Goal: Ask a question: Seek information or help from site administrators or community

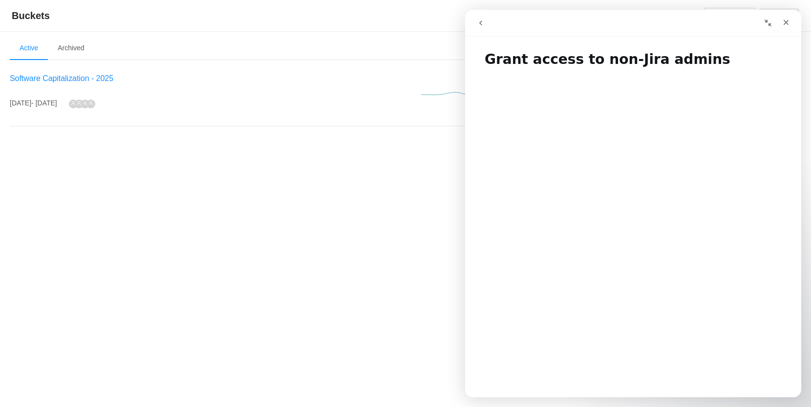
click at [69, 78] on span "Software Capitalization - 2025" at bounding box center [62, 78] width 104 height 8
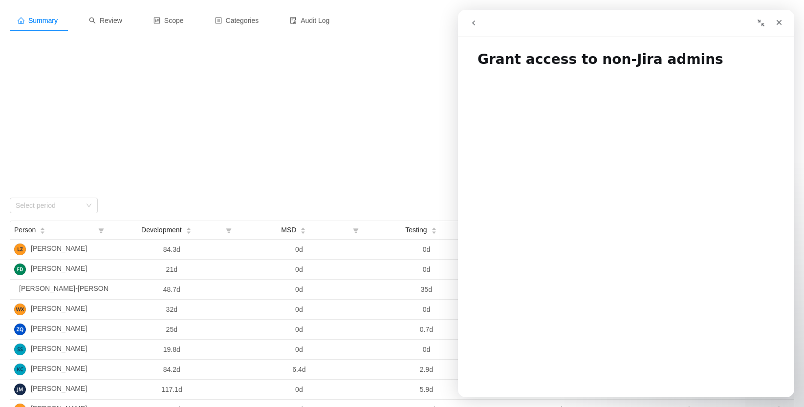
scroll to position [43, 0]
click at [777, 21] on icon "Close" at bounding box center [779, 23] width 8 height 8
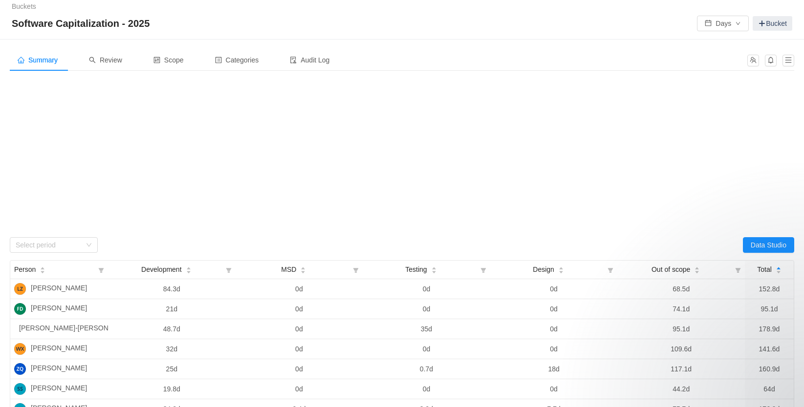
scroll to position [0, 0]
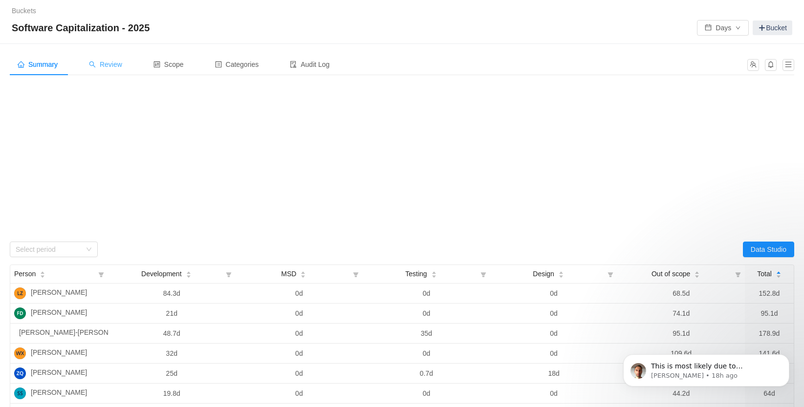
click at [103, 60] on div "Review" at bounding box center [105, 65] width 49 height 22
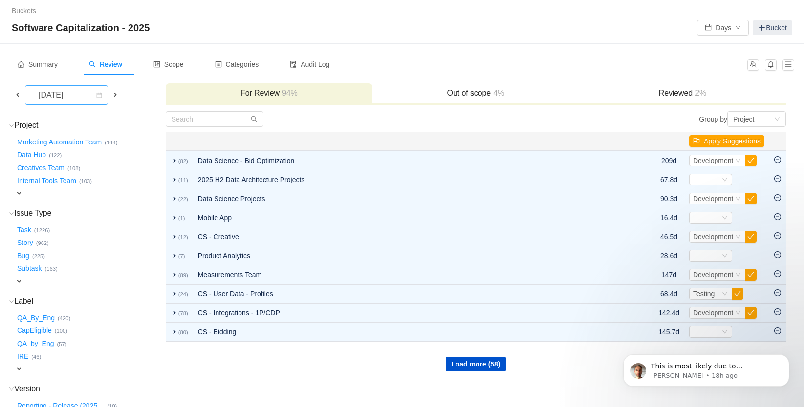
click at [73, 98] on div "[DATE]" at bounding box center [52, 95] width 42 height 19
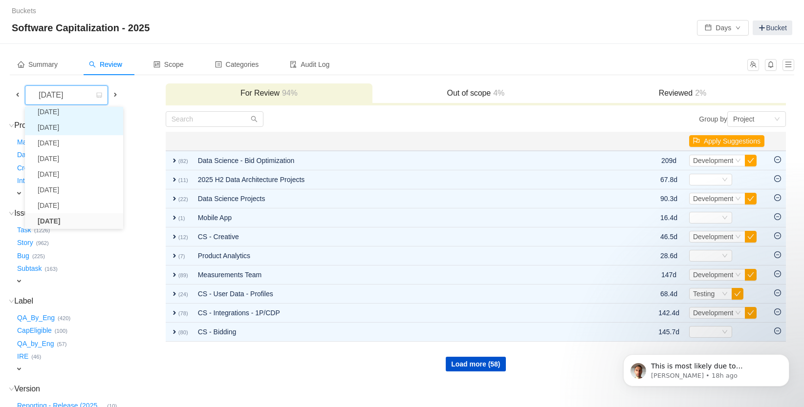
scroll to position [18, 0]
click at [70, 194] on li "[DATE]" at bounding box center [74, 193] width 98 height 16
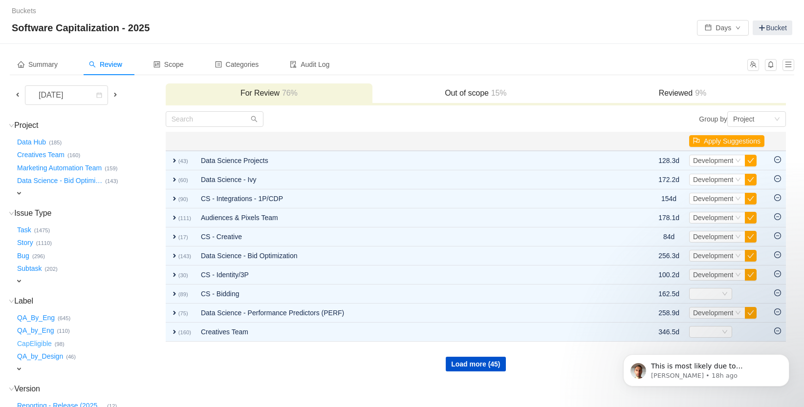
click at [37, 338] on button "CapEligible …" at bounding box center [35, 344] width 40 height 16
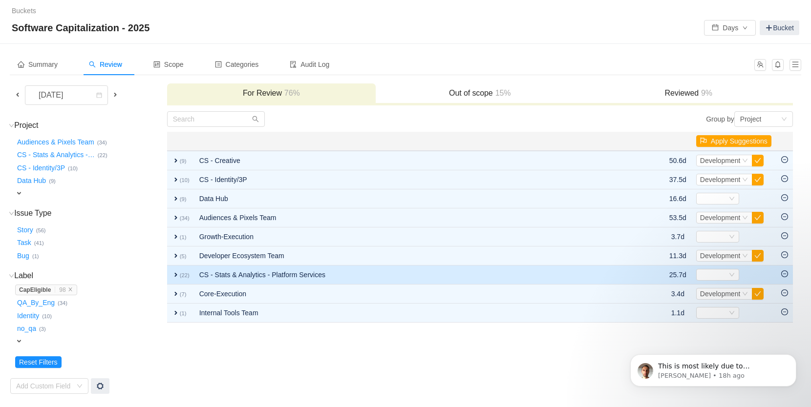
click at [252, 274] on td "CS - Stats & Analytics - Platform Services" at bounding box center [413, 275] width 439 height 19
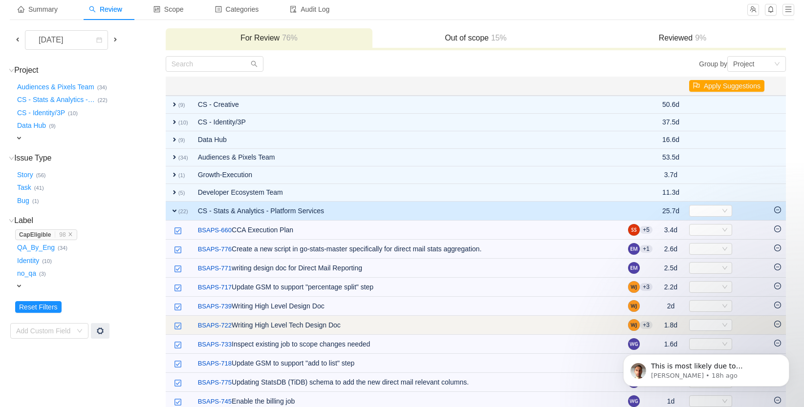
scroll to position [116, 0]
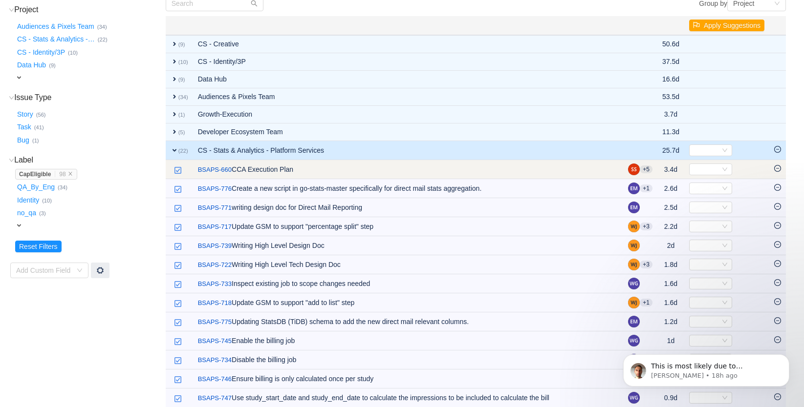
click at [777, 168] on icon "icon: minus-circle" at bounding box center [777, 168] width 7 height 7
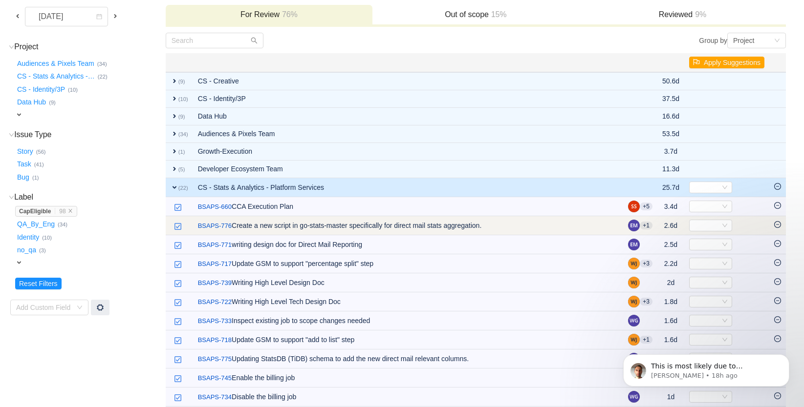
scroll to position [81, 0]
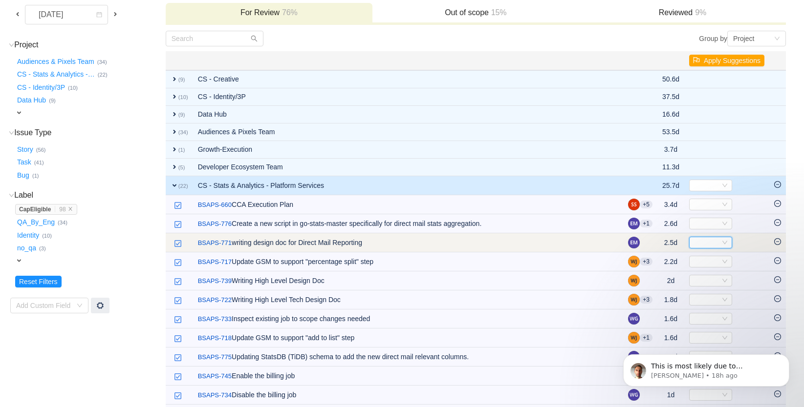
click at [707, 243] on div "Select" at bounding box center [706, 242] width 27 height 11
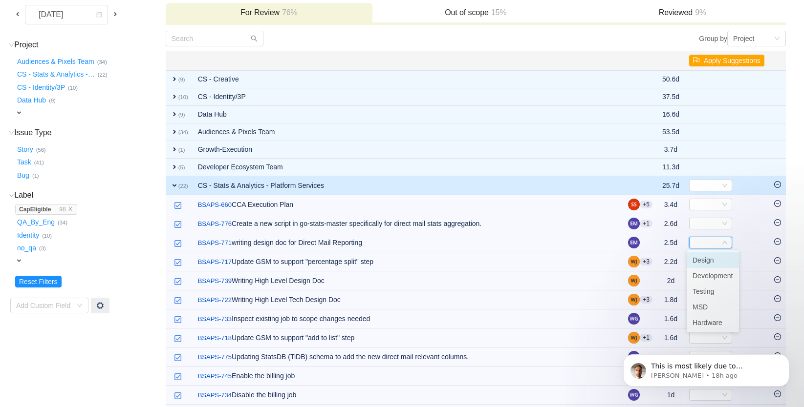
click at [705, 261] on span "Design" at bounding box center [702, 260] width 21 height 8
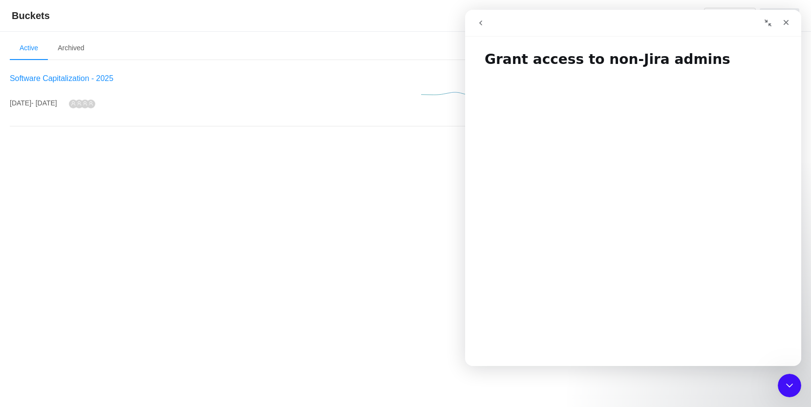
click at [77, 78] on span "Software Capitalization - 2025" at bounding box center [62, 78] width 104 height 8
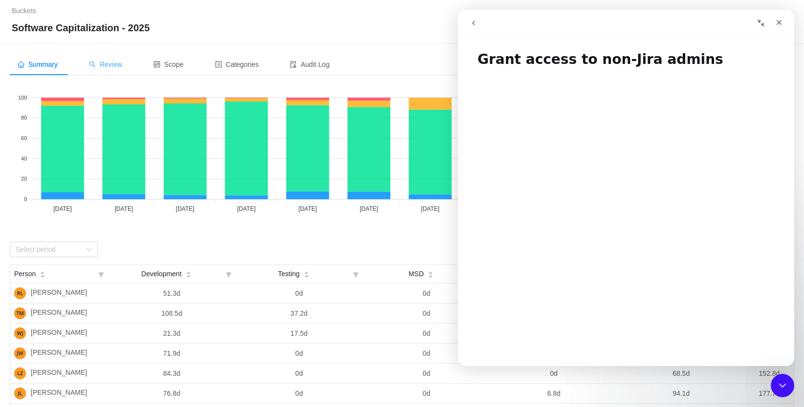
click at [108, 64] on span "Review" at bounding box center [105, 65] width 33 height 8
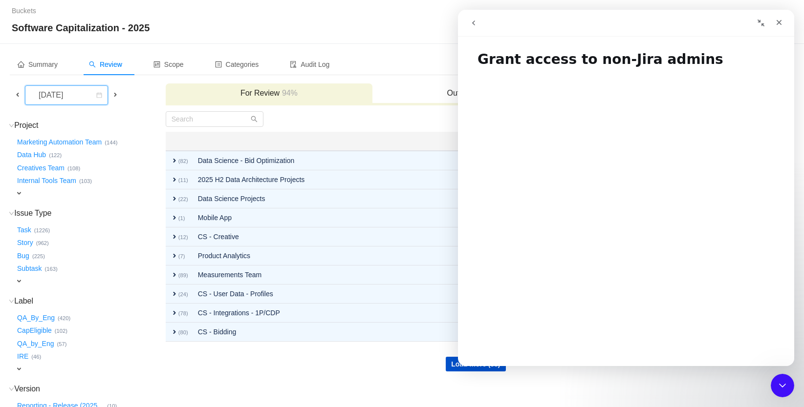
click at [73, 98] on div "[DATE]" at bounding box center [52, 95] width 42 height 19
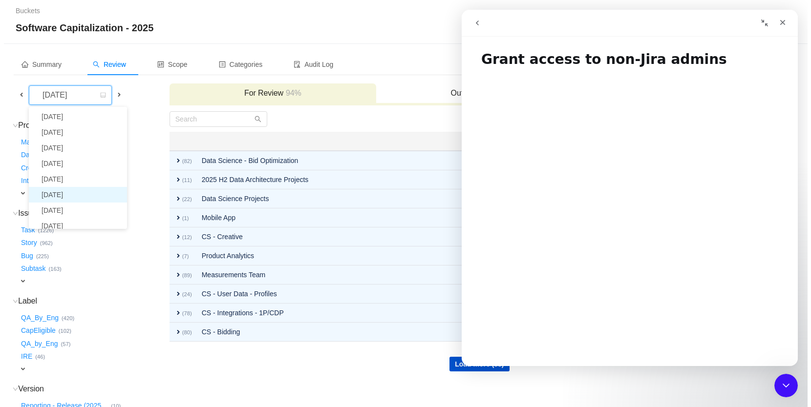
scroll to position [18, 0]
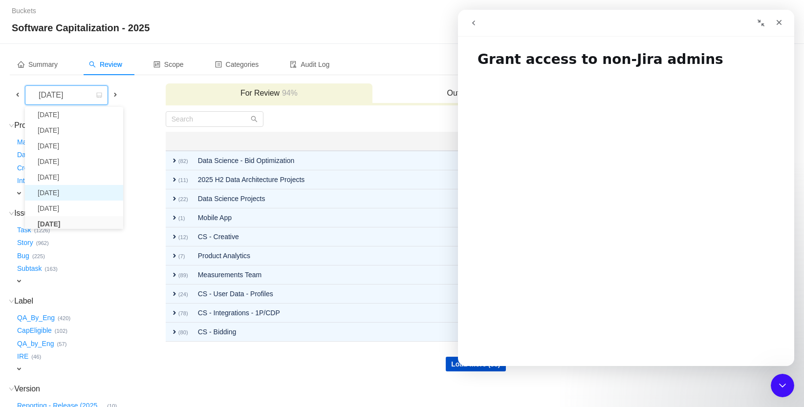
click at [78, 193] on li "[DATE]" at bounding box center [74, 193] width 98 height 16
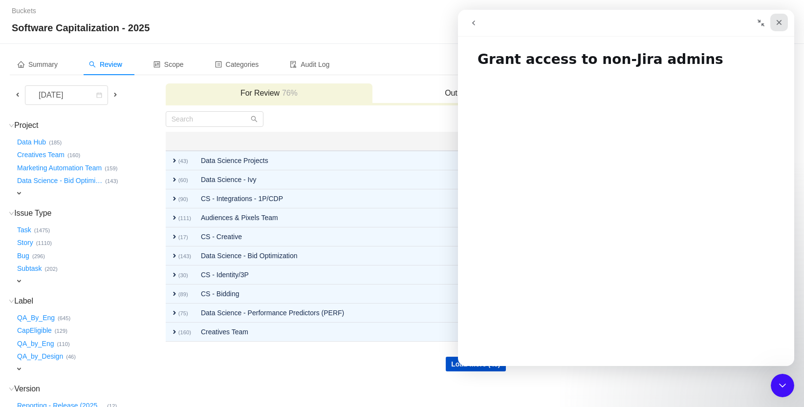
click at [777, 22] on icon "Close" at bounding box center [779, 23] width 8 height 8
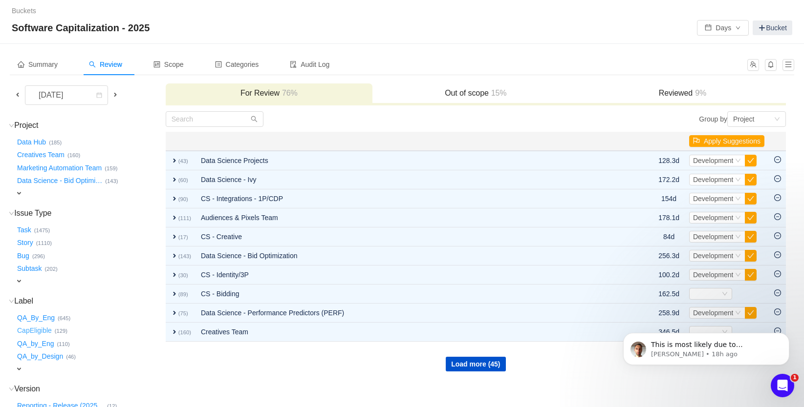
click at [45, 324] on button "CapEligible …" at bounding box center [35, 331] width 40 height 16
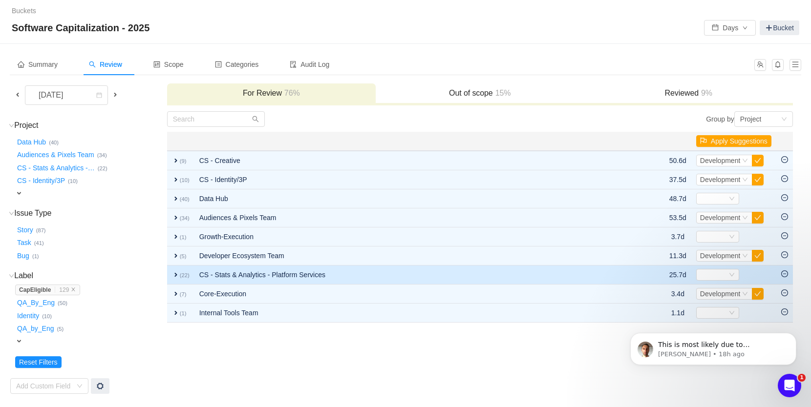
click at [174, 276] on span "expand" at bounding box center [176, 275] width 8 height 8
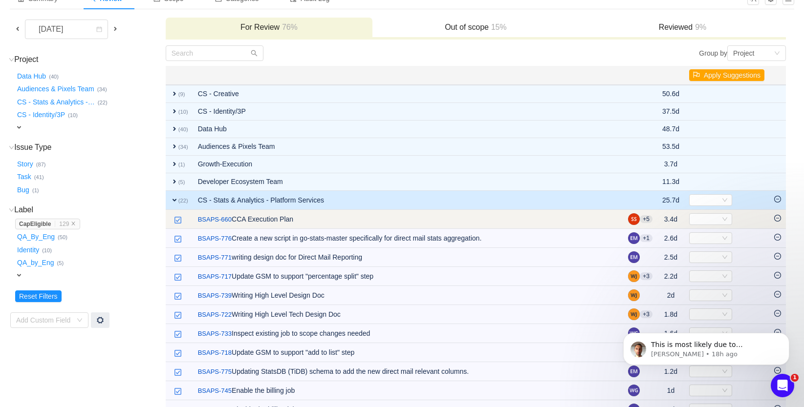
scroll to position [112, 0]
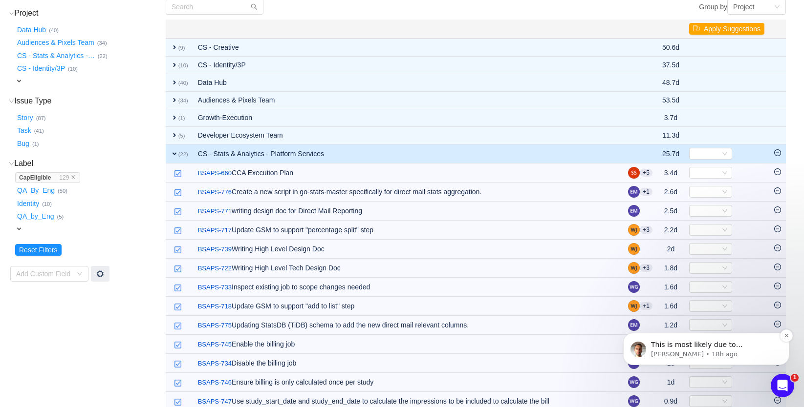
click at [736, 348] on span "This is most likely due to permissions." at bounding box center [697, 350] width 92 height 18
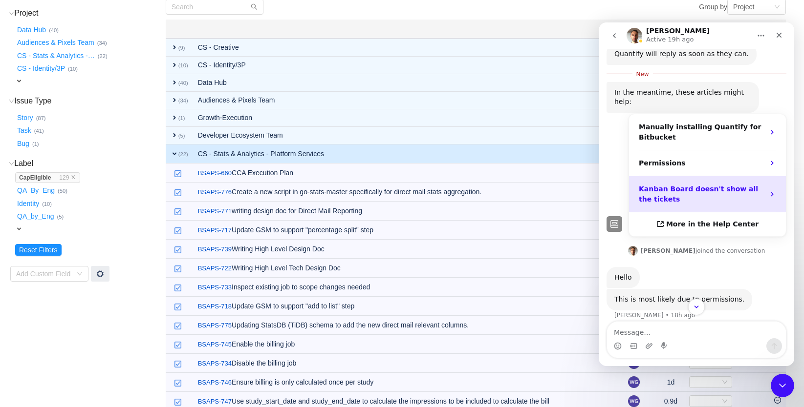
scroll to position [73, 0]
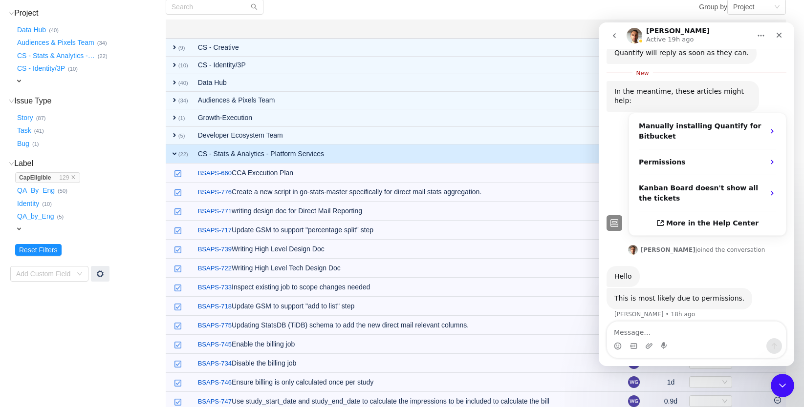
click at [640, 330] on textarea "Message…" at bounding box center [696, 330] width 179 height 17
click at [492, 13] on div "Group by Project" at bounding box center [630, 7] width 310 height 16
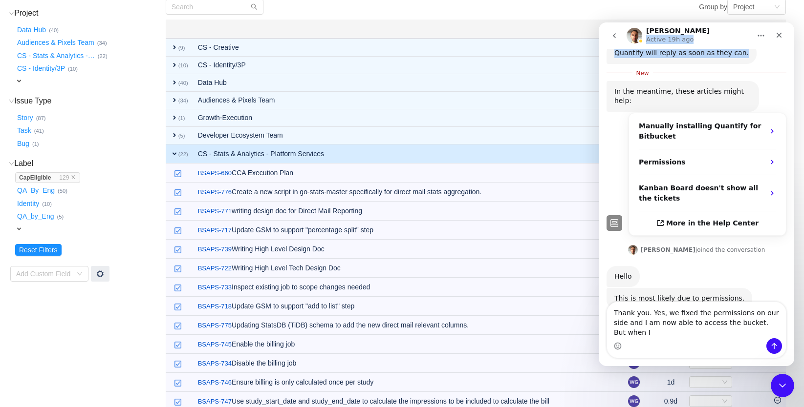
drag, startPoint x: 703, startPoint y: 29, endPoint x: 699, endPoint y: 58, distance: 29.2
click at [699, 58] on div "George Active 19h ago Ask us anything, or share your feedback. I am not able to…" at bounding box center [695, 194] width 195 height 344
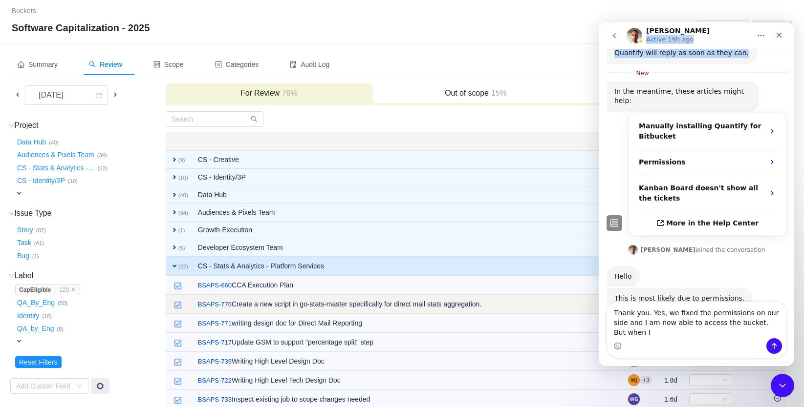
scroll to position [93, 0]
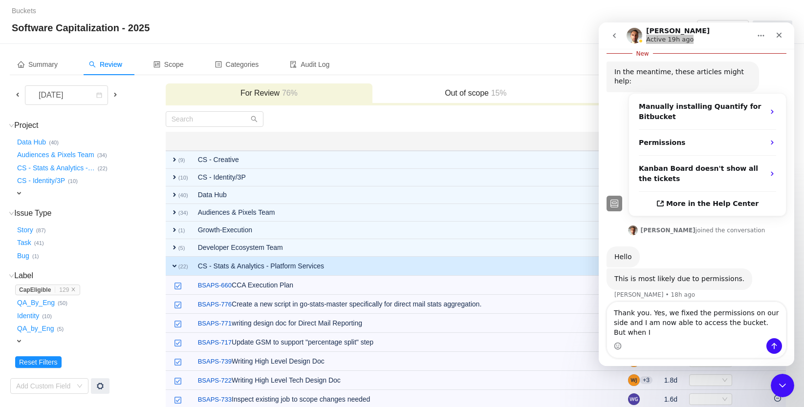
click at [457, 137] on th at bounding box center [408, 141] width 430 height 19
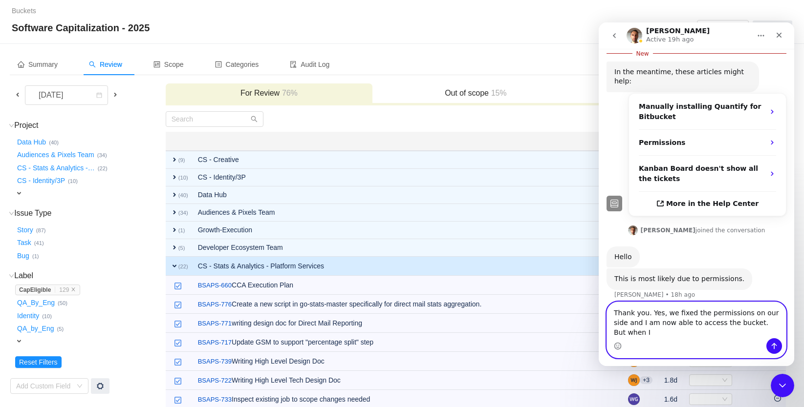
click at [657, 334] on textarea "Thank you. Yes, we fixed the permissions on our side and I am now able to acces…" at bounding box center [696, 320] width 179 height 36
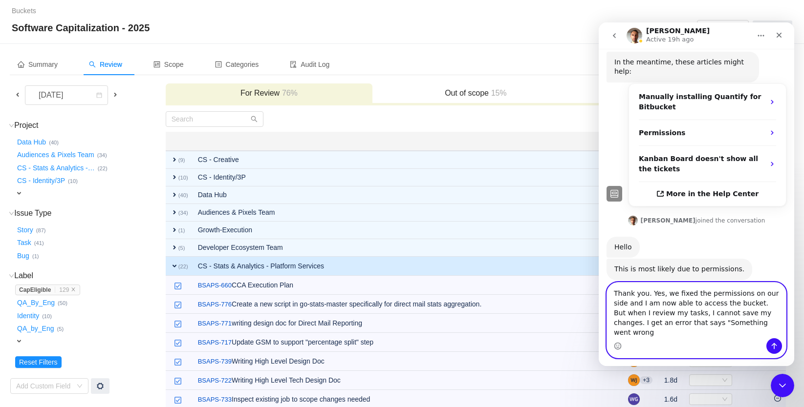
scroll to position [112, 0]
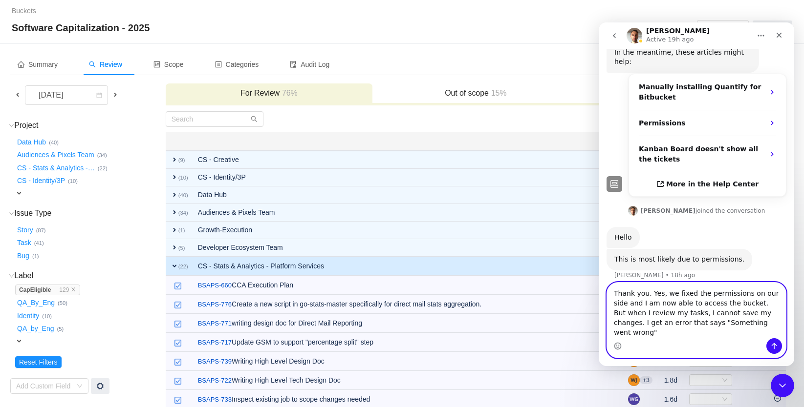
type textarea "Thank you. Yes, we fixed the permissions on our side and I am now able to acces…"
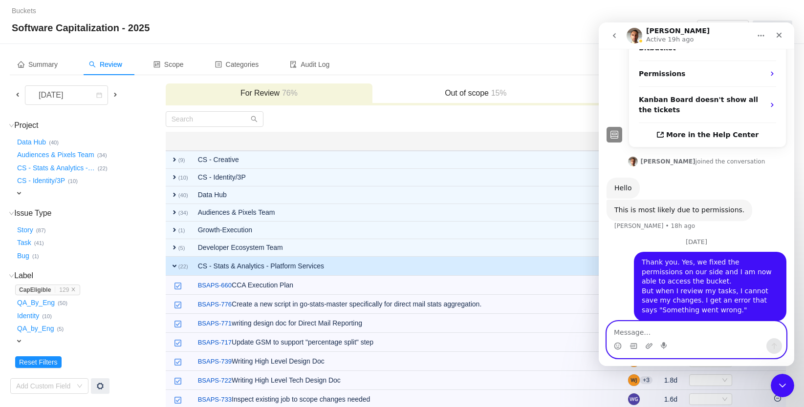
scroll to position [161, 0]
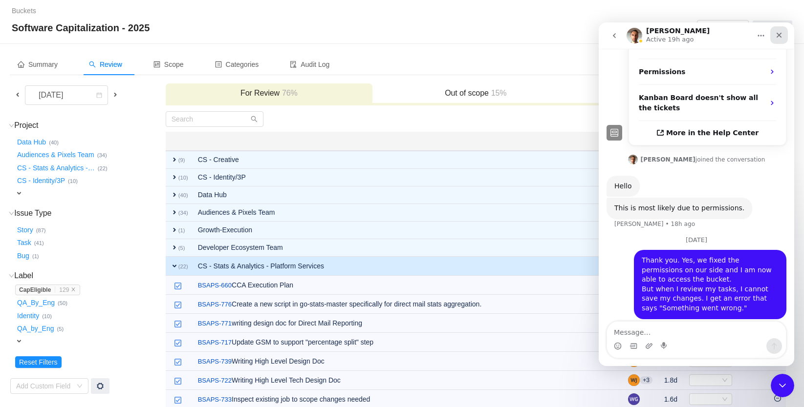
click at [783, 33] on div "Close" at bounding box center [779, 35] width 18 height 18
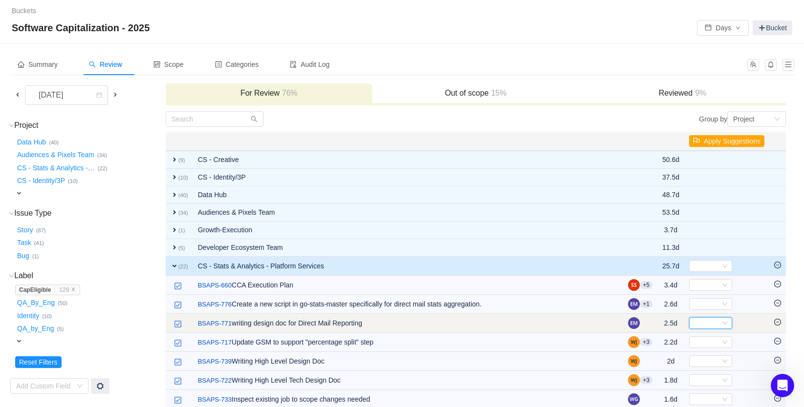
click at [709, 325] on div "Select" at bounding box center [706, 323] width 27 height 11
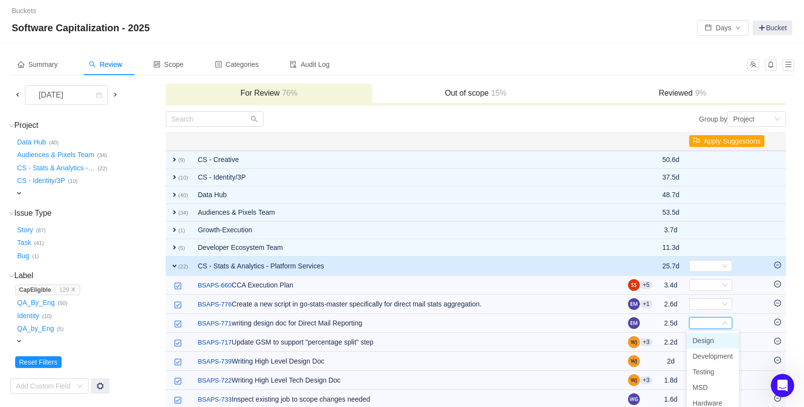
click at [708, 341] on span "Design" at bounding box center [702, 341] width 21 height 8
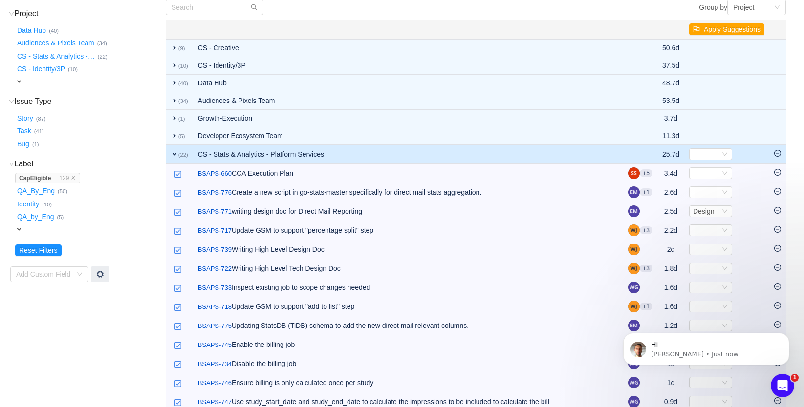
scroll to position [120, 0]
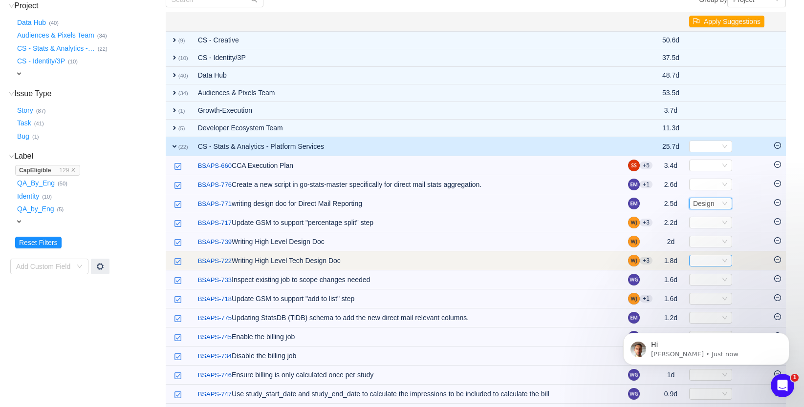
click at [701, 261] on div "Select" at bounding box center [706, 260] width 27 height 11
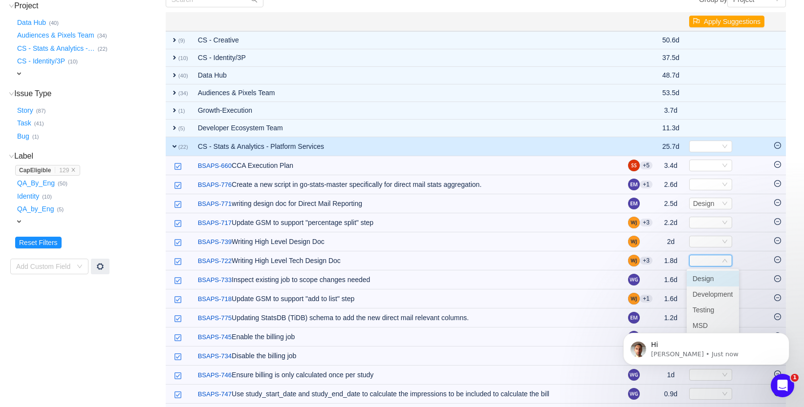
click at [704, 280] on span "Design" at bounding box center [702, 279] width 21 height 8
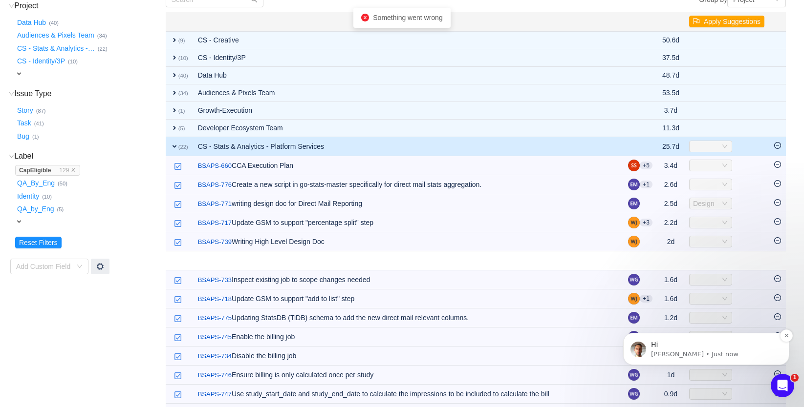
click at [698, 347] on p "Hi" at bounding box center [714, 345] width 126 height 10
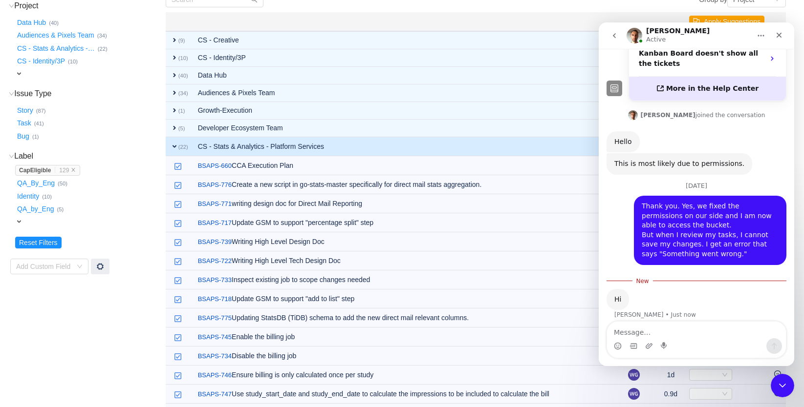
scroll to position [206, 0]
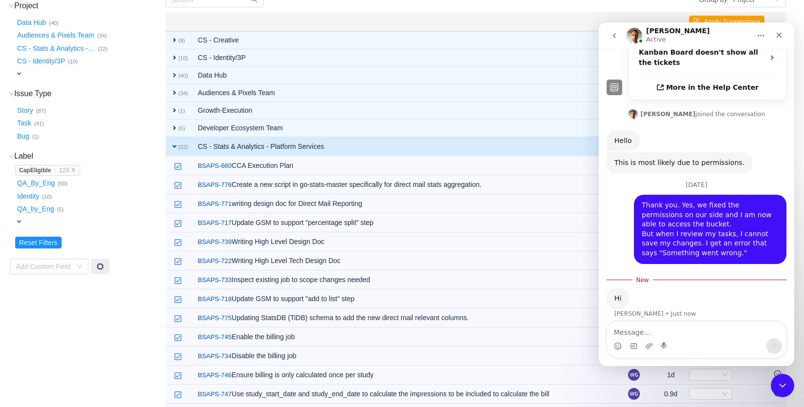
click at [637, 334] on textarea "Message…" at bounding box center [696, 330] width 179 height 17
type textarea "H"
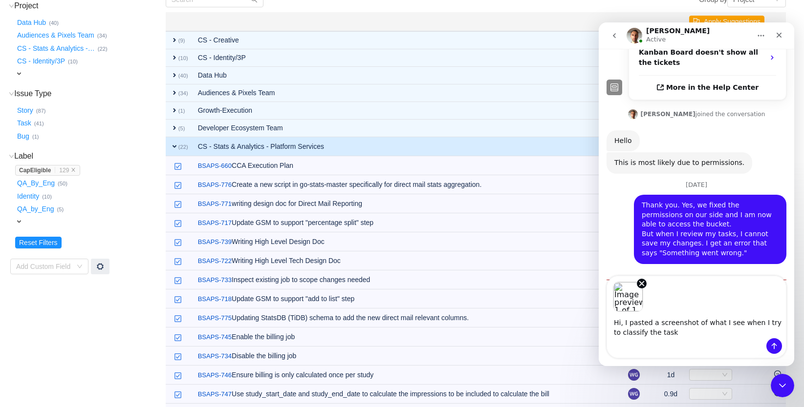
type textarea "Hi, I pasted a screenshot of what I see when I try to classify the task."
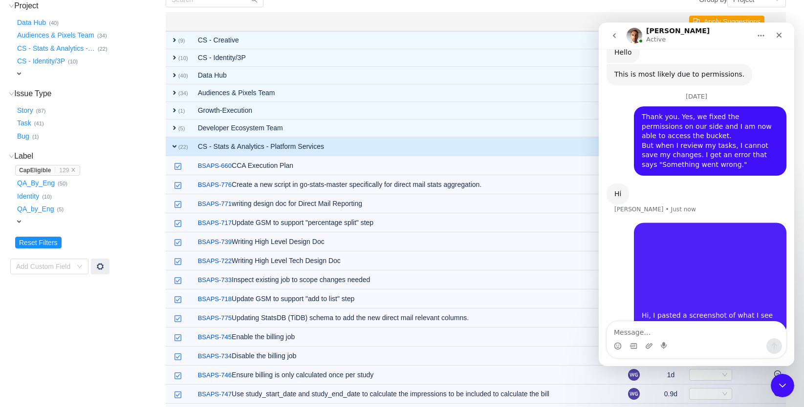
scroll to position [311, 0]
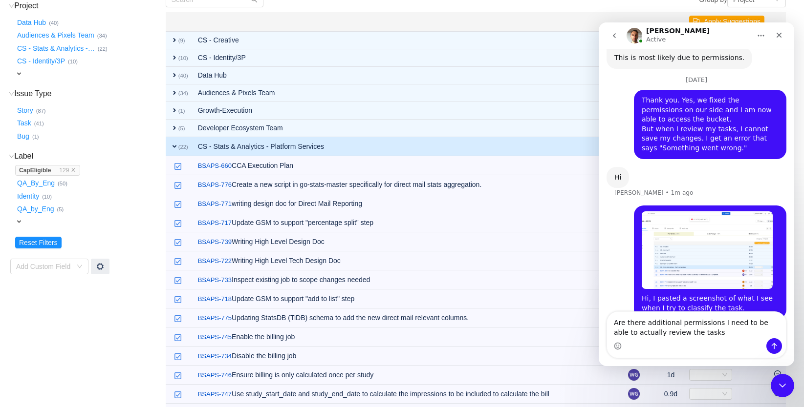
type textarea "Are there additional permissions I need to be able to actually review the tasks?"
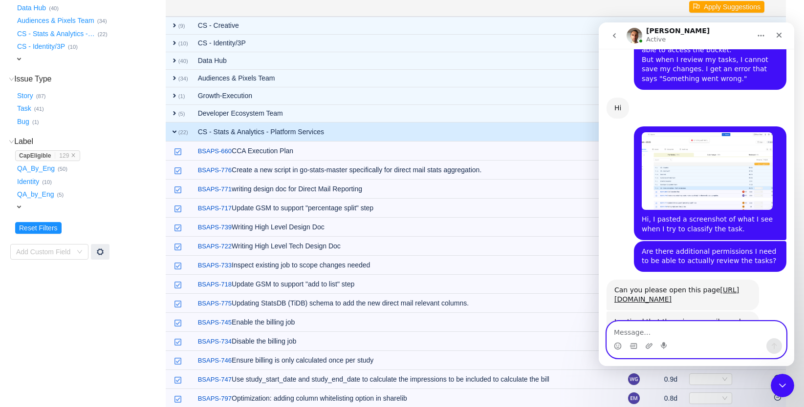
scroll to position [137, 0]
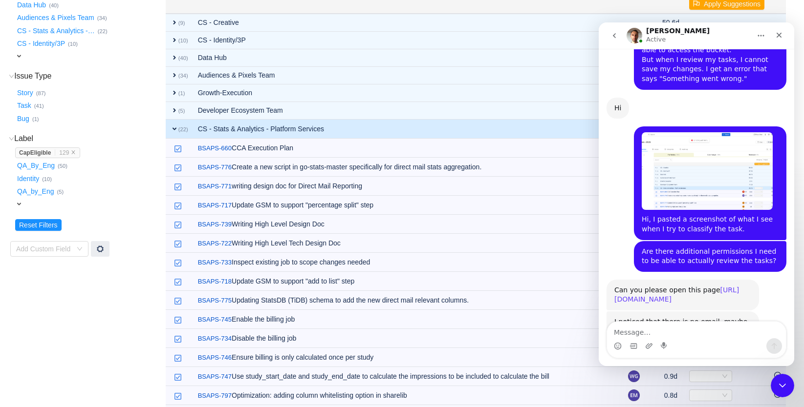
click at [672, 292] on link "https://stackadapt.atlassian.net/plugins/servlet/ac/quantify/profile" at bounding box center [676, 295] width 125 height 18
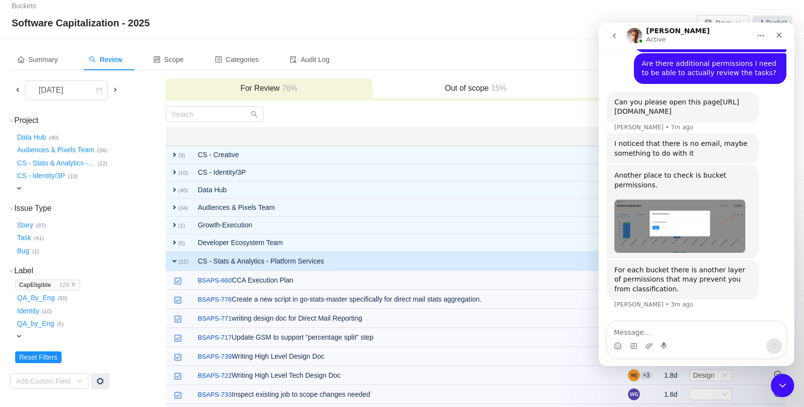
scroll to position [0, 0]
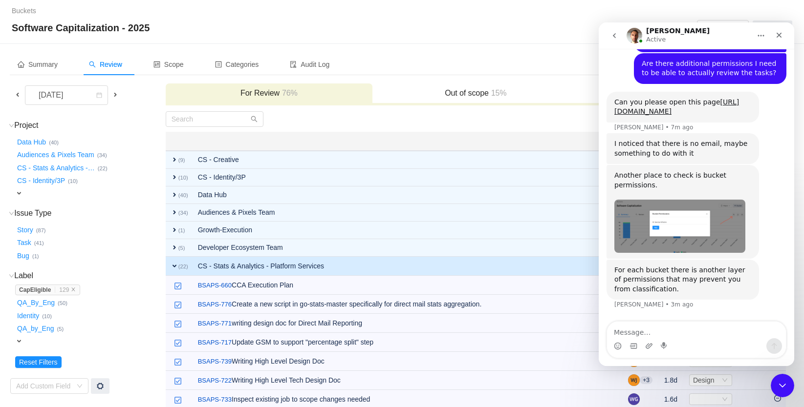
click at [562, 42] on div "Buckets / / Software Capitalization - 2025 Days Bucket" at bounding box center [402, 22] width 804 height 44
drag, startPoint x: 782, startPoint y: 35, endPoint x: 1360, endPoint y: 73, distance: 579.2
click at [782, 35] on icon "Close" at bounding box center [779, 35] width 8 height 8
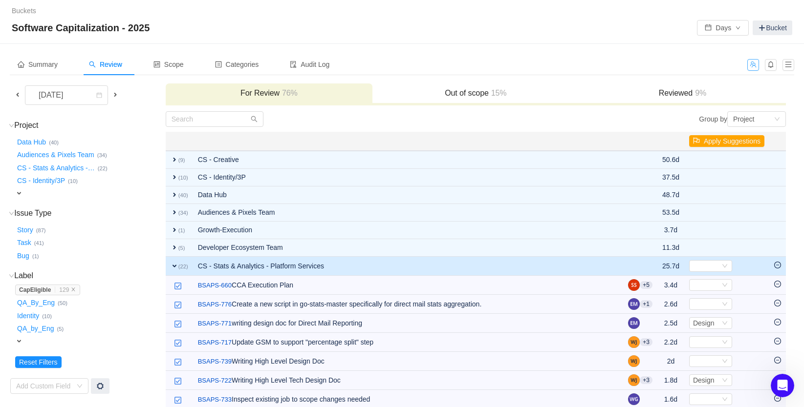
click at [753, 65] on button "button" at bounding box center [753, 65] width 12 height 12
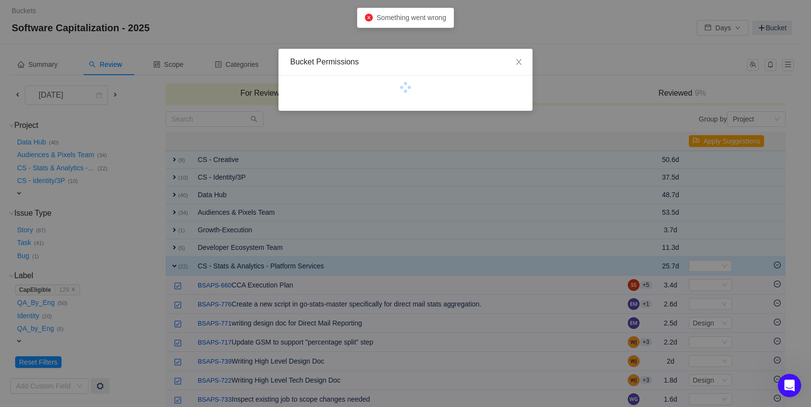
click at [580, 53] on div "Bucket Permissions" at bounding box center [405, 203] width 811 height 407
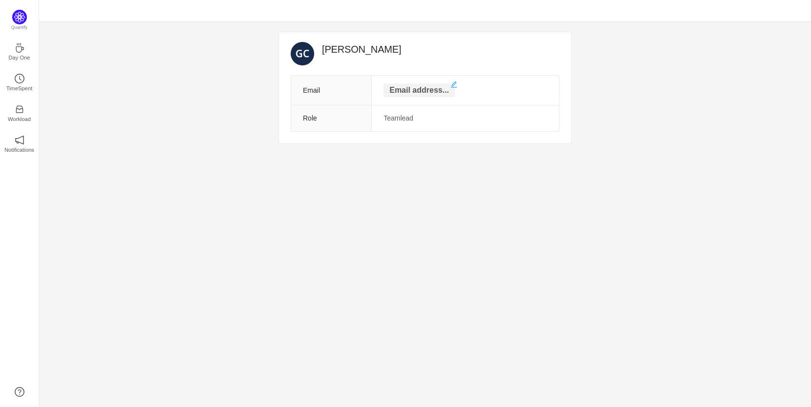
click at [418, 94] on p "Email address..." at bounding box center [418, 91] width 71 height 14
click at [418, 89] on input "text" at bounding box center [419, 92] width 97 height 16
type input "[PERSON_NAME].[PERSON_NAME]@stackadapt."
click at [415, 90] on input "geoff.choi@stackadapt." at bounding box center [419, 92] width 97 height 16
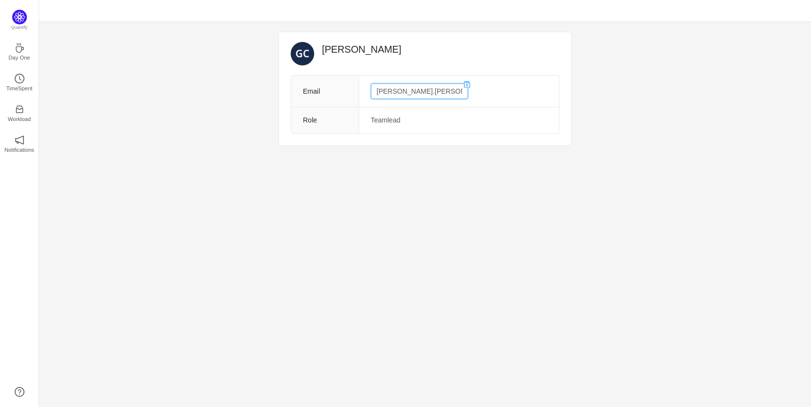
click at [415, 90] on input "geoff.choi@stackadapt." at bounding box center [419, 92] width 97 height 16
paste input "geoff.choi@stackadapt.com"
click at [432, 91] on input "geoff.choi@stackadapt.com" at bounding box center [419, 92] width 97 height 16
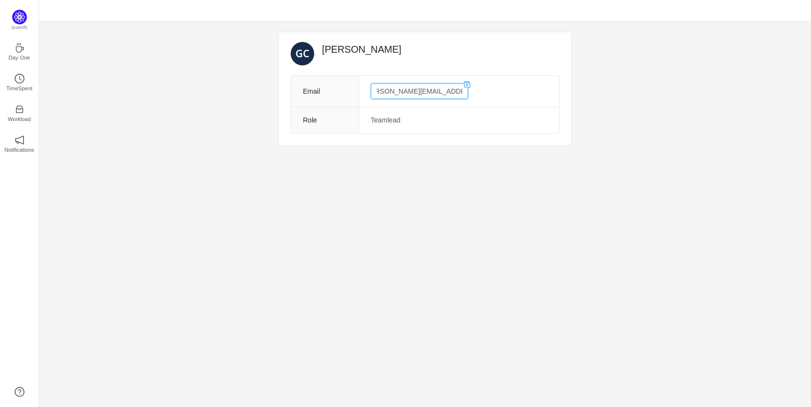
scroll to position [0, 0]
type input "geoff.choi@stackadapt.com"
click at [464, 85] on icon "icon: save" at bounding box center [467, 85] width 6 height 6
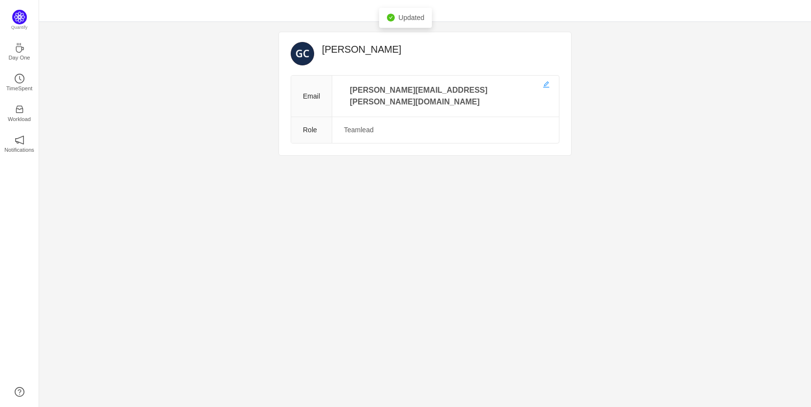
click at [444, 164] on div "Geoffry Choi Email geoff.choi@stackadapt.com Role Teamlead Quantify Day One Tim…" at bounding box center [425, 214] width 772 height 385
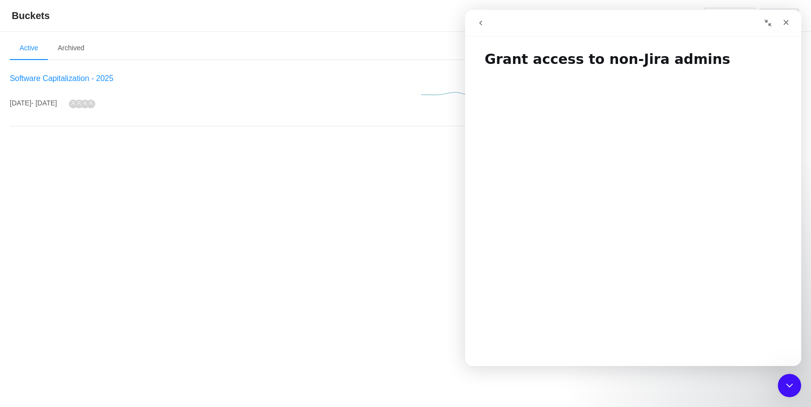
click at [69, 80] on span "Software Capitalization - 2025" at bounding box center [62, 78] width 104 height 8
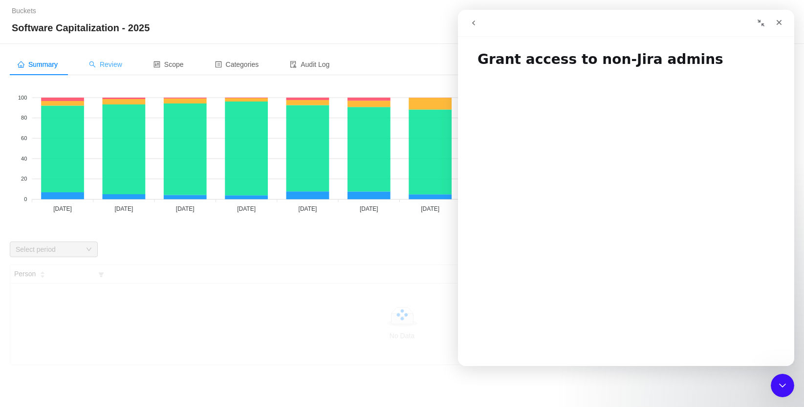
click at [128, 66] on div "Review" at bounding box center [105, 65] width 49 height 22
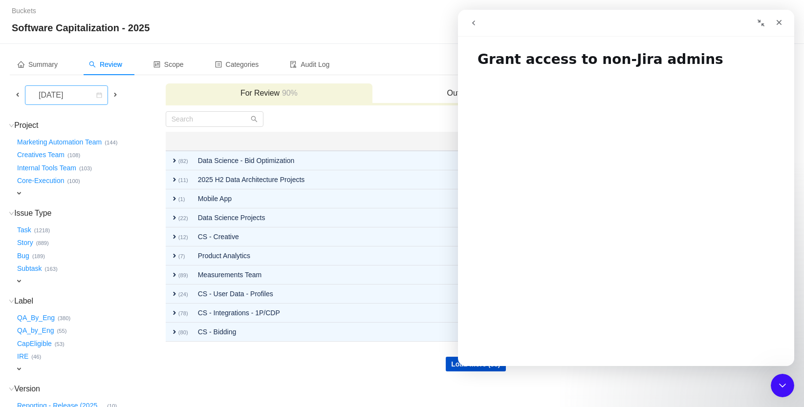
click at [60, 95] on div "September 2025" at bounding box center [52, 95] width 42 height 19
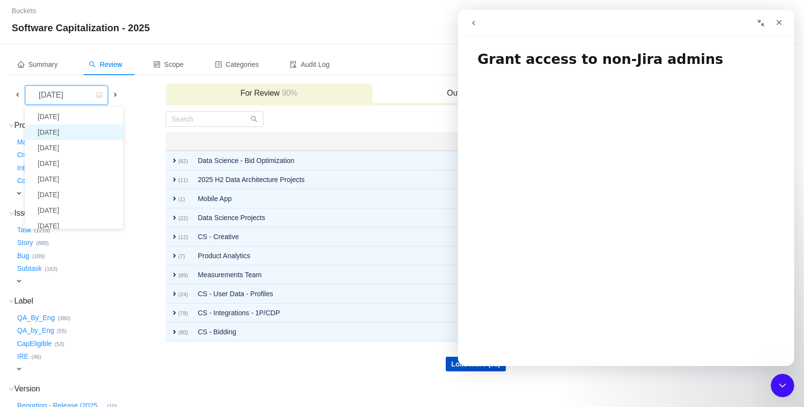
scroll to position [18, 0]
click at [61, 191] on li "July 2025" at bounding box center [74, 193] width 98 height 16
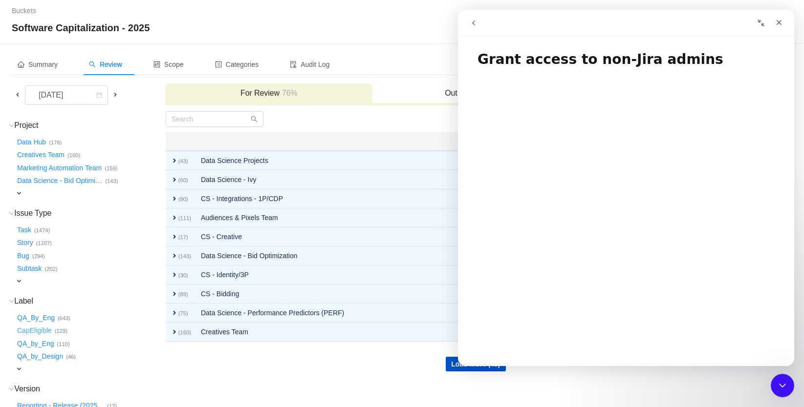
click at [37, 323] on button "CapEligible …" at bounding box center [35, 331] width 40 height 16
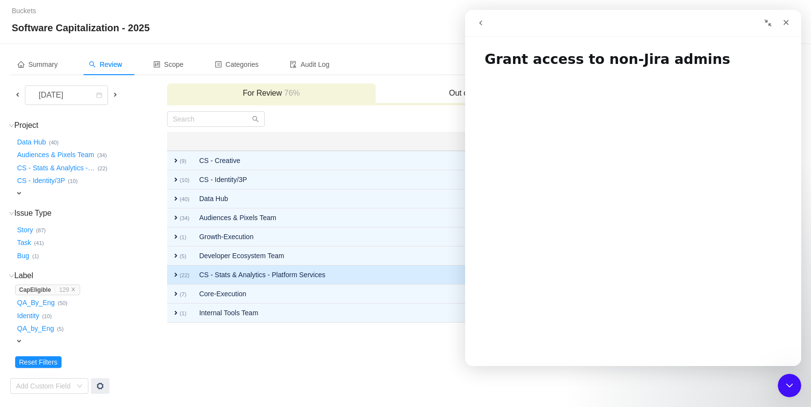
click at [214, 274] on td "CS - Stats & Analytics - Platform Services" at bounding box center [413, 275] width 439 height 19
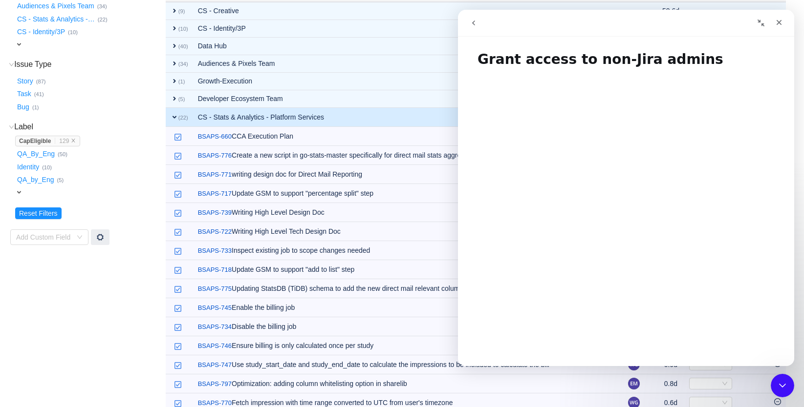
scroll to position [161, 0]
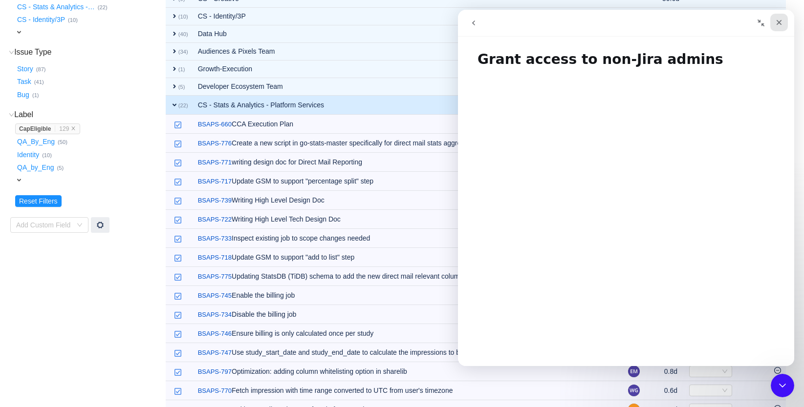
click at [781, 22] on icon "Close" at bounding box center [779, 23] width 8 height 8
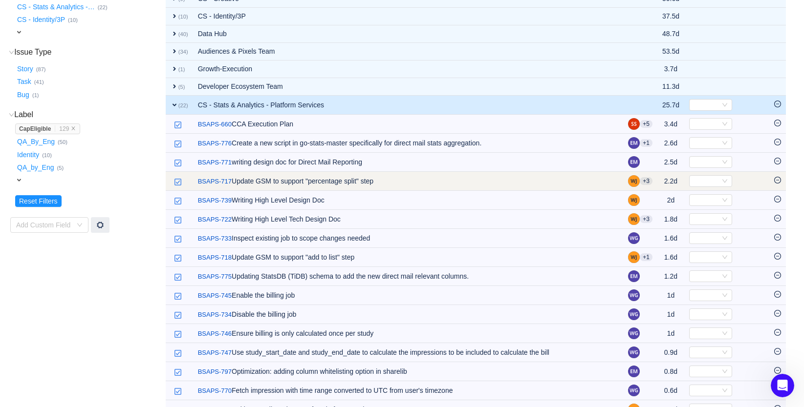
scroll to position [0, 0]
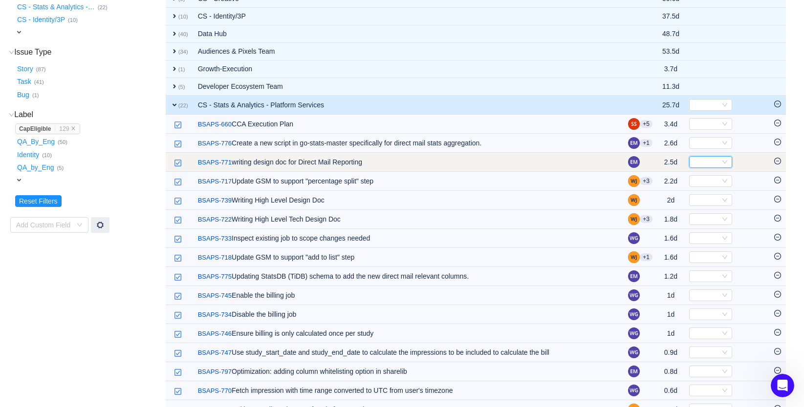
click at [702, 163] on div "Select" at bounding box center [706, 162] width 27 height 11
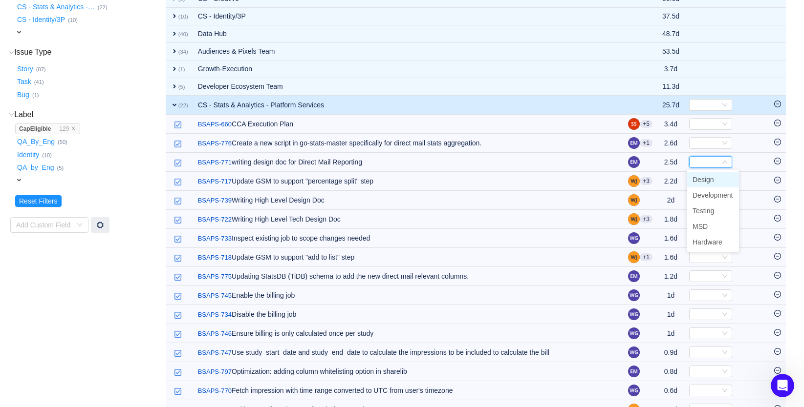
click at [702, 181] on span "Design" at bounding box center [702, 180] width 21 height 8
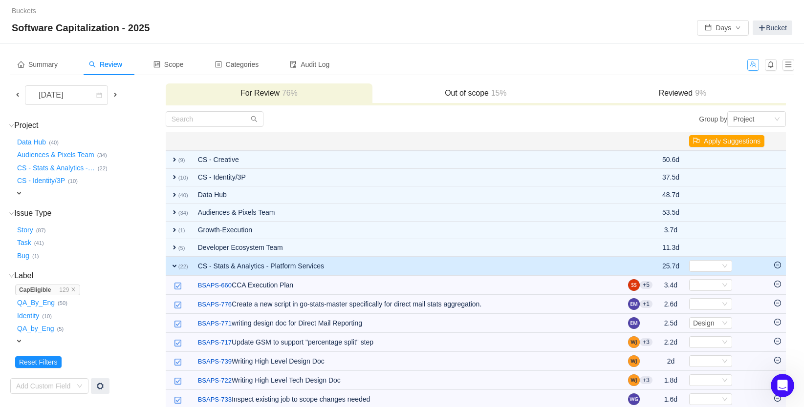
click at [753, 64] on button "button" at bounding box center [753, 65] width 12 height 12
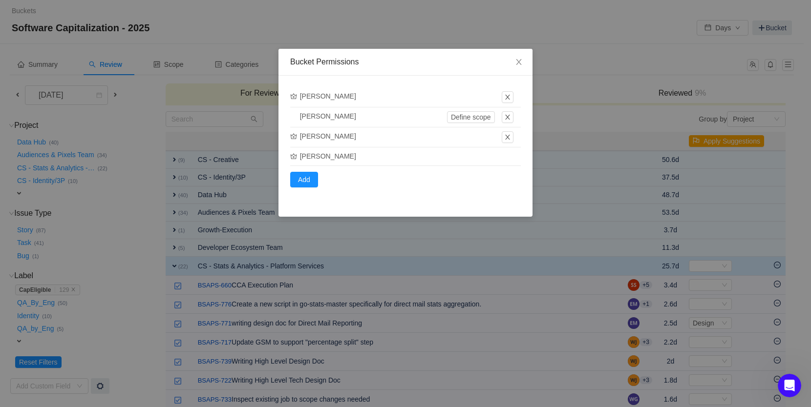
click at [326, 156] on div "Geoffry Choi" at bounding box center [370, 156] width 144 height 10
click at [353, 157] on div "Geoffry Choi" at bounding box center [370, 156] width 144 height 10
drag, startPoint x: 435, startPoint y: 160, endPoint x: 463, endPoint y: 156, distance: 27.6
click at [436, 160] on div "Geoffry Choi" at bounding box center [370, 156] width 144 height 10
click at [464, 155] on div at bounding box center [471, 156] width 58 height 10
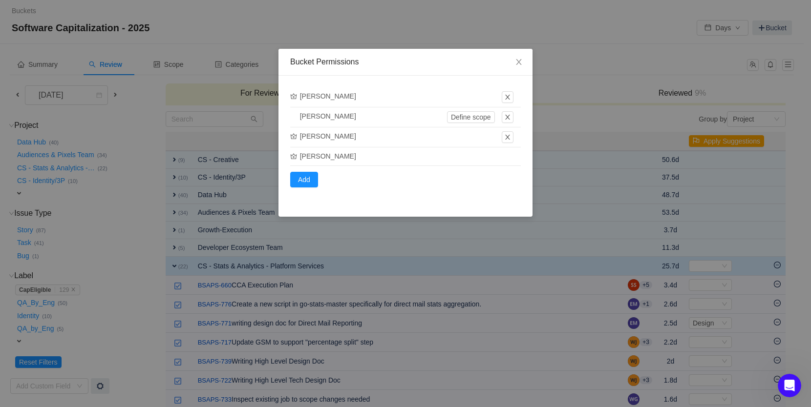
click at [472, 155] on div at bounding box center [471, 156] width 58 height 10
click at [792, 383] on icon "Open Intercom Messenger" at bounding box center [788, 385] width 16 height 16
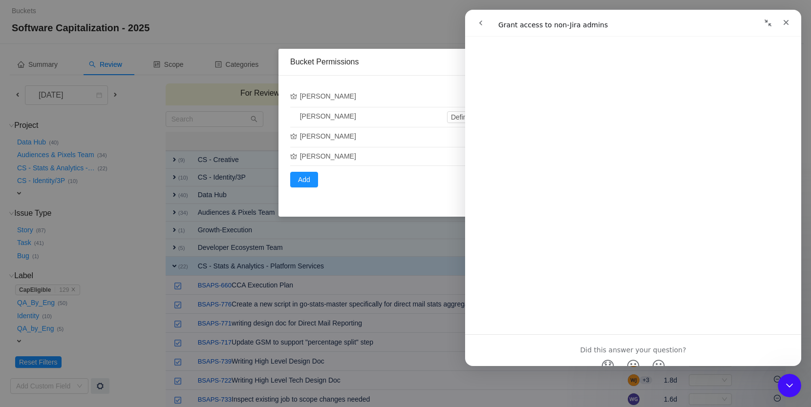
scroll to position [452, 0]
click at [790, 22] on div "Close" at bounding box center [786, 23] width 18 height 18
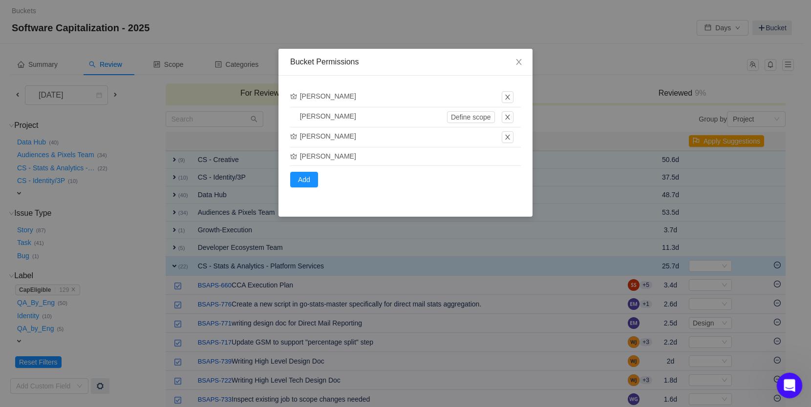
click at [787, 384] on icon "Open Intercom Messenger" at bounding box center [788, 385] width 16 height 16
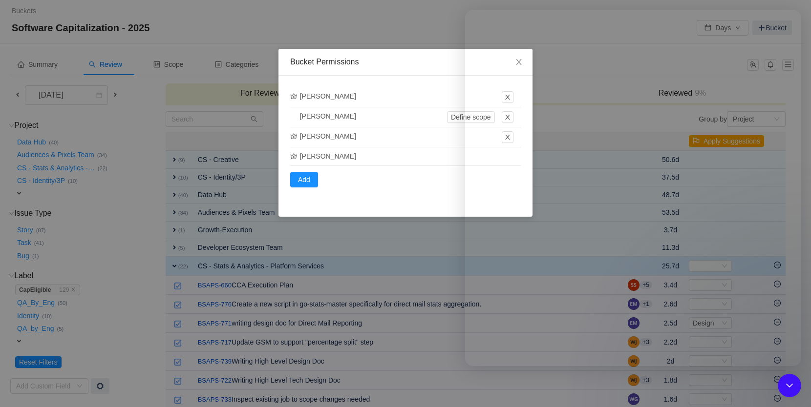
scroll to position [0, 0]
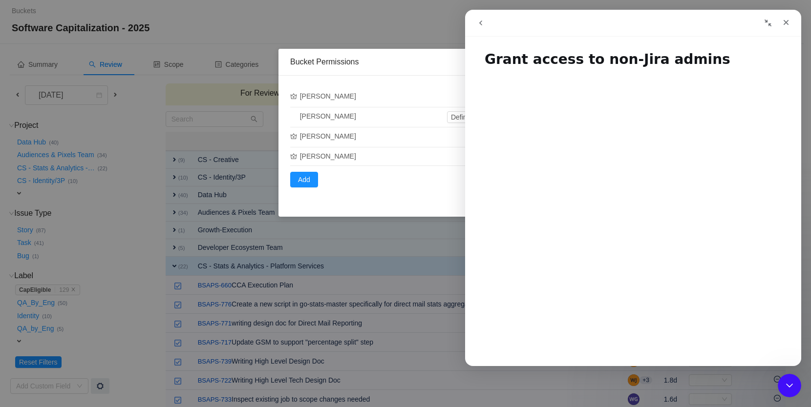
click at [480, 21] on icon "go back" at bounding box center [480, 23] width 3 height 5
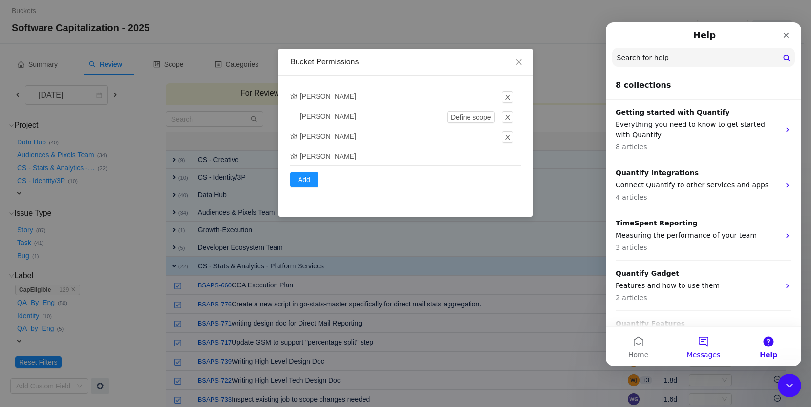
click at [705, 343] on button "Messages" at bounding box center [703, 346] width 65 height 39
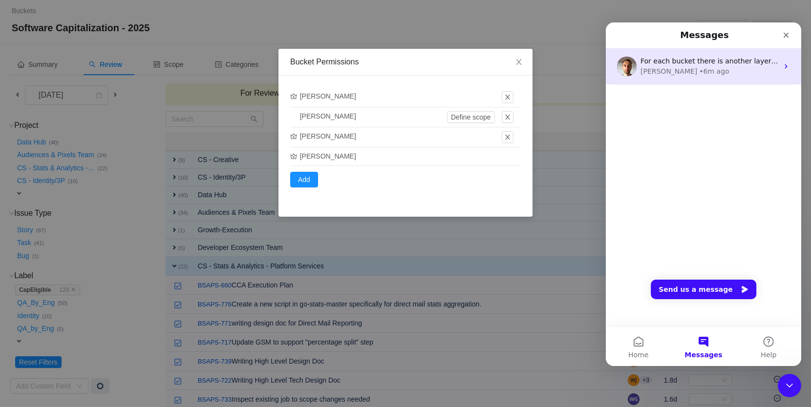
click at [707, 60] on span "For each bucket there is another layer of permissions that may prevent you from…" at bounding box center [803, 61] width 326 height 8
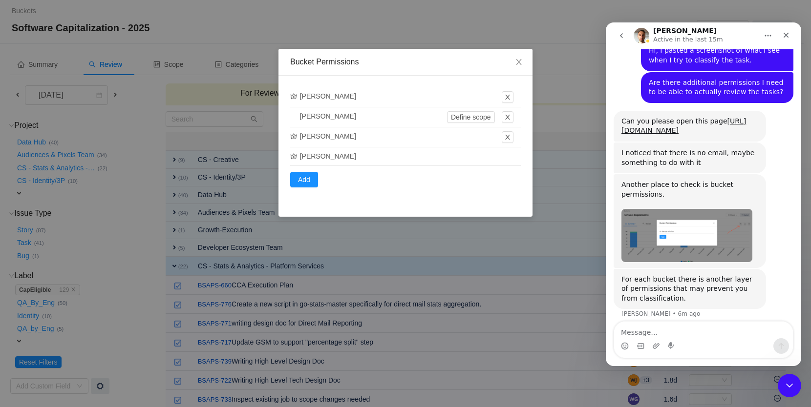
scroll to position [559, 0]
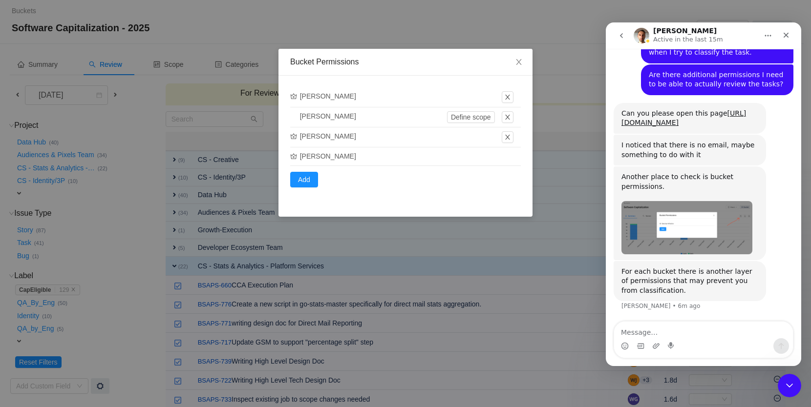
click at [682, 221] on img "George says…" at bounding box center [686, 227] width 131 height 53
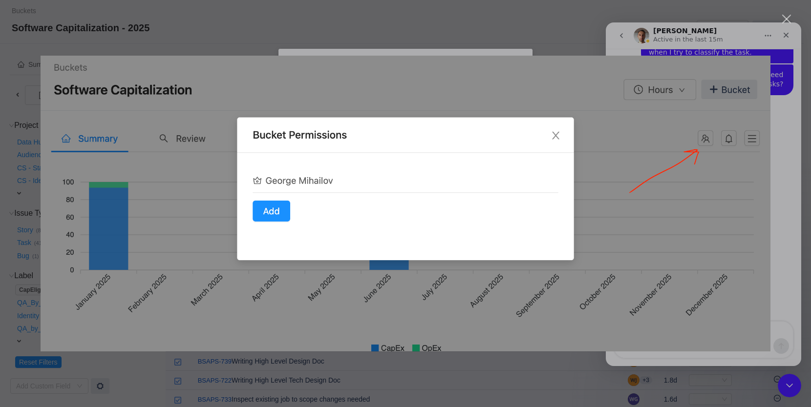
click at [684, 252] on img "Close" at bounding box center [406, 204] width 730 height 296
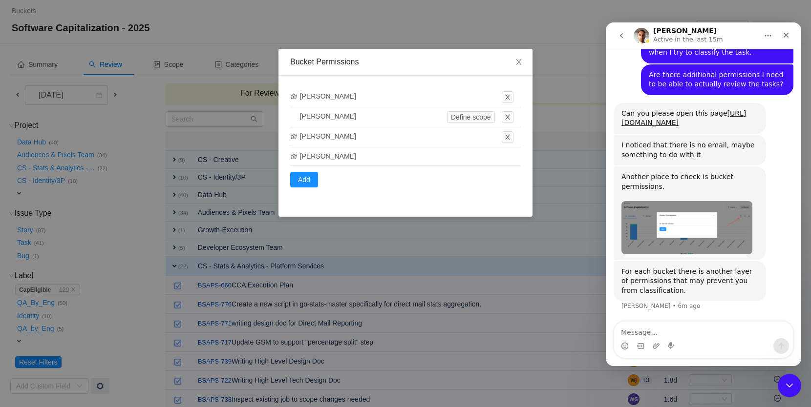
click at [491, 195] on div "Afishbhai Mahesaniya Max Woghiren Define scope Andrew White Geoffry Choi Add" at bounding box center [405, 146] width 254 height 141
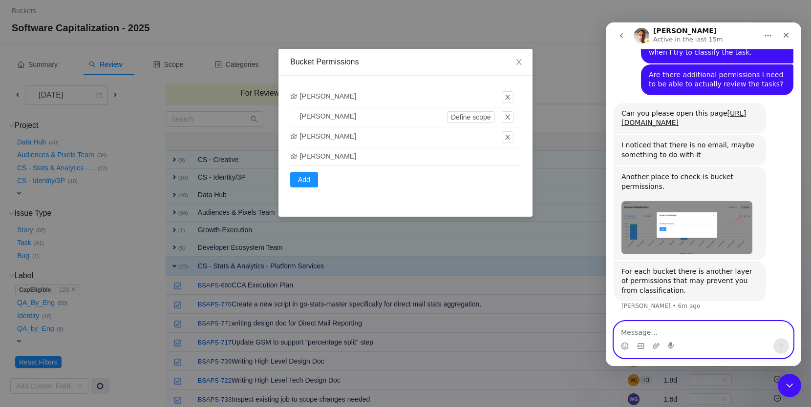
click at [649, 326] on textarea "Message…" at bounding box center [703, 330] width 179 height 17
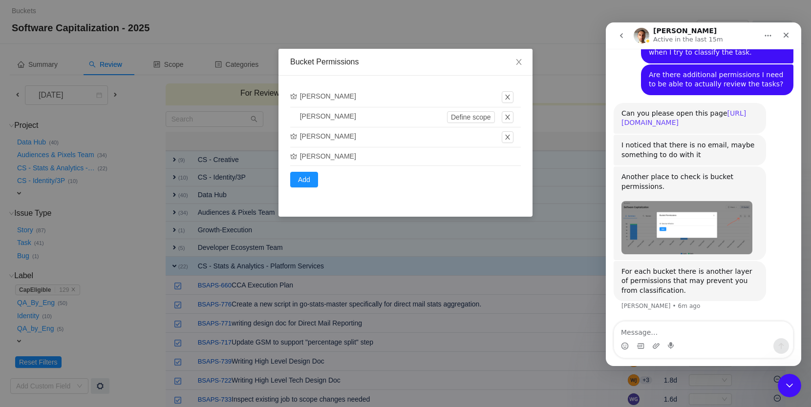
click at [653, 114] on link "[URL][DOMAIN_NAME]" at bounding box center [683, 118] width 125 height 18
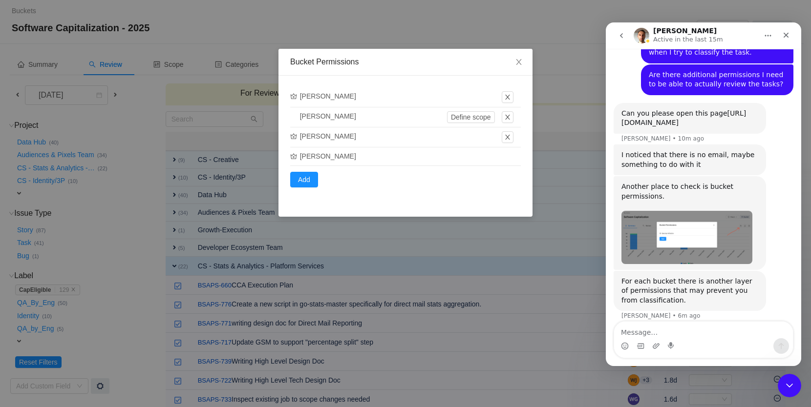
scroll to position [569, 0]
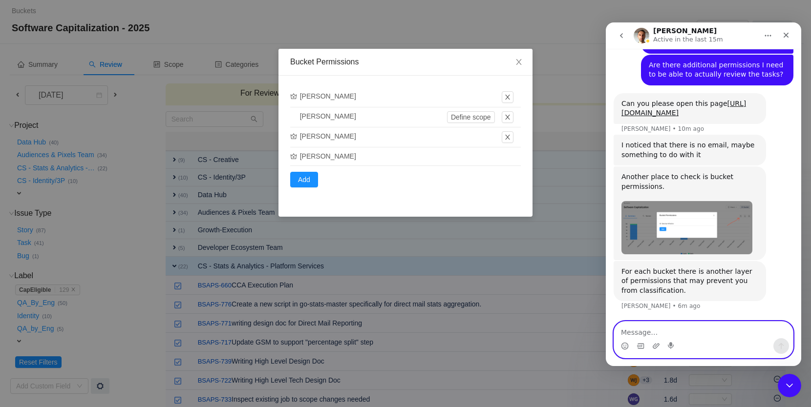
click at [644, 328] on textarea "Message…" at bounding box center [703, 330] width 179 height 17
type textarea "I added my email."
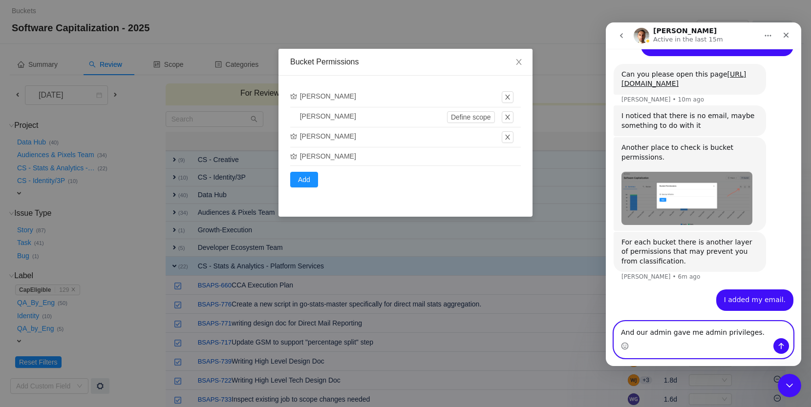
type textarea "And our admin gave me admin privileges."
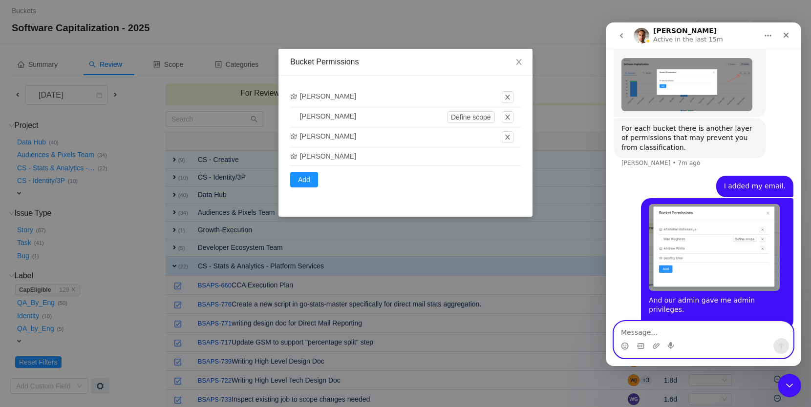
scroll to position [722, 0]
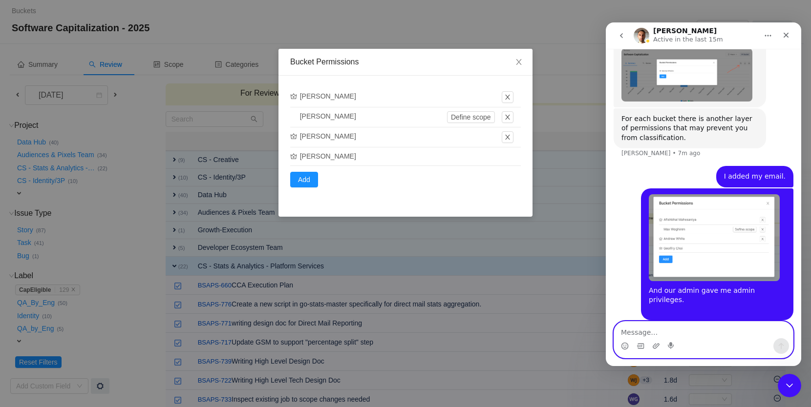
click at [341, 149] on li "Geoffry Choi" at bounding box center [405, 157] width 231 height 19
click at [316, 155] on div "Geoffry Choi" at bounding box center [370, 156] width 144 height 10
click at [298, 156] on div "Geoffry Choi" at bounding box center [370, 156] width 144 height 10
click at [292, 157] on icon "icon: crown" at bounding box center [293, 156] width 7 height 7
click at [308, 182] on button "Add" at bounding box center [304, 180] width 28 height 16
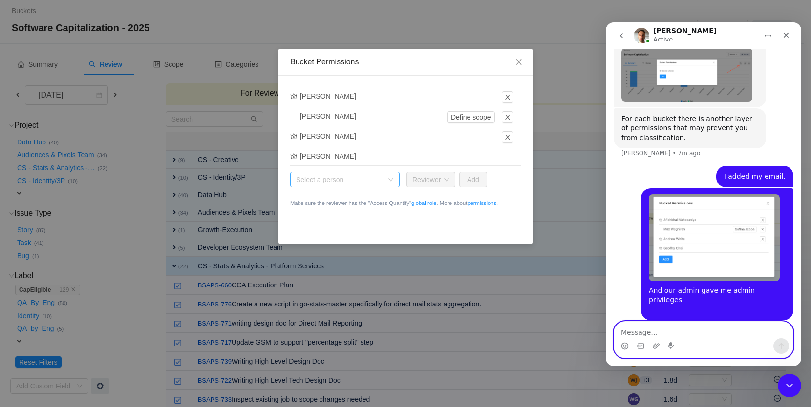
click at [343, 179] on div "Select a person" at bounding box center [339, 180] width 87 height 10
type input "geoff"
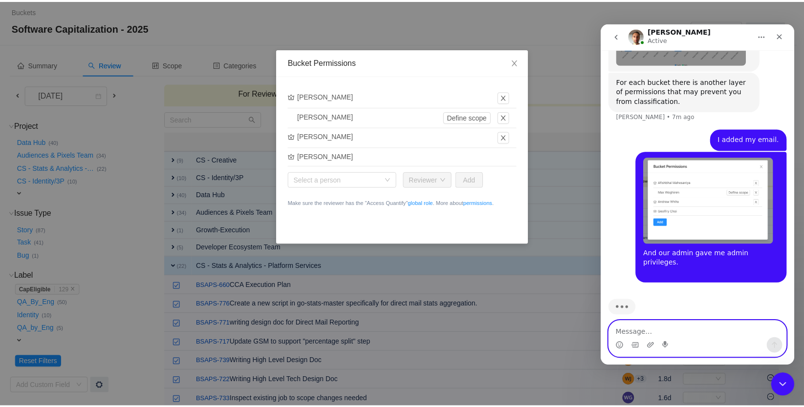
scroll to position [759, 0]
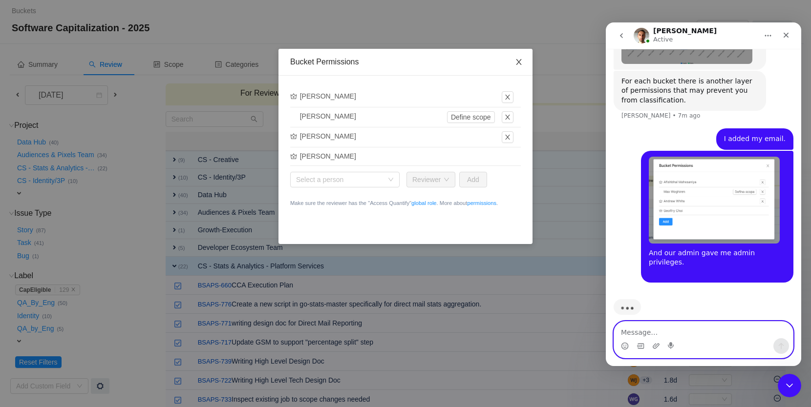
click at [520, 61] on icon "icon: close" at bounding box center [518, 62] width 5 height 6
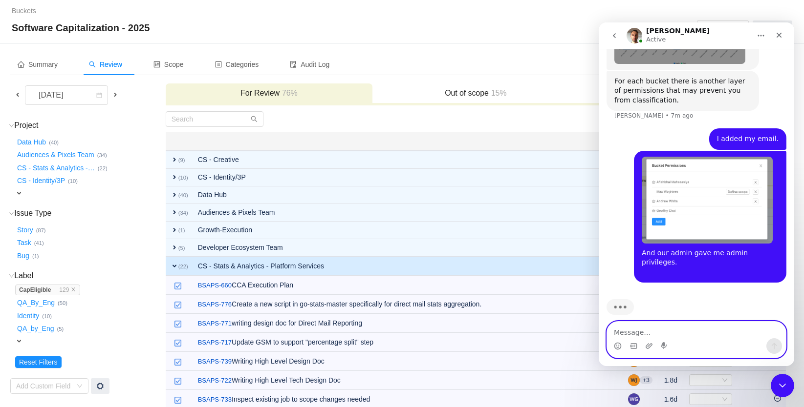
click at [386, 119] on div at bounding box center [321, 119] width 310 height 16
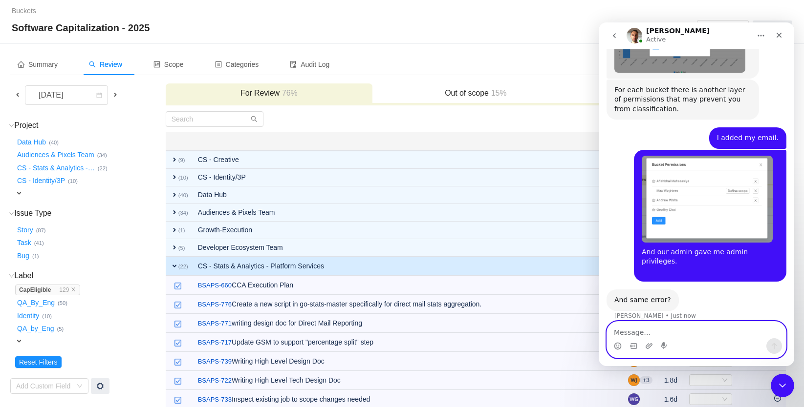
scroll to position [750, 0]
click at [542, 121] on div "Group by Project" at bounding box center [630, 119] width 310 height 16
click at [660, 332] on textarea "Message…" at bounding box center [696, 330] width 179 height 17
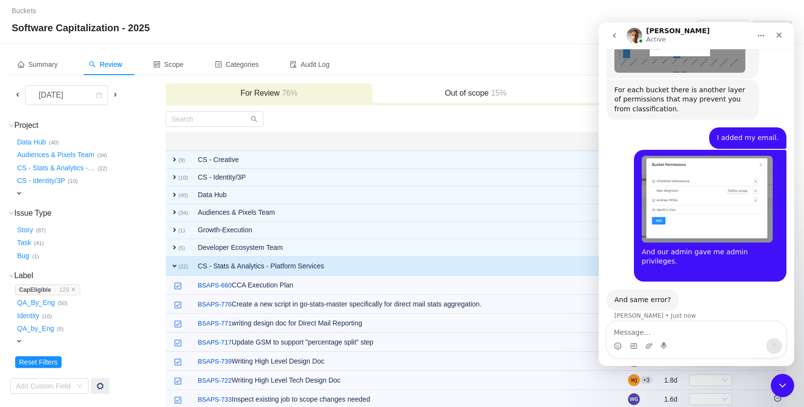
click at [349, 122] on div at bounding box center [321, 119] width 310 height 16
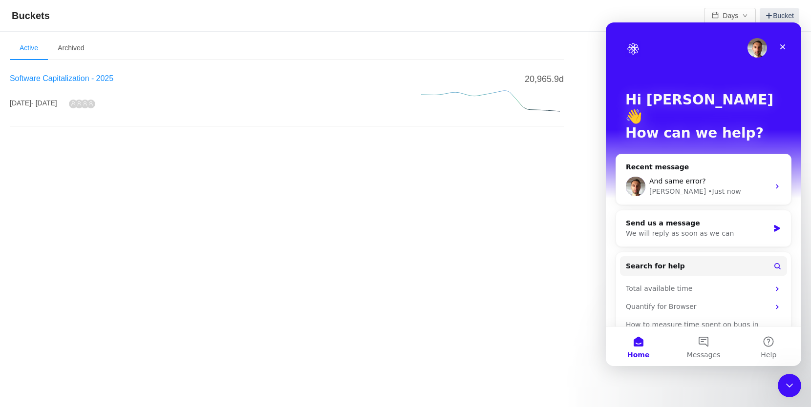
click at [63, 79] on span "Software Capitalization - 2025" at bounding box center [62, 78] width 104 height 8
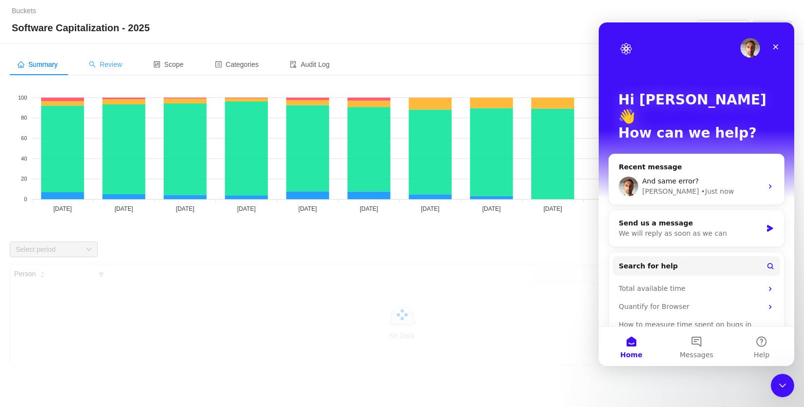
click at [111, 65] on span "Review" at bounding box center [105, 65] width 33 height 8
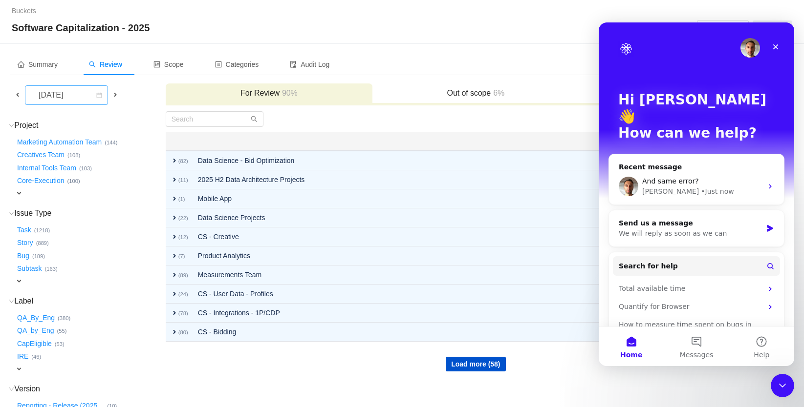
click at [66, 99] on div "[DATE]" at bounding box center [52, 95] width 42 height 19
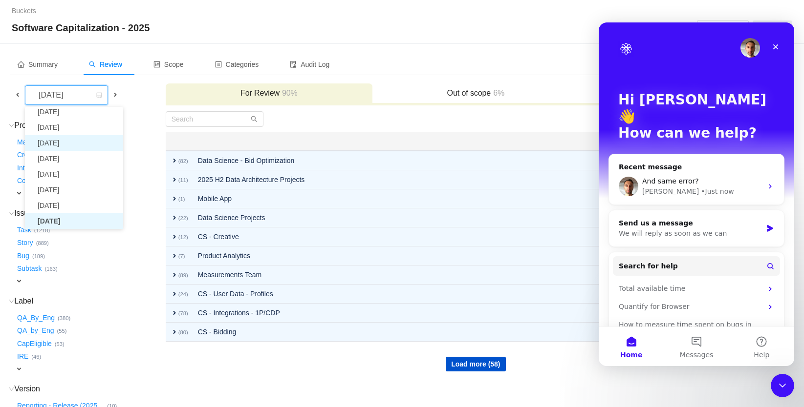
scroll to position [18, 0]
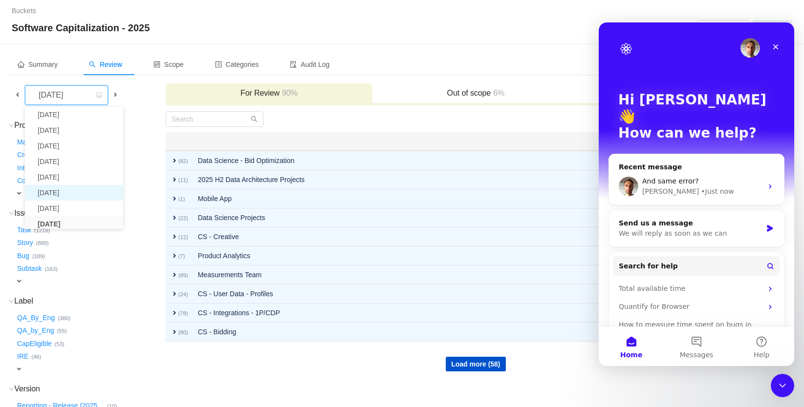
click at [66, 191] on li "[DATE]" at bounding box center [74, 193] width 98 height 16
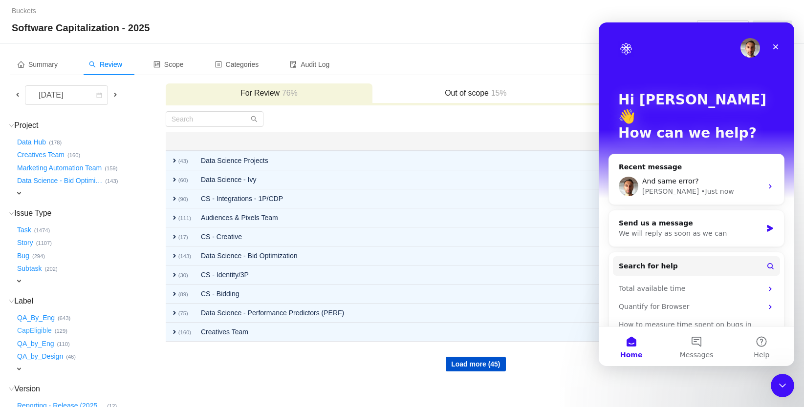
click at [43, 329] on button "CapEligible …" at bounding box center [35, 331] width 40 height 16
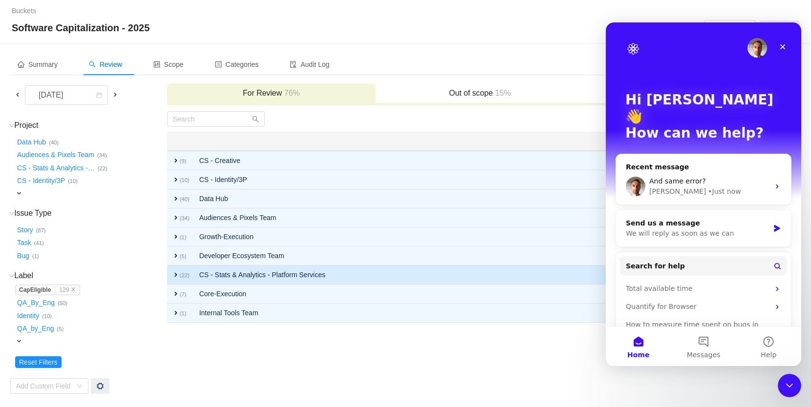
click at [255, 273] on td "CS - Stats & Analytics - Platform Services" at bounding box center [413, 275] width 439 height 19
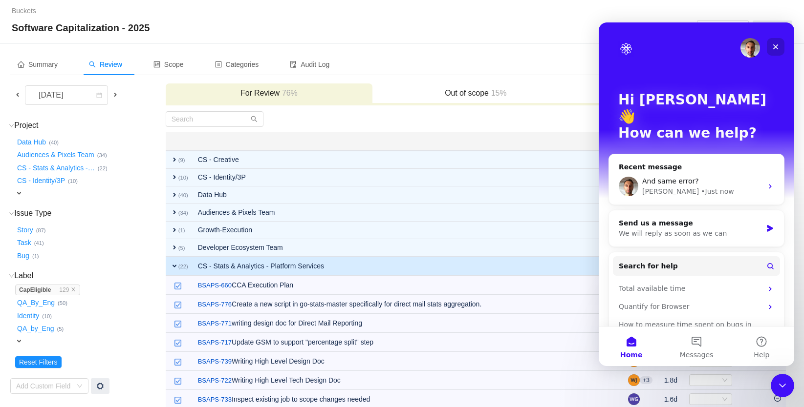
click at [775, 48] on icon "Close" at bounding box center [775, 47] width 8 height 8
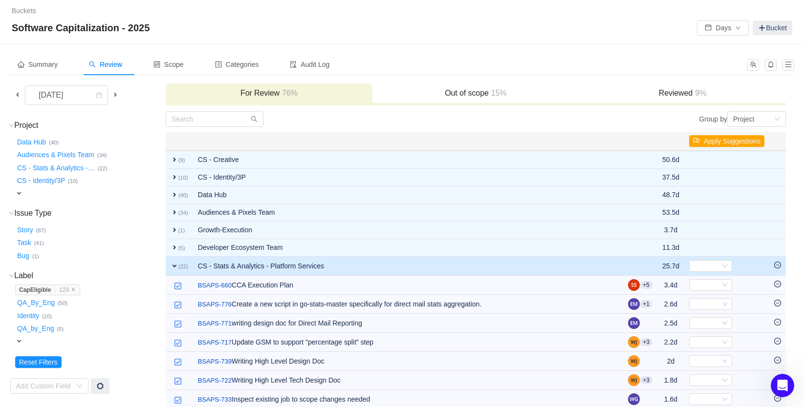
click at [776, 264] on icon "icon: minus-circle" at bounding box center [777, 265] width 7 height 7
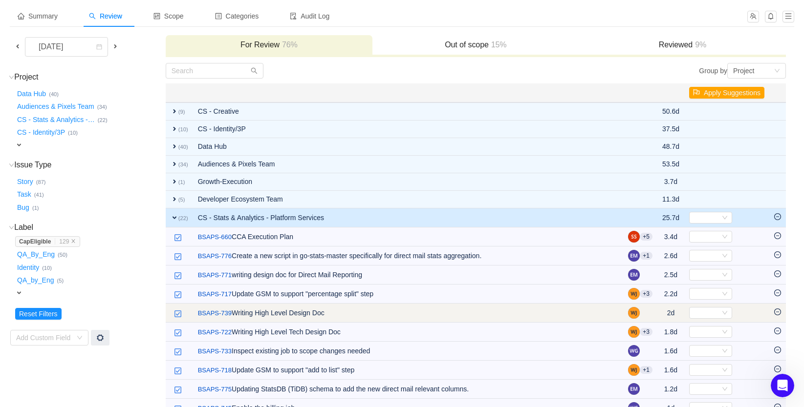
scroll to position [56, 0]
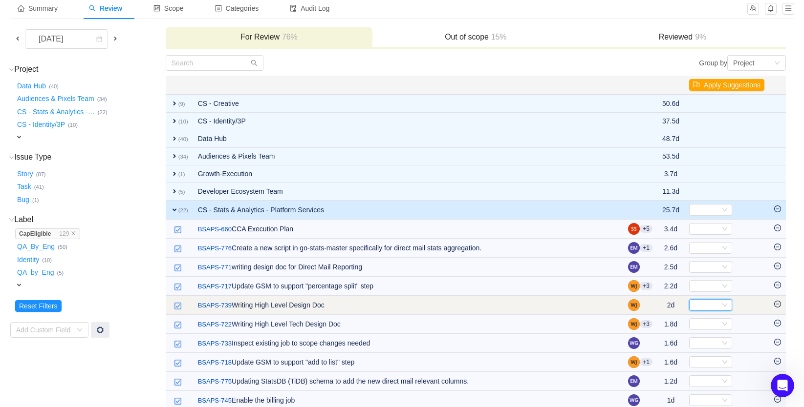
click at [695, 305] on div "Select" at bounding box center [706, 305] width 27 height 11
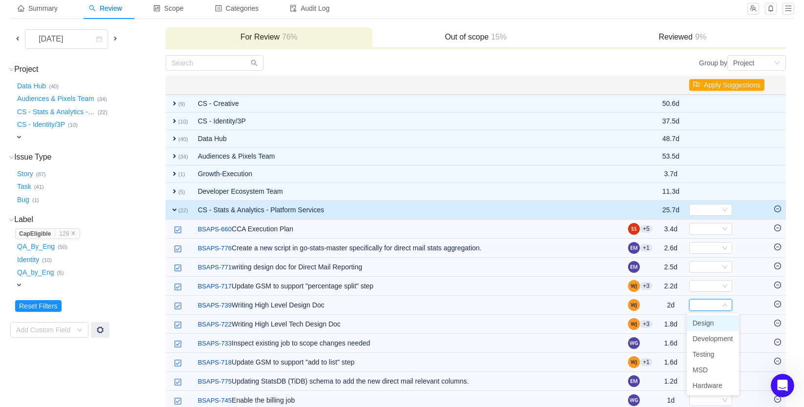
click at [702, 327] on span "Design" at bounding box center [702, 323] width 21 height 8
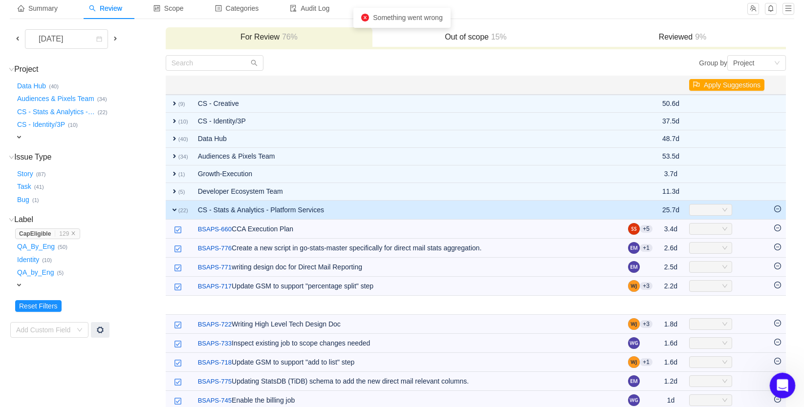
click at [779, 380] on icon "Open Intercom Messenger" at bounding box center [781, 385] width 16 height 16
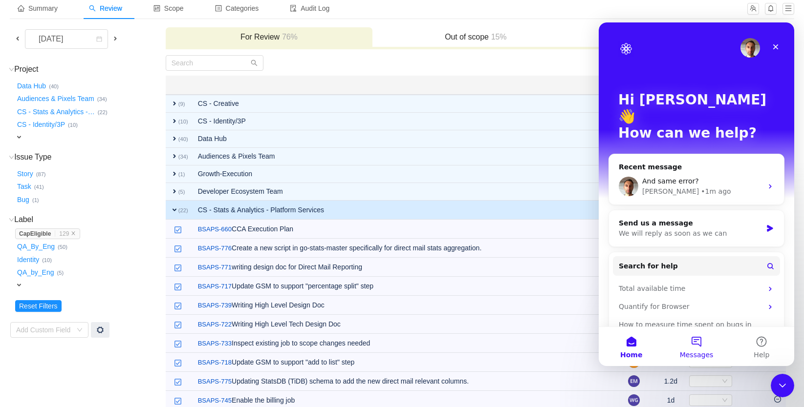
click at [701, 343] on button "Messages" at bounding box center [695, 346] width 65 height 39
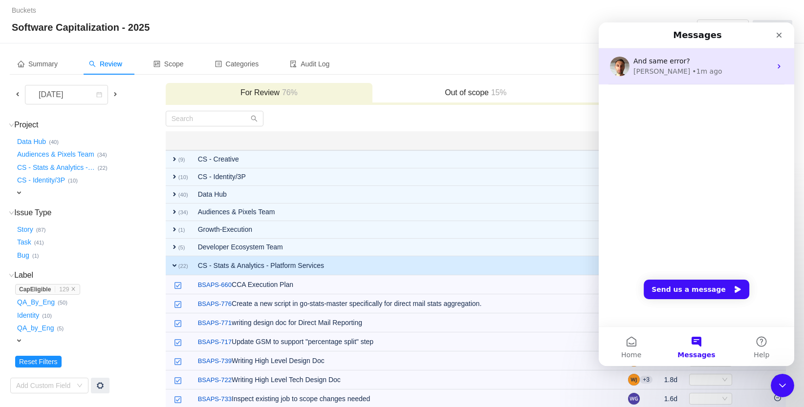
scroll to position [0, 0]
click at [706, 68] on div "George • 1m ago" at bounding box center [702, 71] width 138 height 10
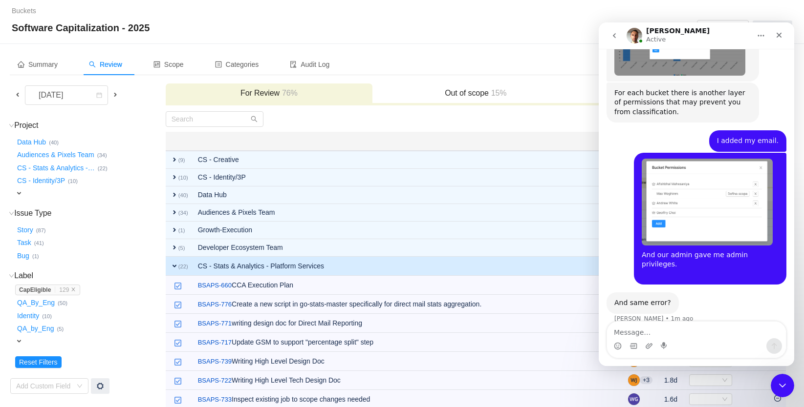
scroll to position [741, 0]
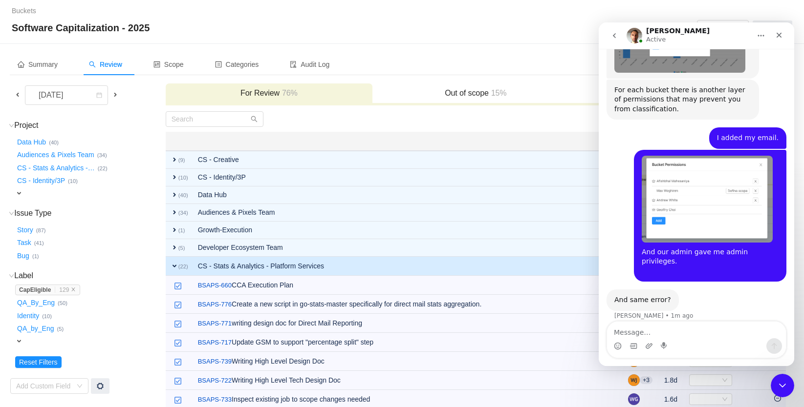
click at [670, 330] on textarea "Message…" at bounding box center [696, 330] width 179 height 17
type textarea "yeah. Just retried and I still get the same error."
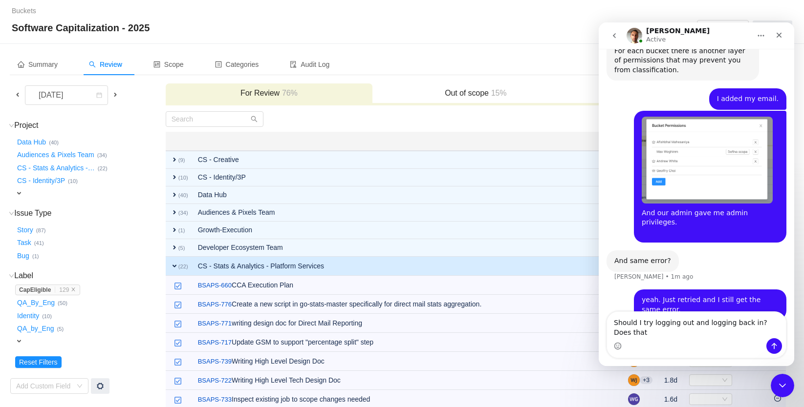
scroll to position [789, 0]
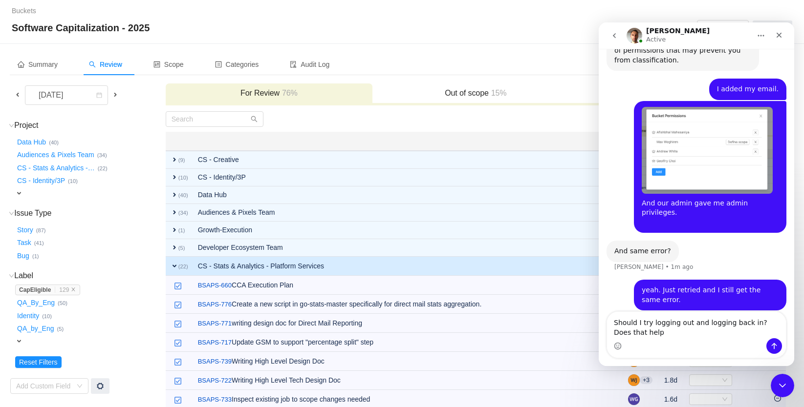
type textarea "Should I try logging out and logging back in? Does that help?"
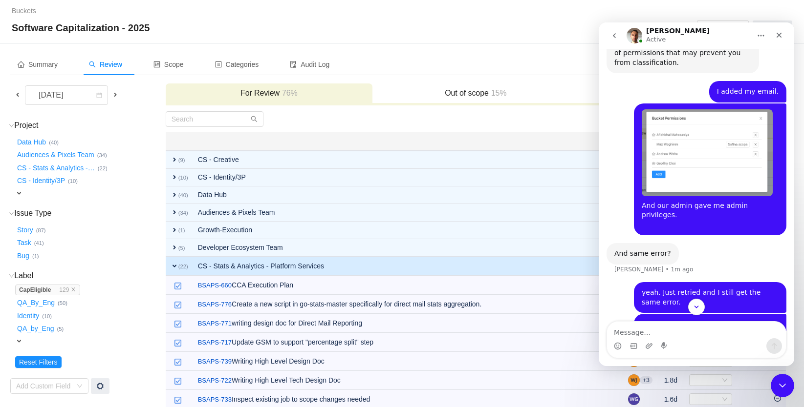
scroll to position [811, 0]
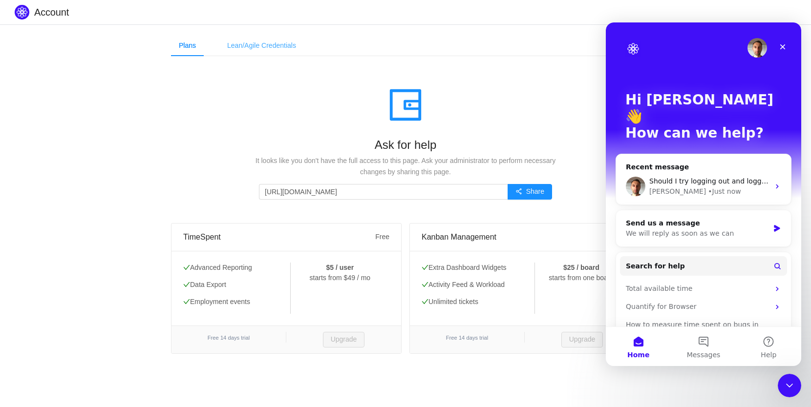
click at [281, 48] on div "Lean/Agile Credentials" at bounding box center [261, 46] width 85 height 22
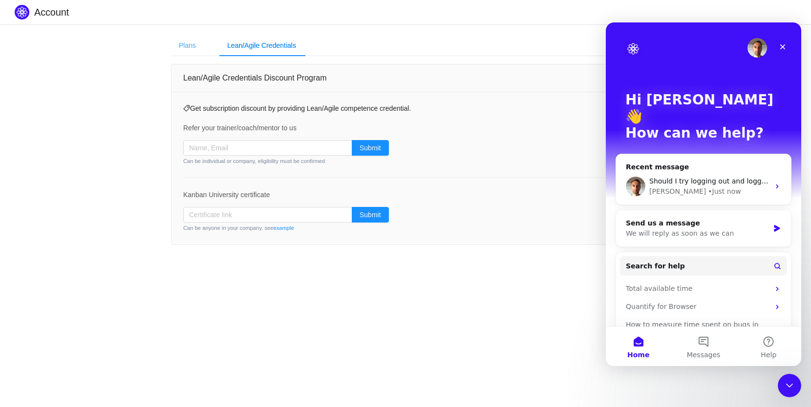
click at [183, 45] on div "Plans" at bounding box center [187, 46] width 33 height 22
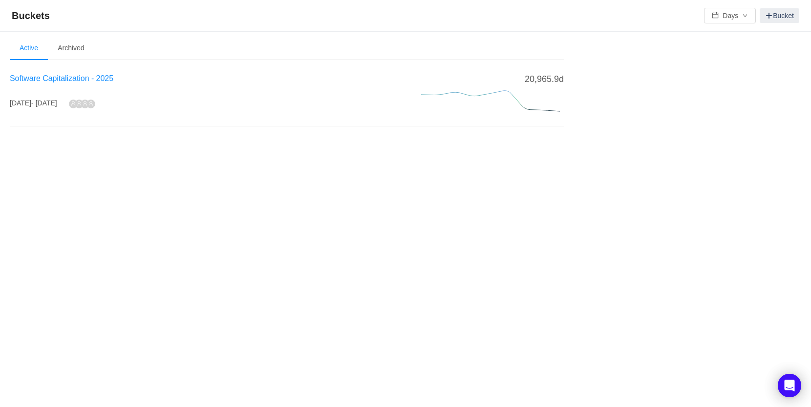
click at [80, 78] on span "Software Capitalization - 2025" at bounding box center [62, 78] width 104 height 8
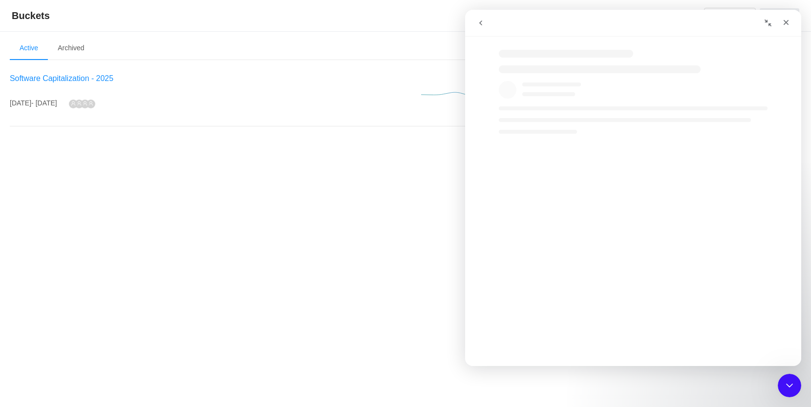
click at [105, 77] on span "Software Capitalization - 2025" at bounding box center [62, 78] width 104 height 8
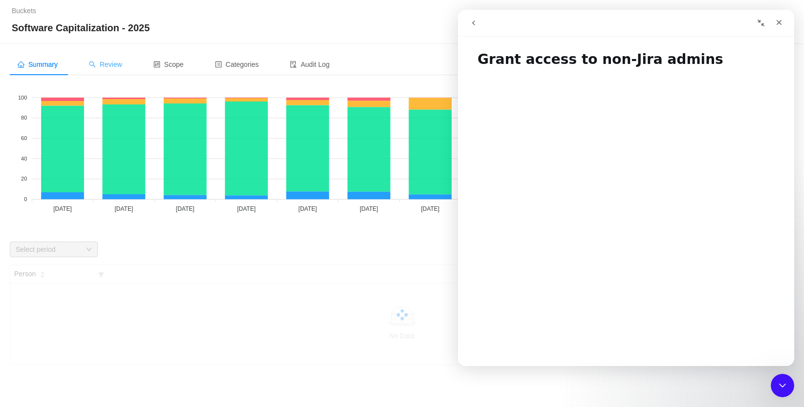
click at [114, 64] on span "Review" at bounding box center [105, 65] width 33 height 8
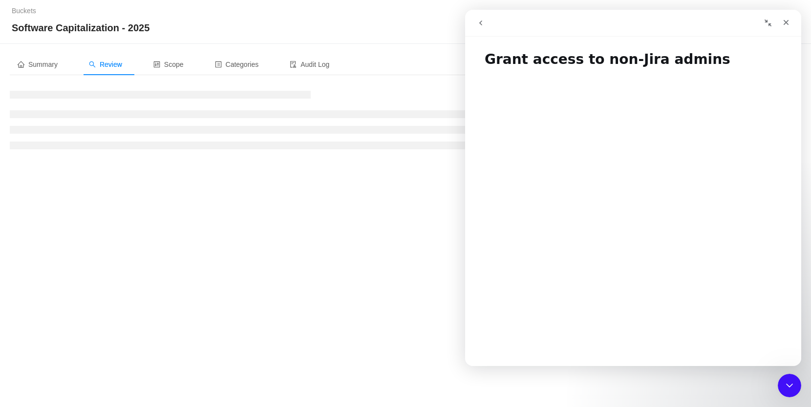
click at [217, 201] on div "Buckets / / Software Capitalization - 2025 Days Bucket Summary Review Scope Cat…" at bounding box center [405, 203] width 811 height 407
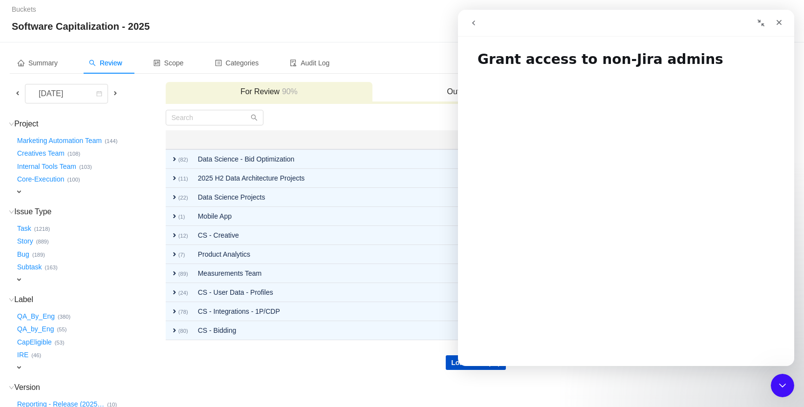
scroll to position [2, 0]
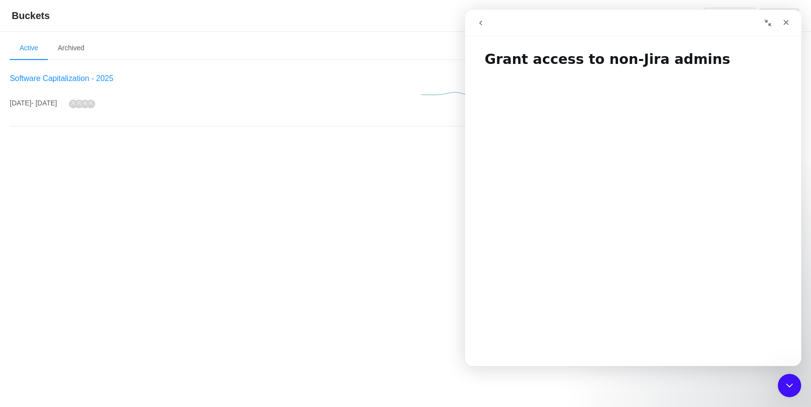
click at [85, 79] on span "Software Capitalization - 2025" at bounding box center [62, 78] width 104 height 8
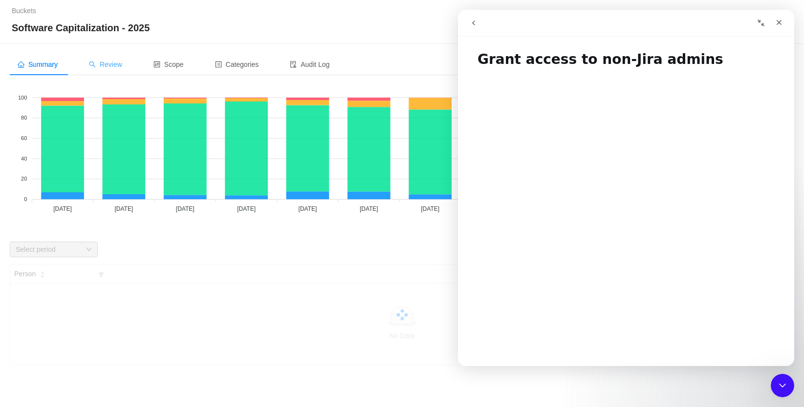
click at [109, 60] on div "Review" at bounding box center [105, 65] width 49 height 22
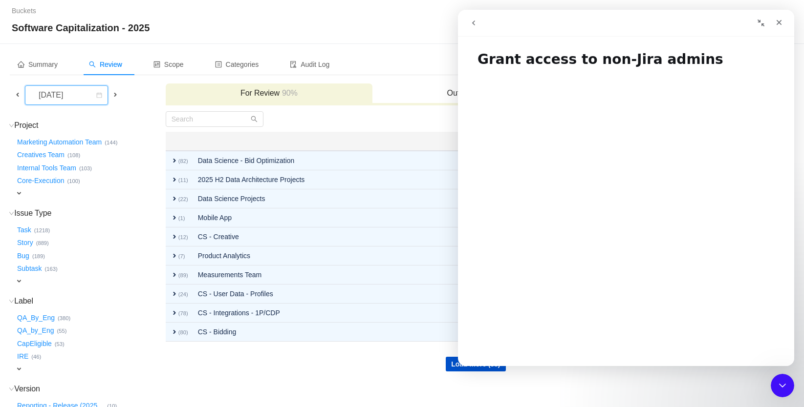
click at [71, 99] on div "[DATE]" at bounding box center [52, 95] width 42 height 19
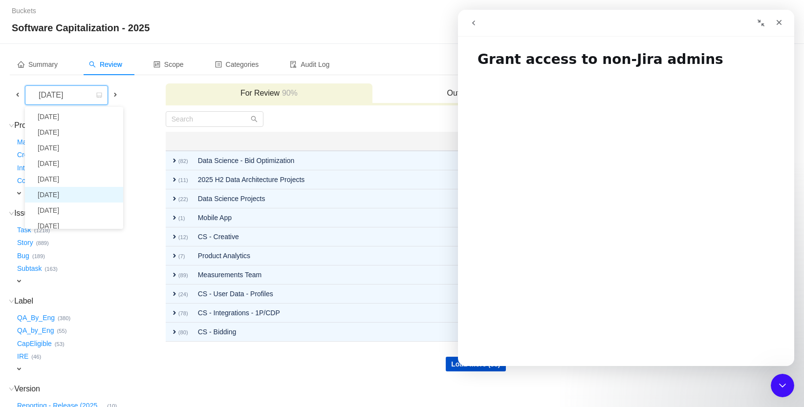
scroll to position [18, 0]
click at [75, 194] on li "[DATE]" at bounding box center [74, 193] width 98 height 16
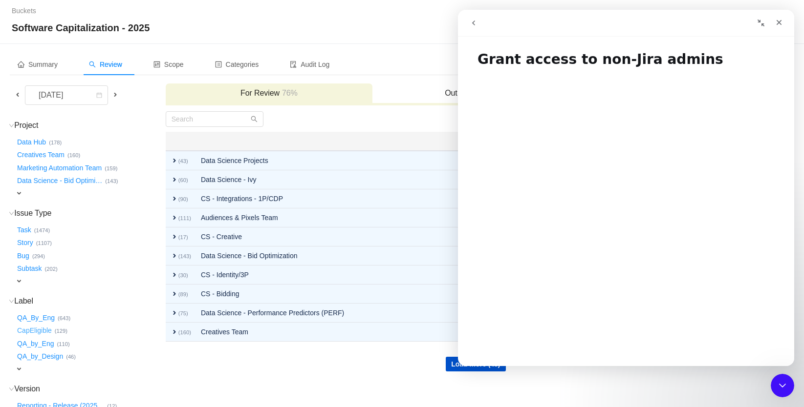
click at [36, 324] on button "CapEligible …" at bounding box center [35, 331] width 40 height 16
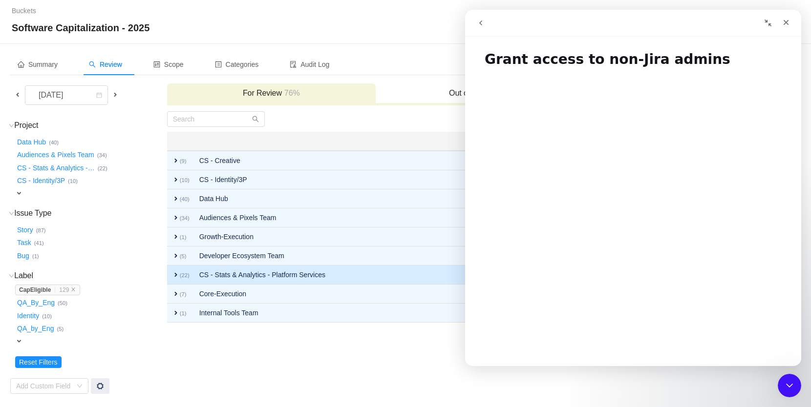
click at [221, 273] on td "CS - Stats & Analytics - Platform Services" at bounding box center [413, 275] width 439 height 19
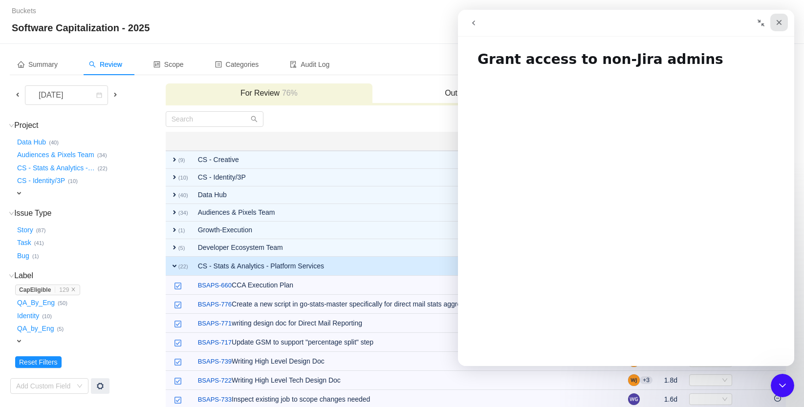
click at [778, 23] on icon "Close" at bounding box center [778, 22] width 5 height 5
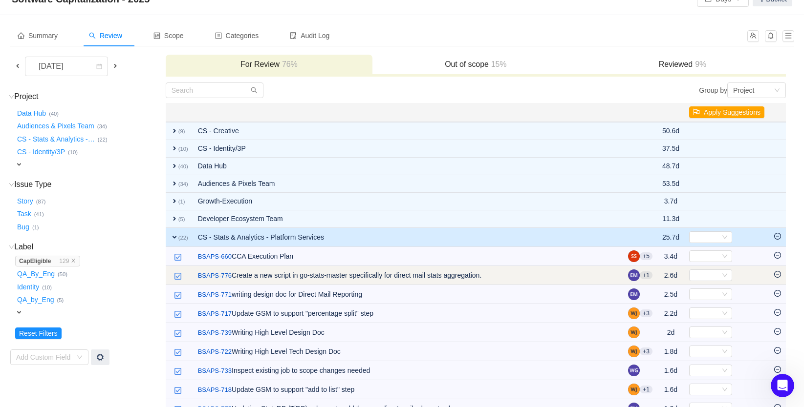
scroll to position [38, 0]
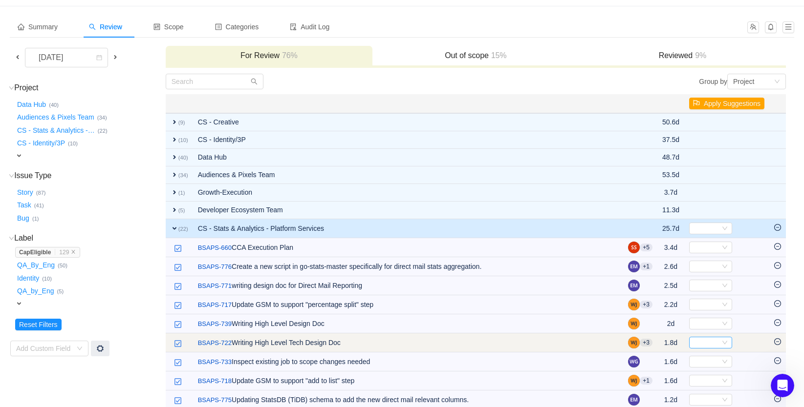
click at [713, 342] on div "Select" at bounding box center [706, 343] width 27 height 11
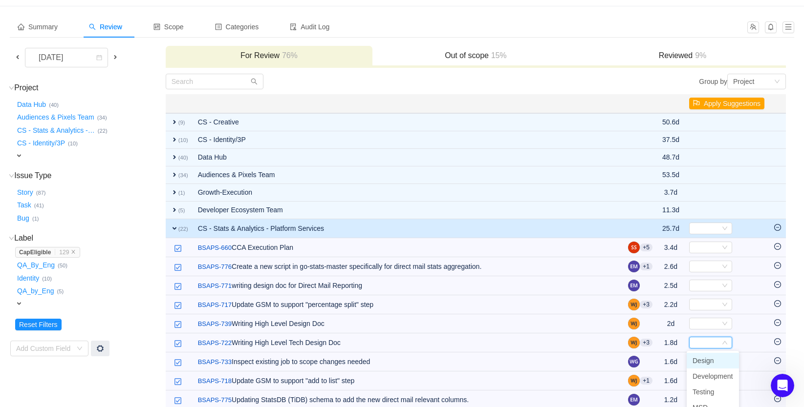
click at [710, 363] on span "Design" at bounding box center [702, 361] width 21 height 8
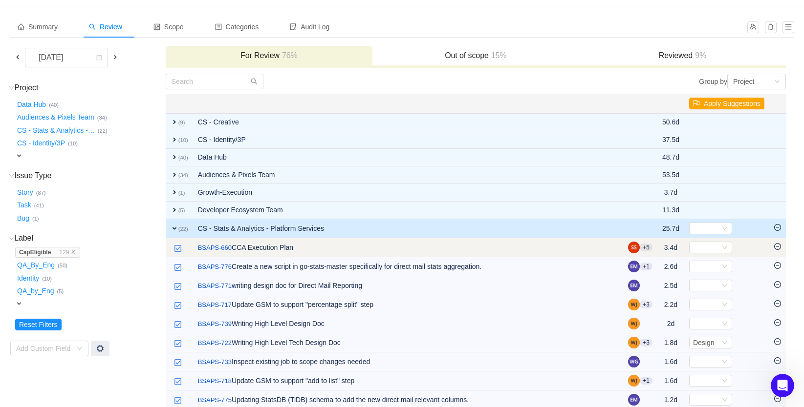
click at [780, 249] on icon "icon: minus-circle" at bounding box center [777, 246] width 7 height 7
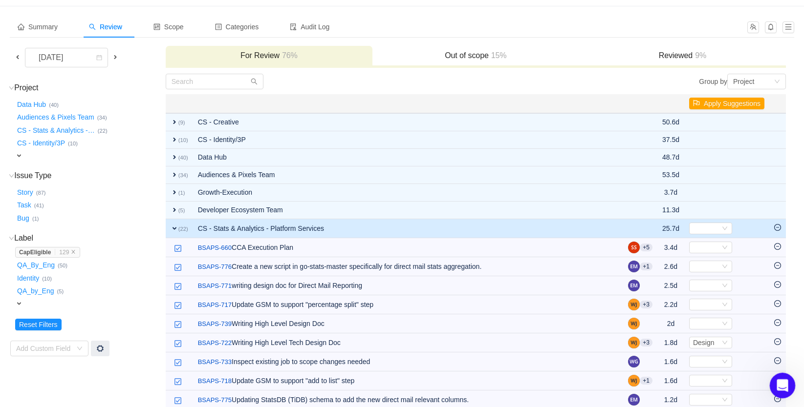
click at [782, 388] on icon "Open Intercom Messenger" at bounding box center [781, 385] width 16 height 16
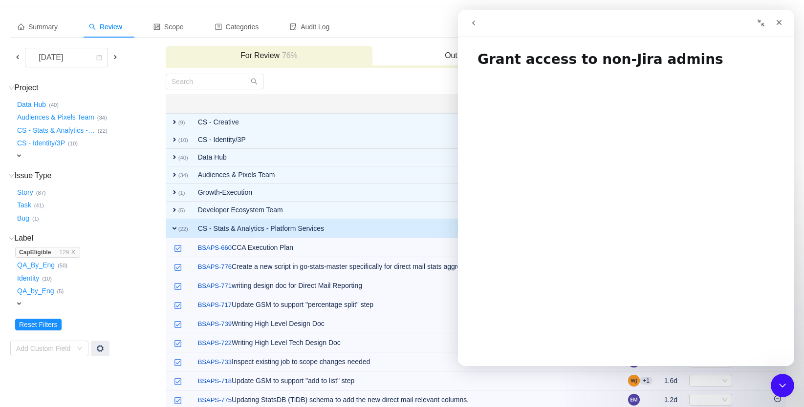
click at [477, 22] on icon "go back" at bounding box center [473, 23] width 8 height 8
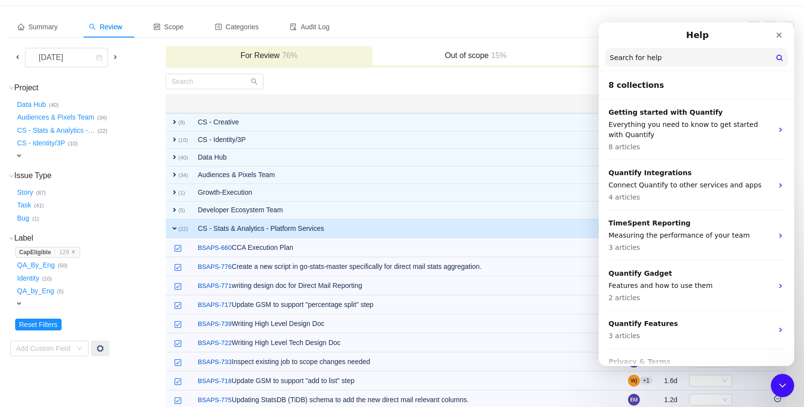
click at [473, 25] on div "Summary Review Scope Categories Audit Log" at bounding box center [375, 27] width 731 height 22
click at [703, 352] on span "Messages" at bounding box center [697, 355] width 34 height 7
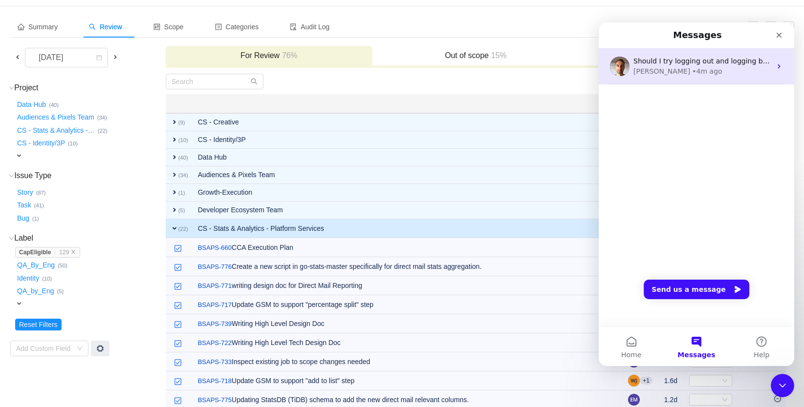
click at [676, 63] on span "Should I try logging out and logging back in? Does that help?" at bounding box center [737, 61] width 209 height 8
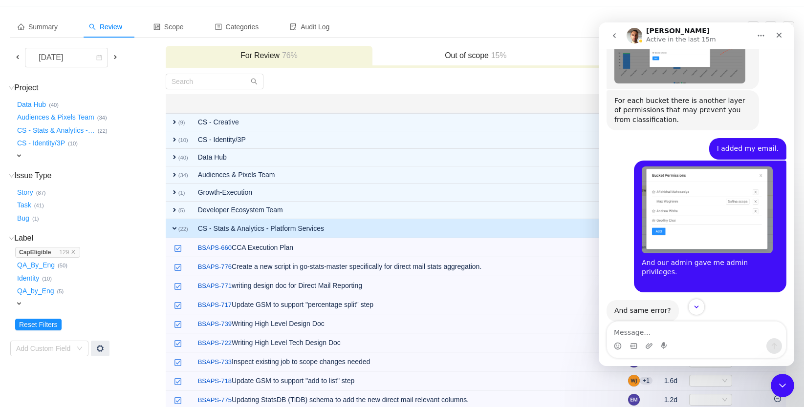
scroll to position [811, 0]
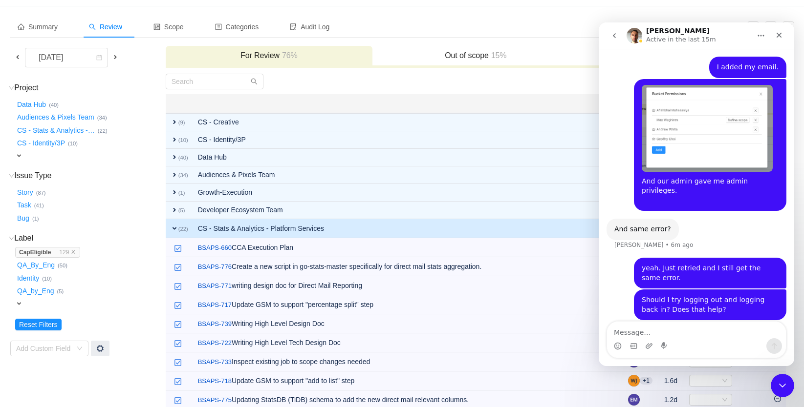
click at [678, 333] on textarea "Message…" at bounding box center [696, 330] width 179 height 17
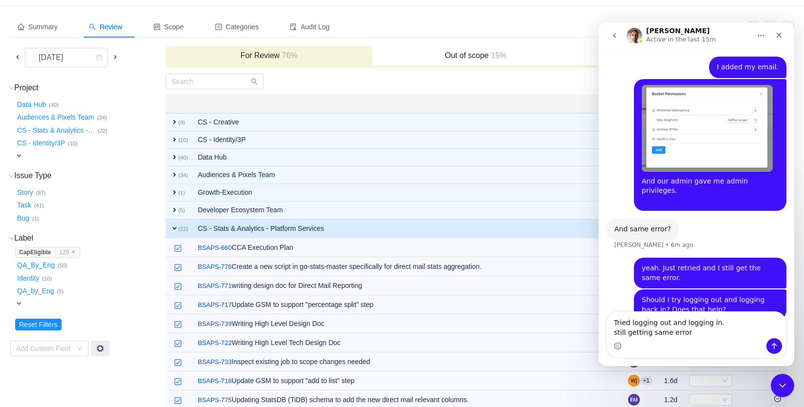
type textarea "Tried logging out and logging in. still getting same error."
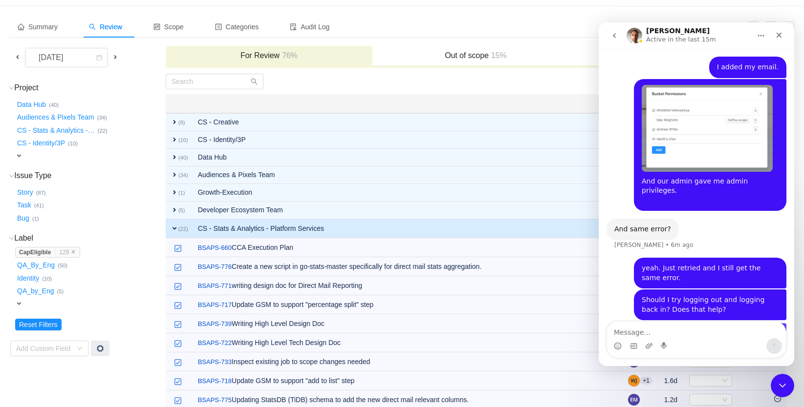
scroll to position [843, 0]
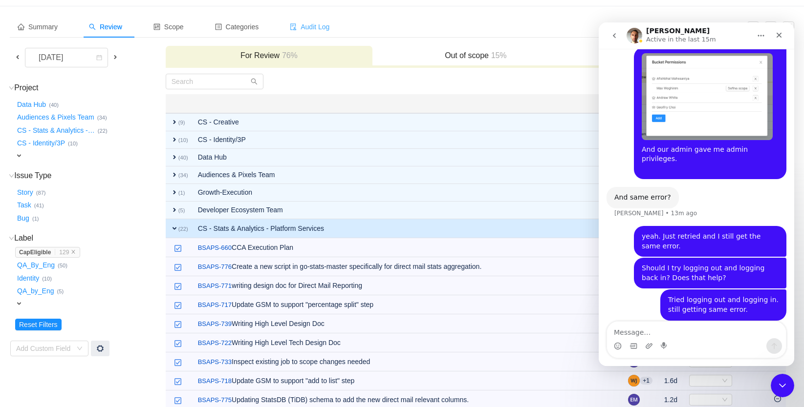
click at [320, 24] on span "Audit Log" at bounding box center [310, 27] width 40 height 8
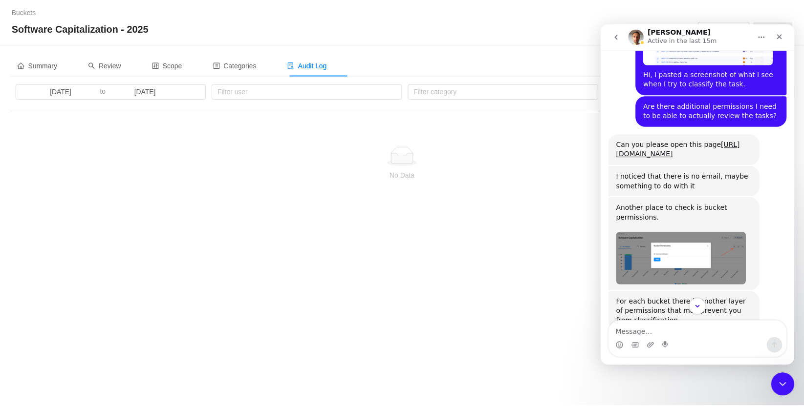
scroll to position [524, 0]
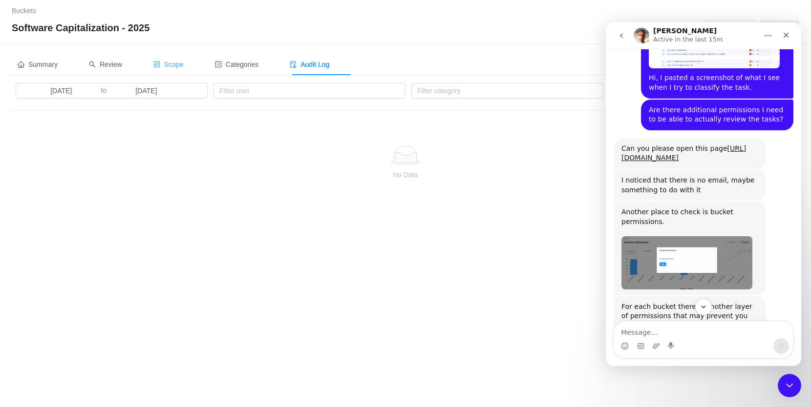
click at [165, 69] on div "Scope" at bounding box center [169, 65] width 46 height 22
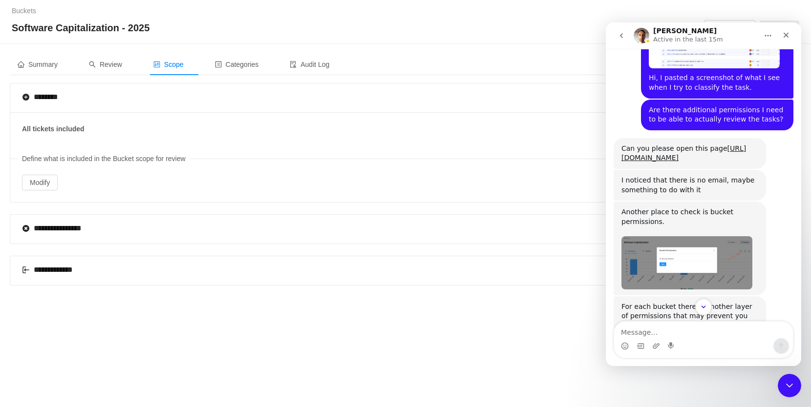
click at [55, 267] on div "**********" at bounding box center [54, 270] width 65 height 12
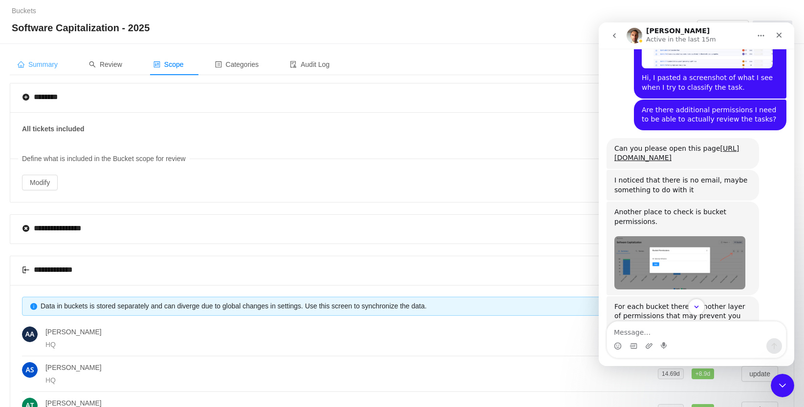
click at [58, 66] on span "Summary" at bounding box center [38, 65] width 40 height 8
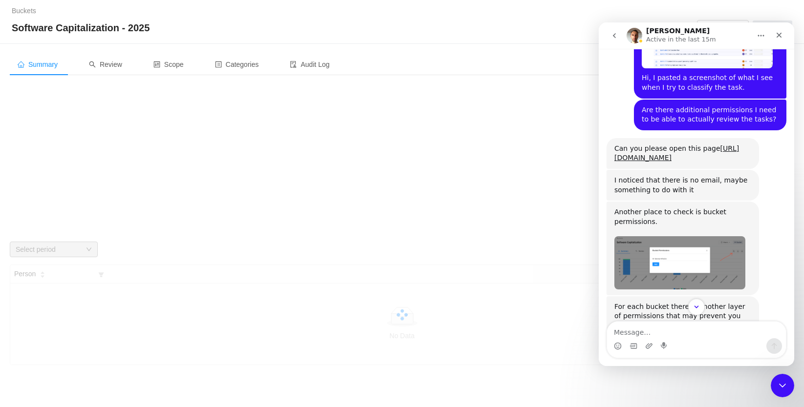
click at [58, 66] on span "Summary" at bounding box center [38, 65] width 40 height 8
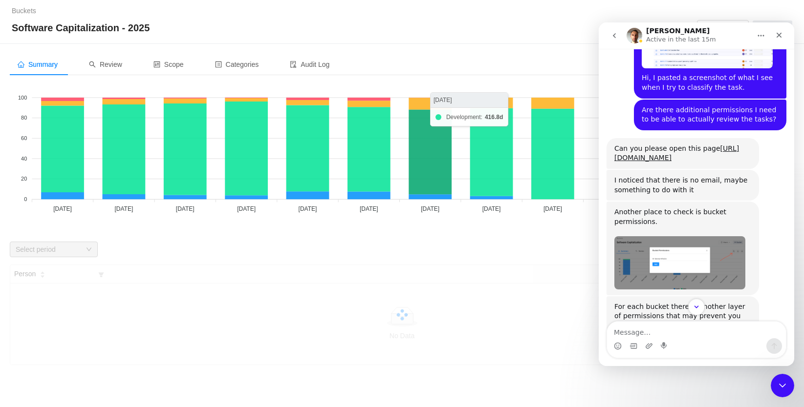
click at [427, 170] on icon at bounding box center [429, 151] width 43 height 85
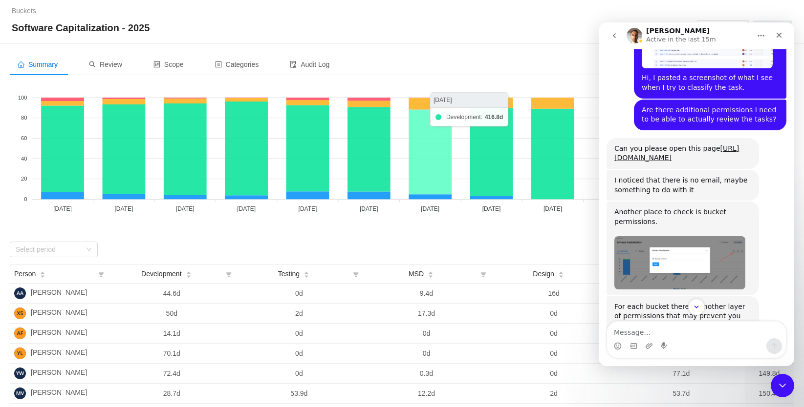
click at [426, 152] on icon at bounding box center [429, 151] width 43 height 85
click at [422, 136] on icon at bounding box center [429, 151] width 43 height 85
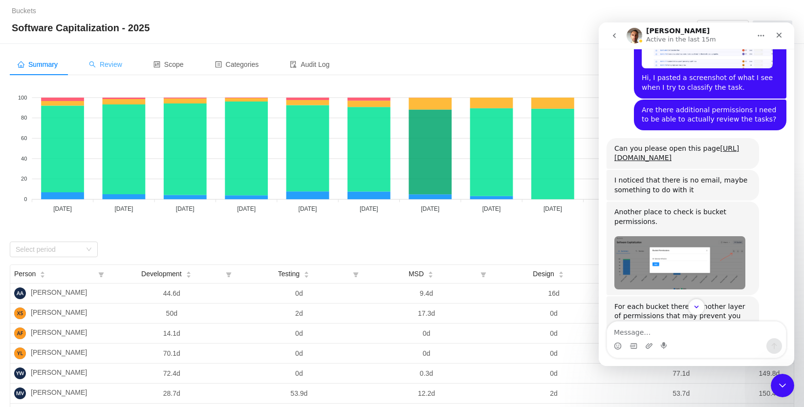
click at [117, 61] on span "Review" at bounding box center [105, 65] width 33 height 8
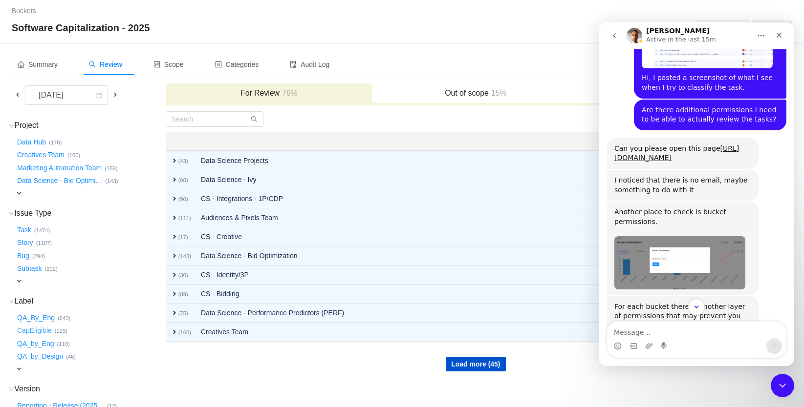
click at [35, 328] on button "CapEligible …" at bounding box center [35, 331] width 40 height 16
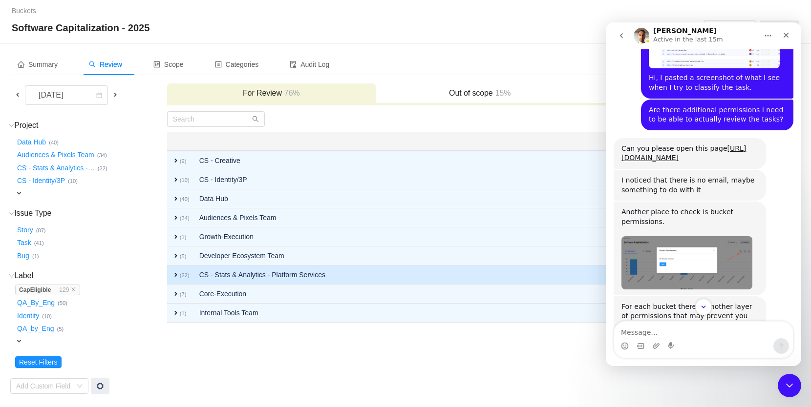
click at [243, 275] on td "CS - Stats & Analytics - Platform Services" at bounding box center [413, 275] width 439 height 19
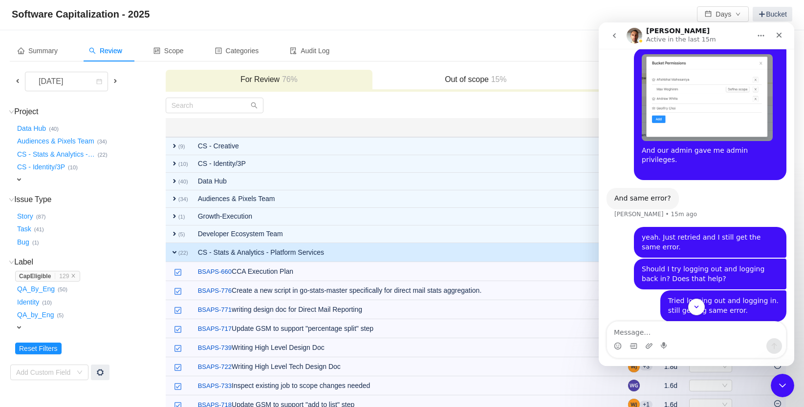
scroll to position [843, 0]
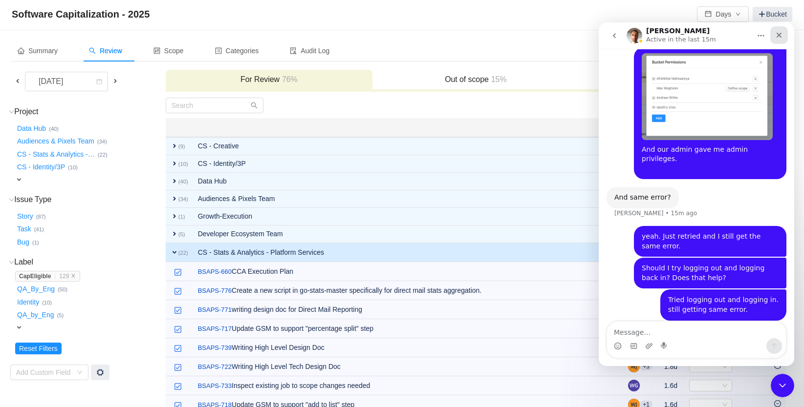
click at [776, 31] on icon "Close" at bounding box center [779, 35] width 8 height 8
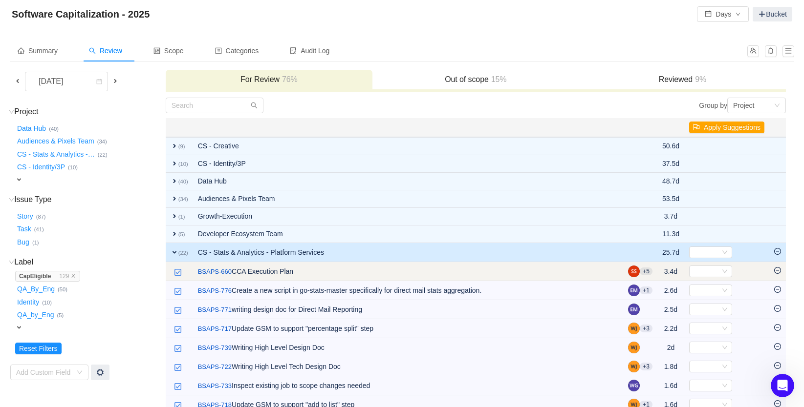
click at [780, 272] on icon "icon: minus-circle" at bounding box center [777, 270] width 7 height 7
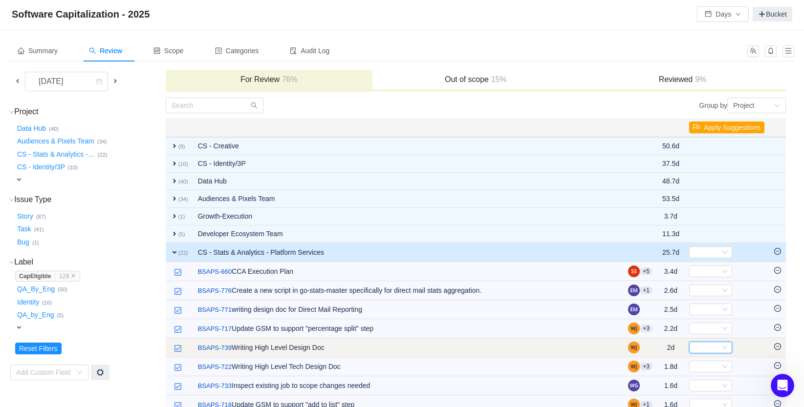
click at [698, 348] on div "Select" at bounding box center [706, 347] width 27 height 11
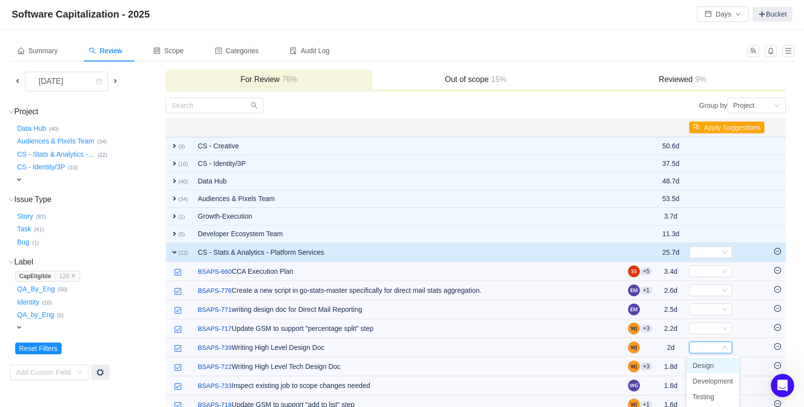
click at [701, 366] on span "Design" at bounding box center [702, 366] width 21 height 8
click at [487, 78] on h3 "Out of scope 15%" at bounding box center [475, 80] width 197 height 10
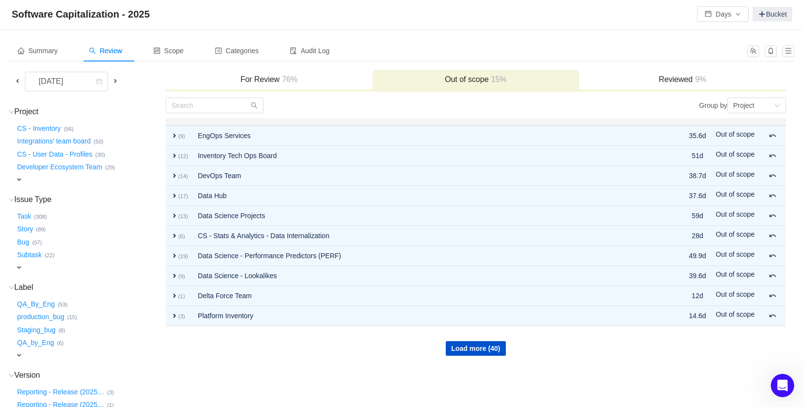
click at [648, 86] on div "Reviewed 9%" at bounding box center [682, 80] width 207 height 21
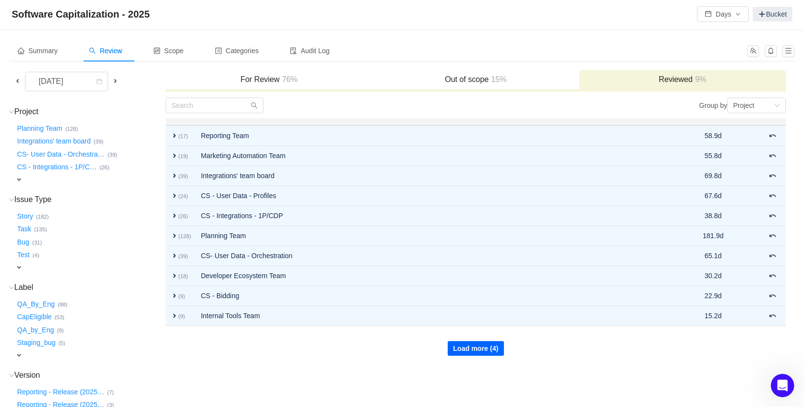
click at [468, 355] on button "Load more (4)" at bounding box center [475, 348] width 56 height 15
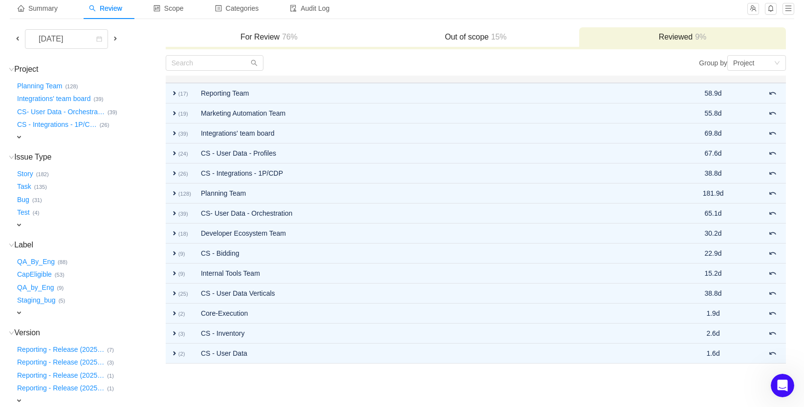
scroll to position [57, 0]
click at [505, 34] on span "15%" at bounding box center [498, 36] width 18 height 8
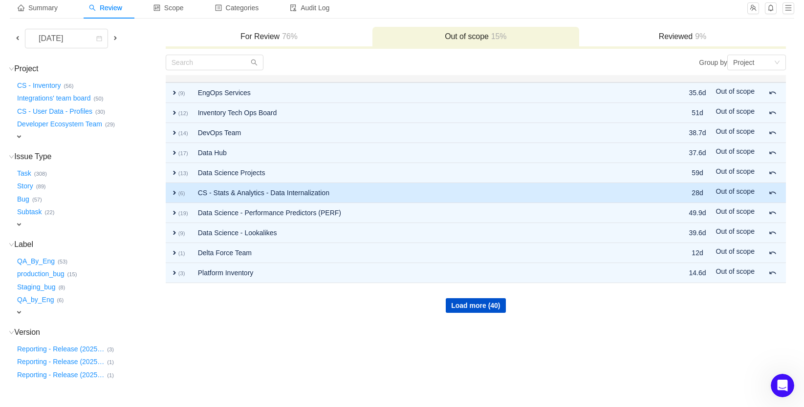
click at [171, 191] on span "expand" at bounding box center [174, 193] width 8 height 8
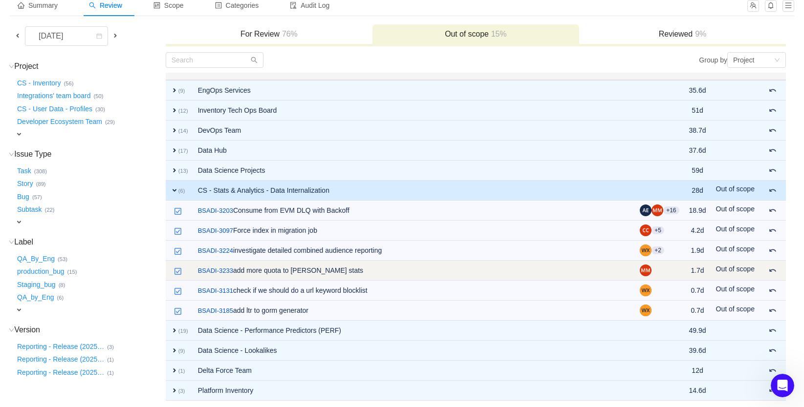
scroll to position [50, 0]
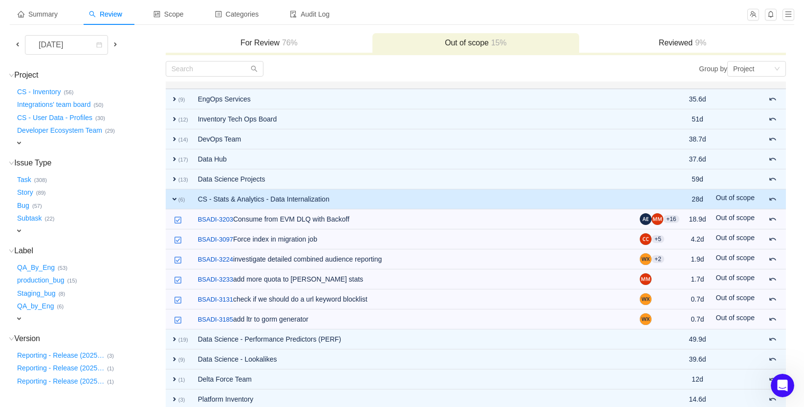
click at [651, 36] on div "Reviewed 9%" at bounding box center [682, 43] width 207 height 21
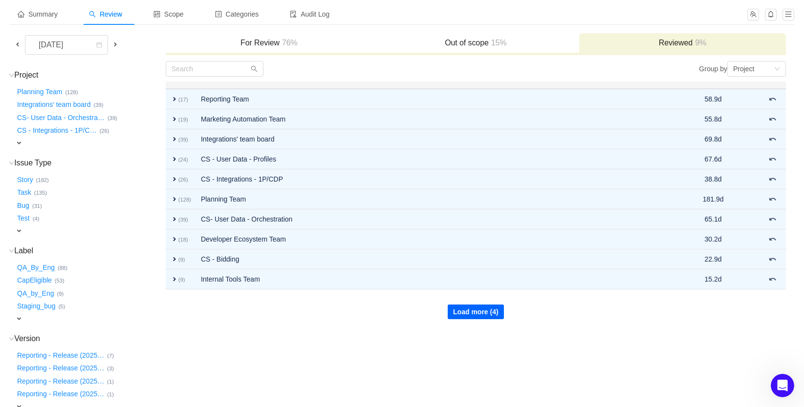
click at [475, 318] on button "Load more (4)" at bounding box center [475, 312] width 56 height 15
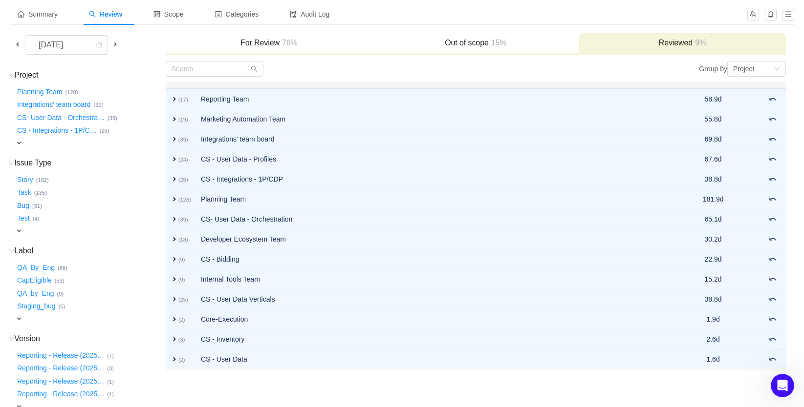
click at [244, 43] on h3 "For Review 76%" at bounding box center [268, 43] width 197 height 10
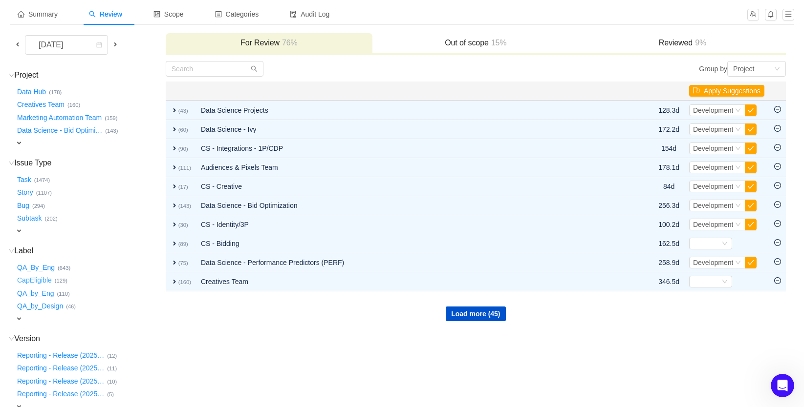
click at [41, 276] on button "CapEligible …" at bounding box center [35, 281] width 40 height 16
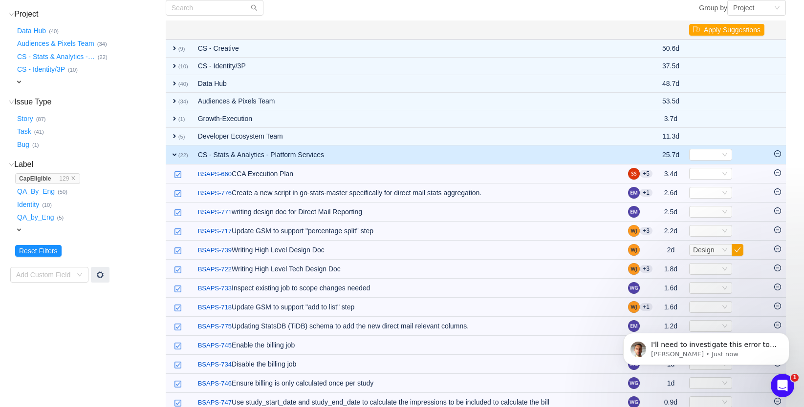
scroll to position [0, 0]
click at [700, 345] on span "Can you try another tab. I saw you logged out, but it may cache some data in th…" at bounding box center [714, 359] width 126 height 37
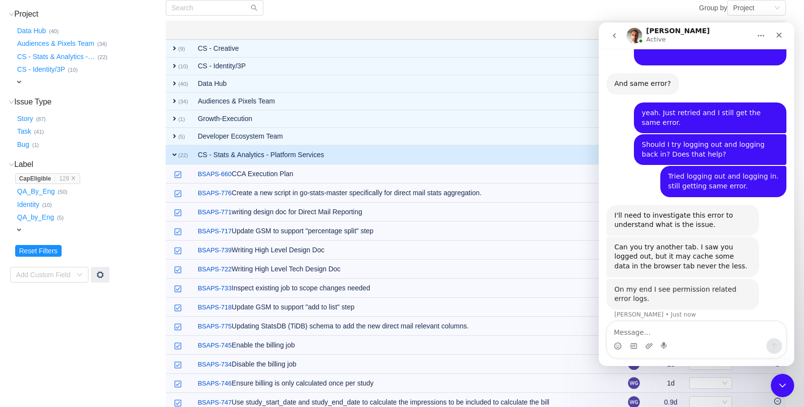
scroll to position [955, 0]
click at [525, 10] on div "Group by Project" at bounding box center [630, 8] width 310 height 16
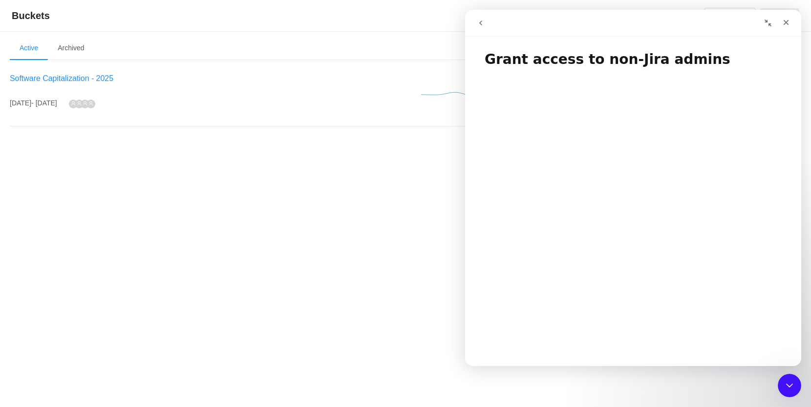
click at [63, 78] on span "Software Capitalization - 2025" at bounding box center [62, 78] width 104 height 8
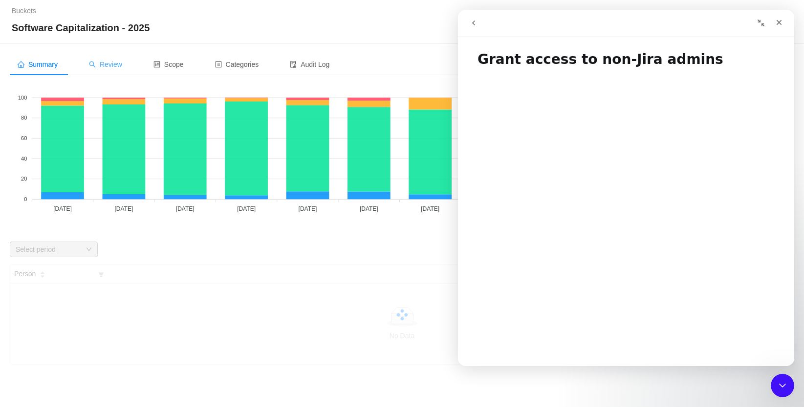
click at [121, 69] on div "Review" at bounding box center [105, 65] width 49 height 22
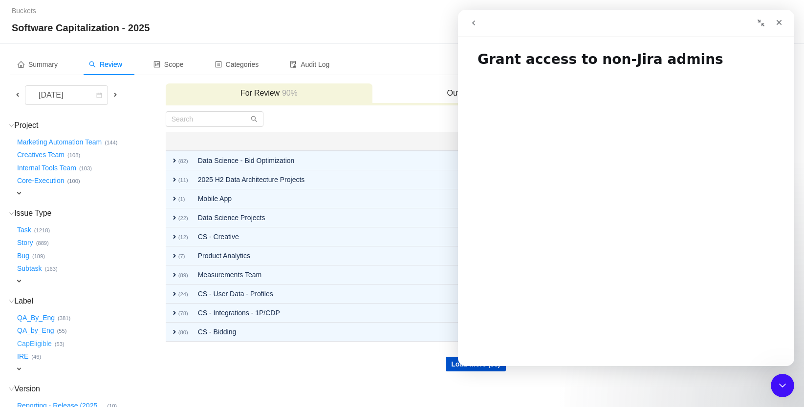
click at [42, 338] on button "CapEligible …" at bounding box center [35, 344] width 40 height 16
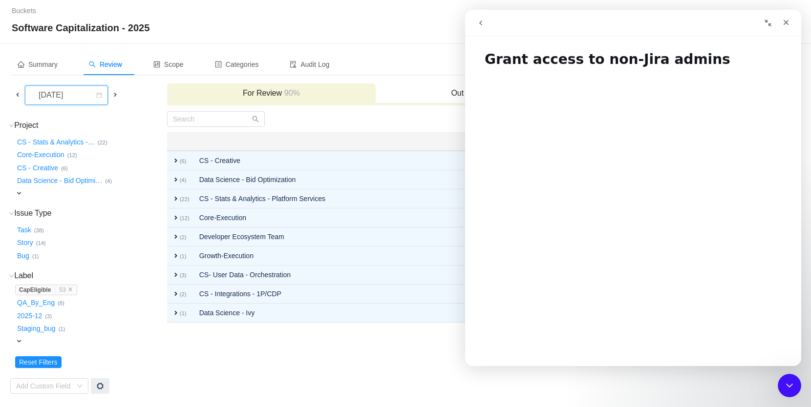
click at [73, 96] on div "[DATE]" at bounding box center [52, 95] width 42 height 19
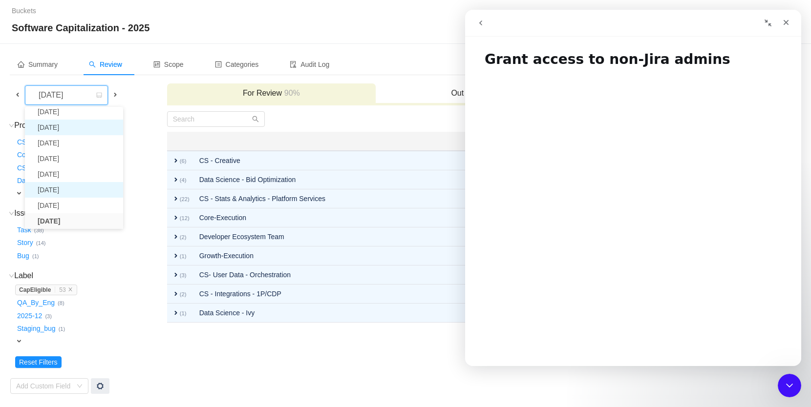
scroll to position [18, 0]
click at [67, 190] on li "[DATE]" at bounding box center [74, 193] width 98 height 16
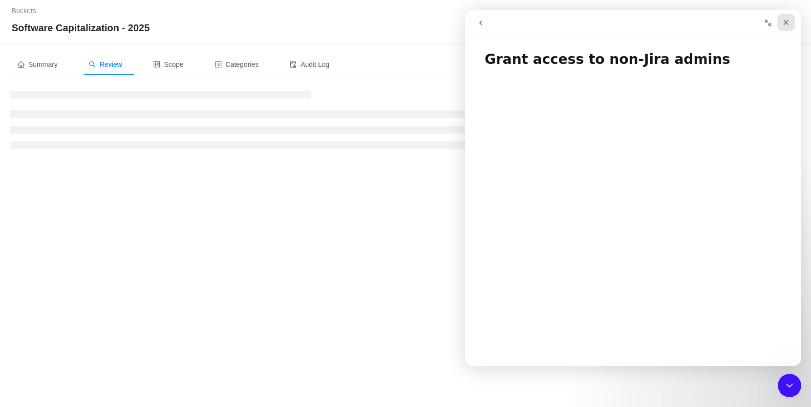
click at [786, 22] on icon "Close" at bounding box center [786, 22] width 5 height 5
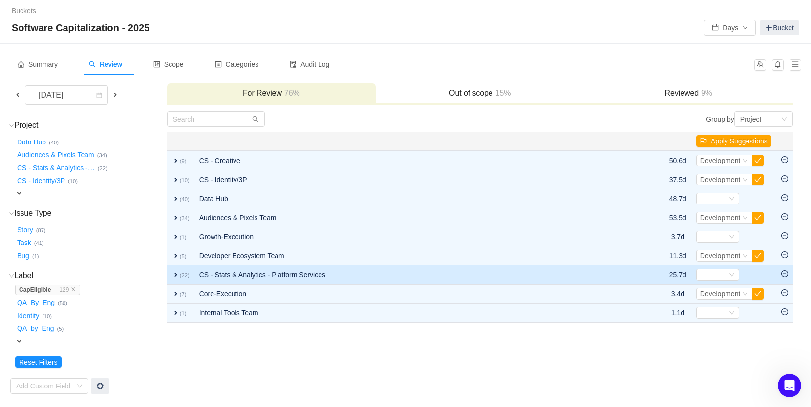
click at [228, 275] on td "CS - Stats & Analytics - Platform Services" at bounding box center [413, 275] width 439 height 19
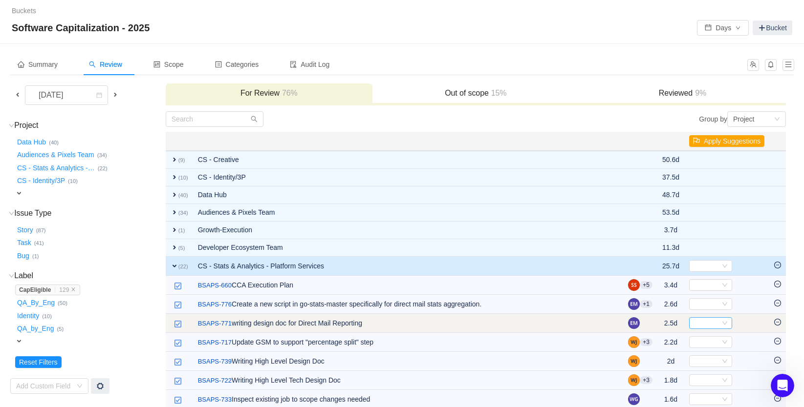
click at [716, 327] on div "Select" at bounding box center [706, 323] width 27 height 11
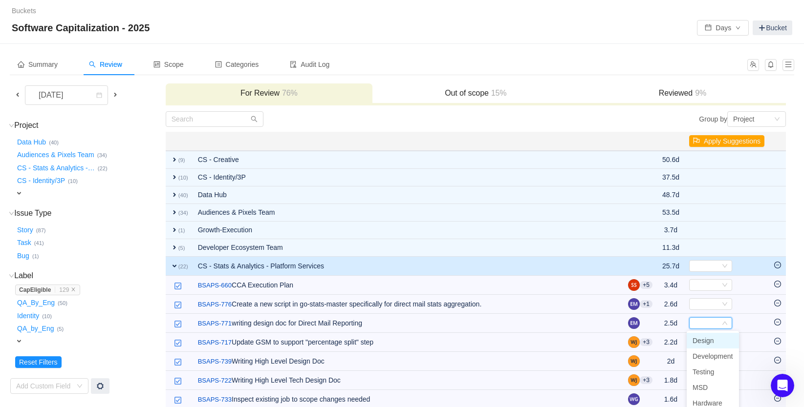
click at [699, 340] on span "Design" at bounding box center [702, 341] width 21 height 8
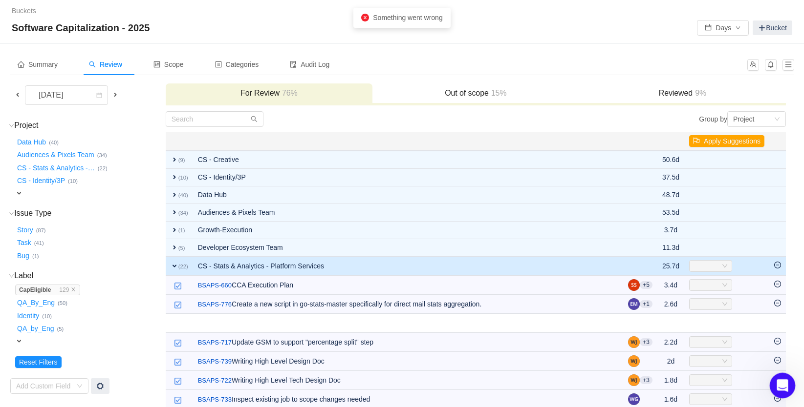
click at [778, 377] on icon "Open Intercom Messenger" at bounding box center [781, 385] width 16 height 16
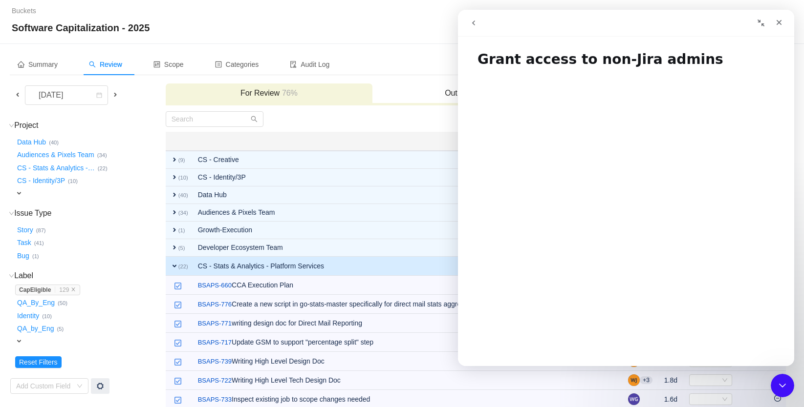
click at [473, 21] on icon "go back" at bounding box center [473, 23] width 3 height 5
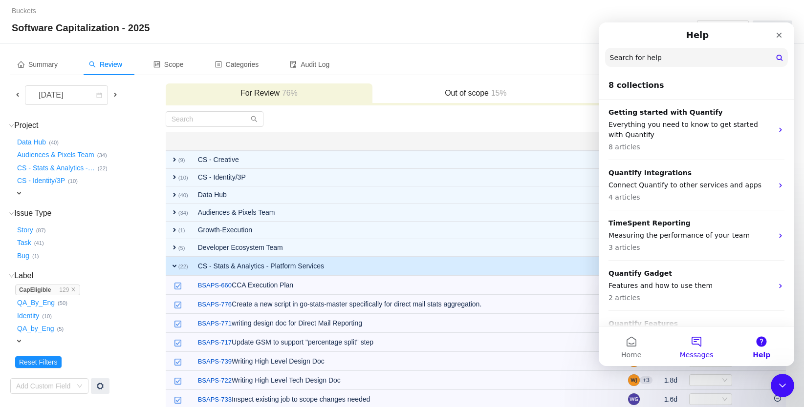
click at [700, 345] on button "Messages" at bounding box center [695, 346] width 65 height 39
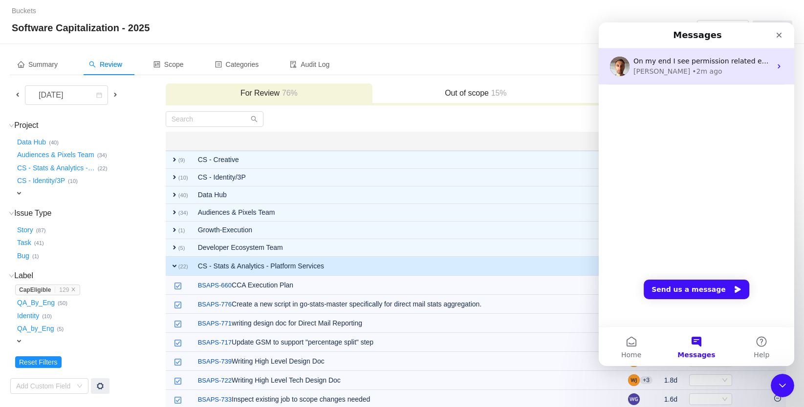
click at [677, 60] on span "On my end I see permission related error logs." at bounding box center [712, 61] width 159 height 8
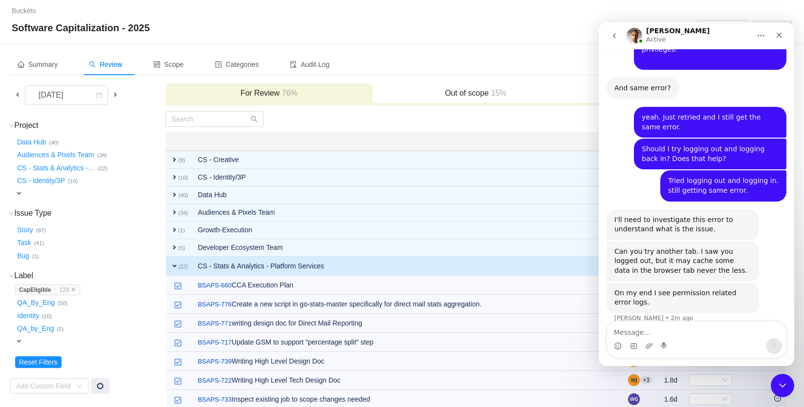
scroll to position [955, 0]
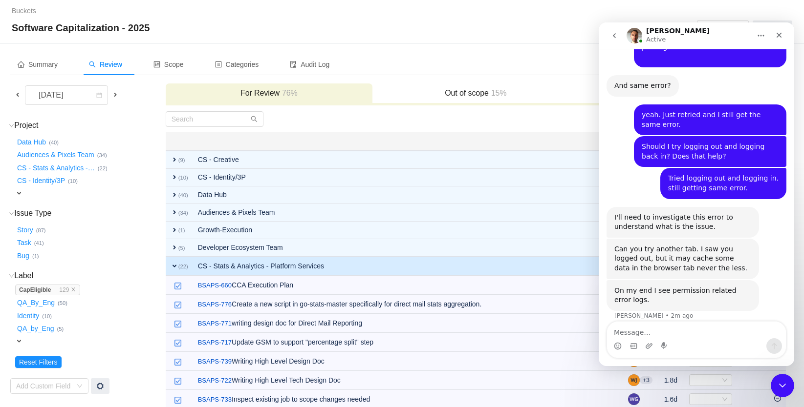
click at [668, 328] on textarea "Message…" at bounding box center [696, 330] width 179 height 17
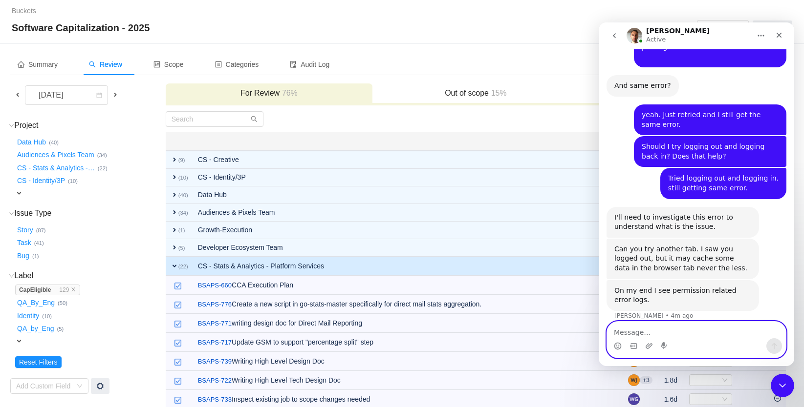
click at [708, 334] on textarea "Message…" at bounding box center [696, 330] width 179 height 17
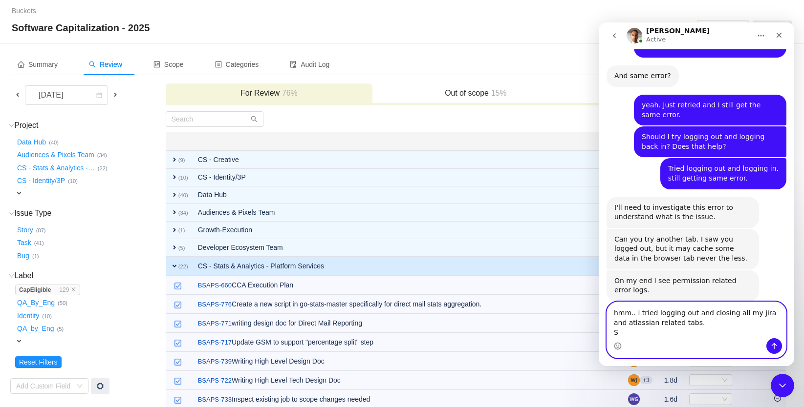
scroll to position [975, 0]
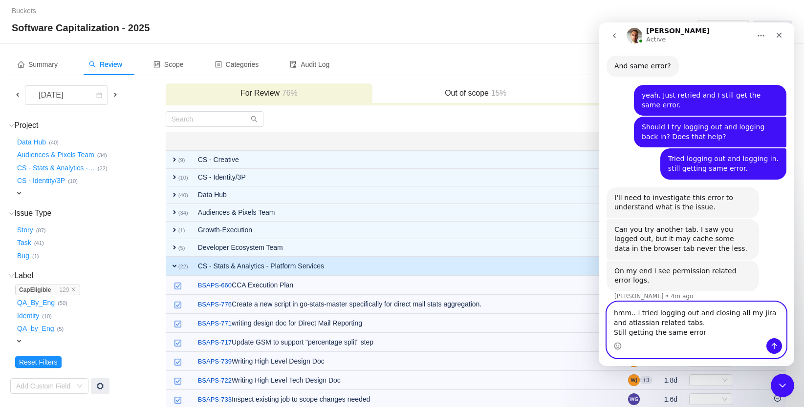
type textarea "hmm.. i tried logging out and closing all my jira and atlassian related tabs. S…"
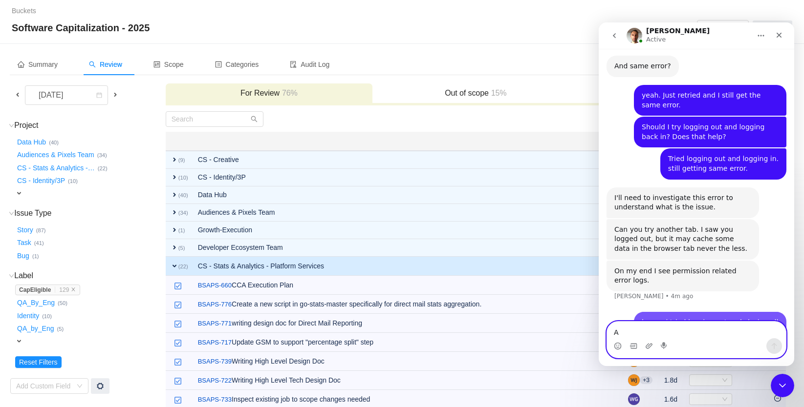
scroll to position [1003, 0]
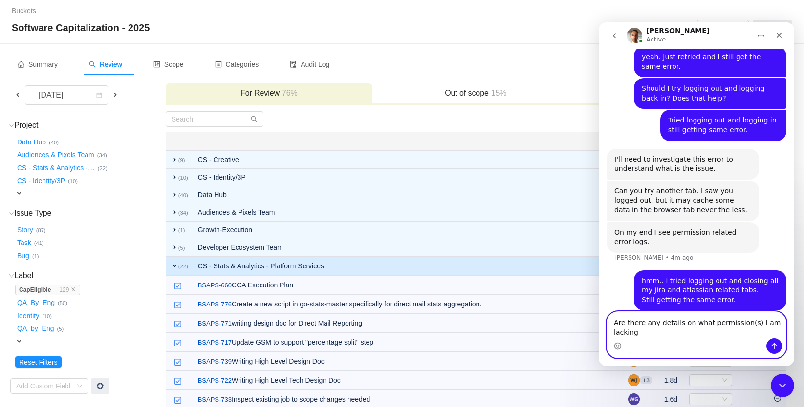
type textarea "Are there any details on what permission(s) I am lacking?"
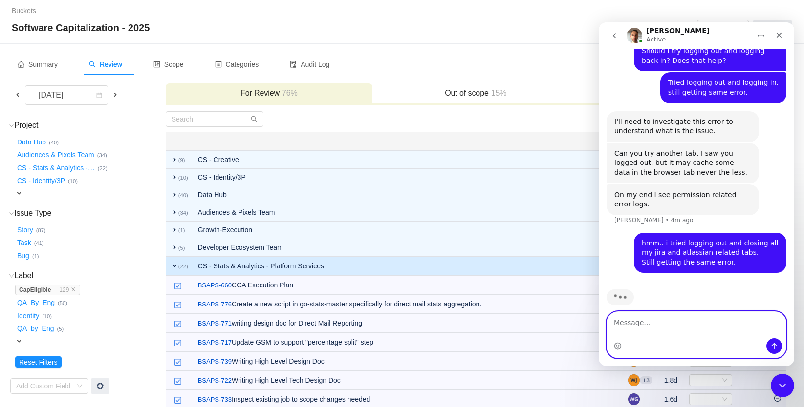
scroll to position [1073, 0]
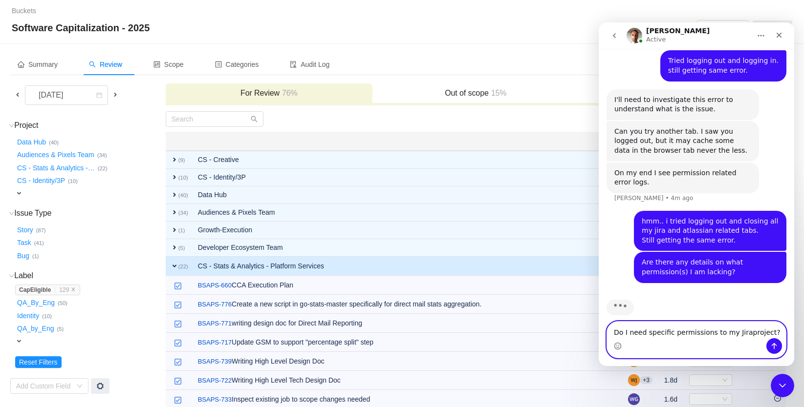
type textarea "Do I need specific permissions to my Jira project?"
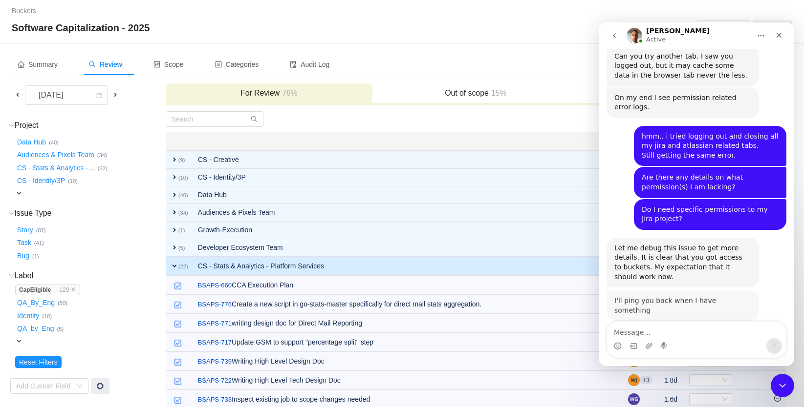
scroll to position [1147, 0]
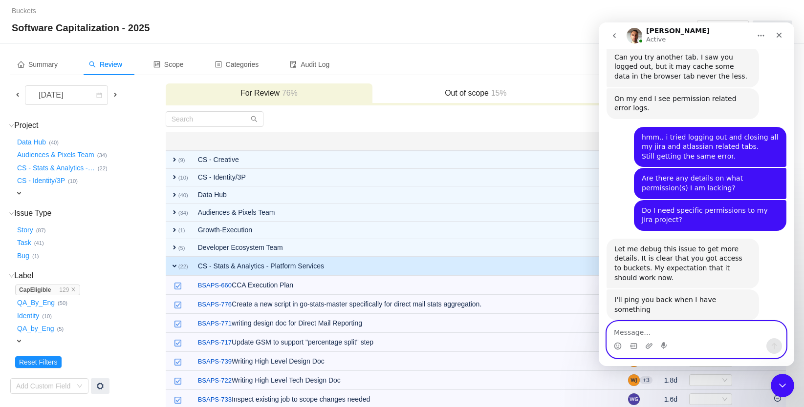
click at [661, 332] on textarea "Message…" at bounding box center [696, 330] width 179 height 17
type textarea "Thanks for looking into this."
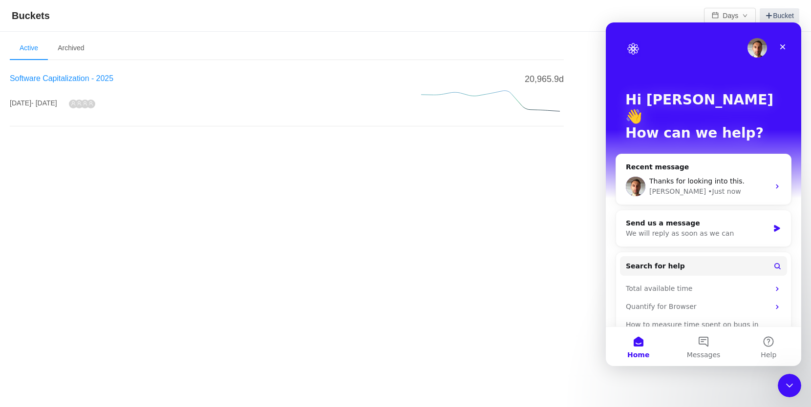
click at [97, 78] on span "Software Capitalization - 2025" at bounding box center [62, 78] width 104 height 8
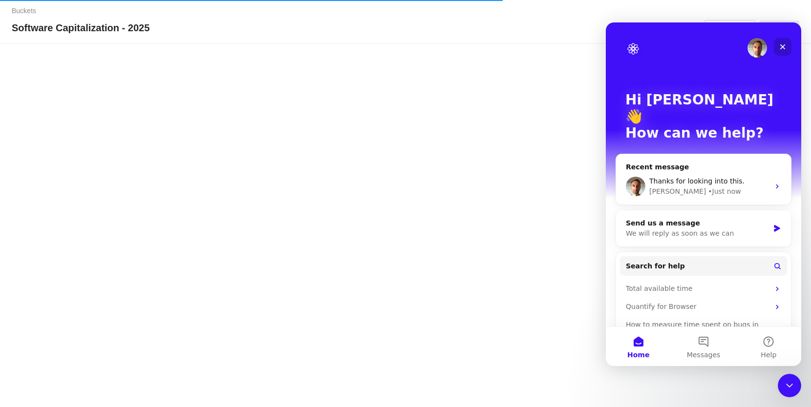
click at [786, 47] on icon "Close" at bounding box center [783, 47] width 8 height 8
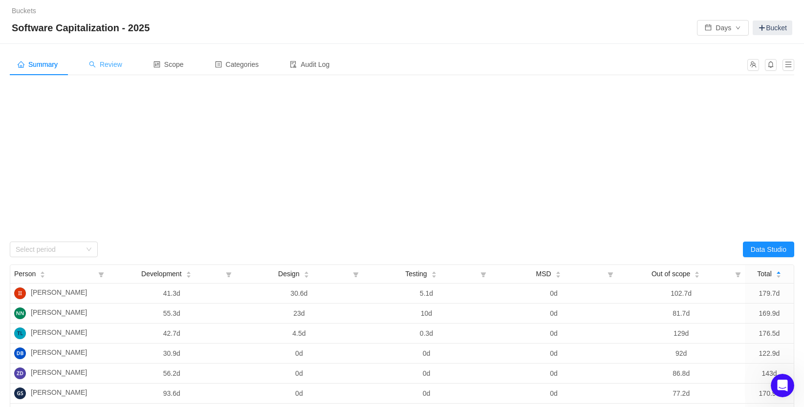
click at [96, 64] on icon "icon: search" at bounding box center [92, 64] width 7 height 7
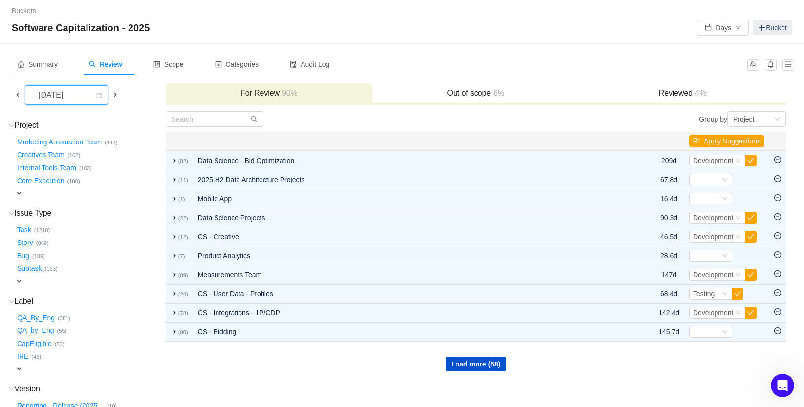
click at [68, 96] on div "[DATE]" at bounding box center [52, 95] width 42 height 19
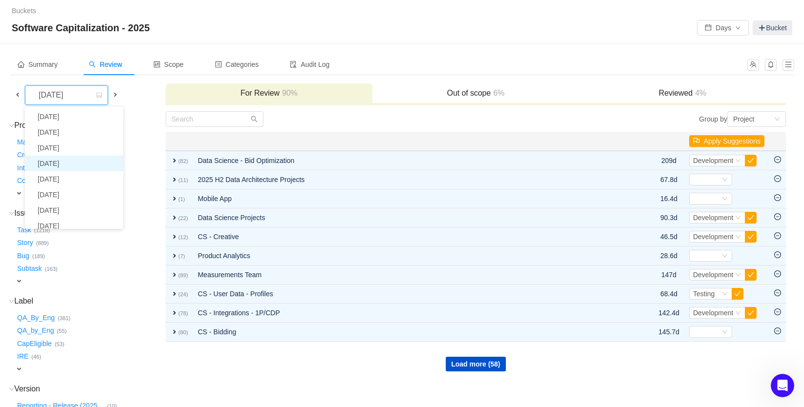
scroll to position [18, 0]
click at [61, 190] on li "[DATE]" at bounding box center [74, 193] width 98 height 16
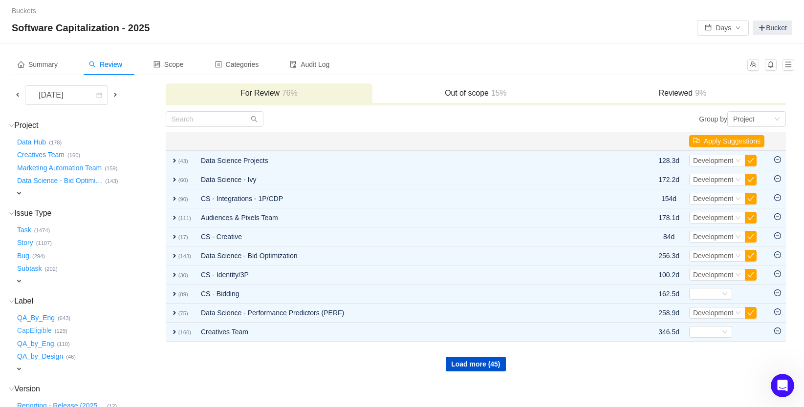
click at [53, 325] on button "CapEligible …" at bounding box center [35, 331] width 40 height 16
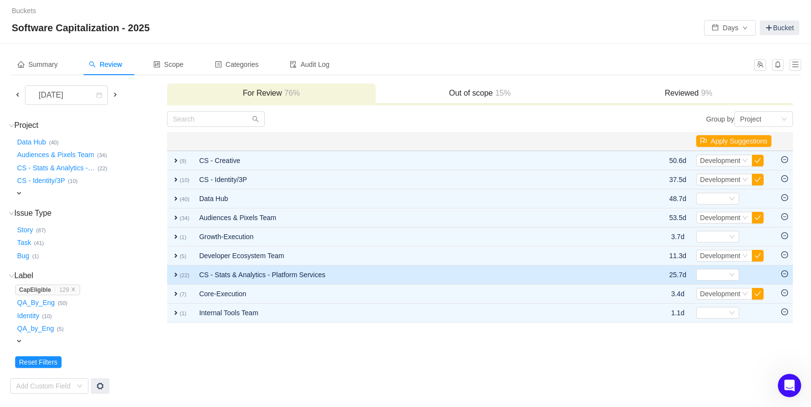
click at [230, 273] on td "CS - Stats & Analytics - Platform Services" at bounding box center [413, 275] width 439 height 19
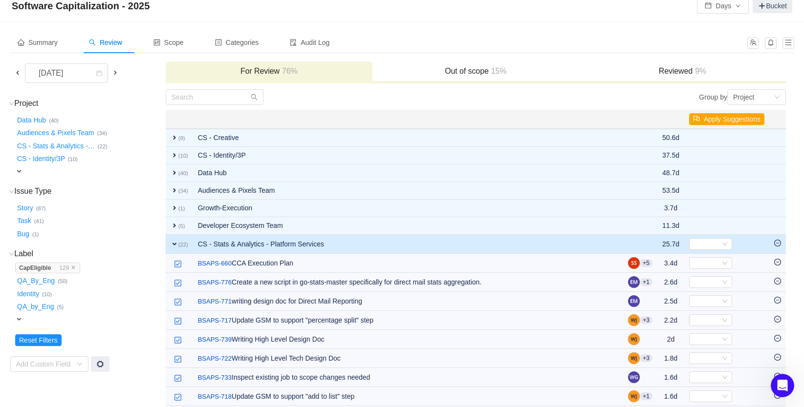
scroll to position [40, 0]
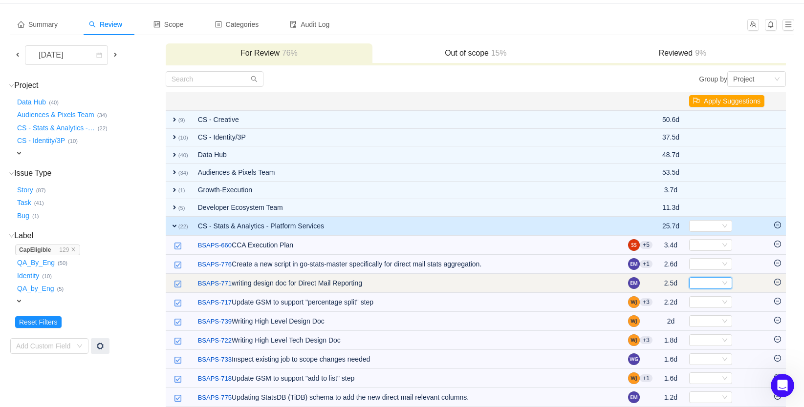
click at [716, 281] on div "Select" at bounding box center [706, 283] width 27 height 11
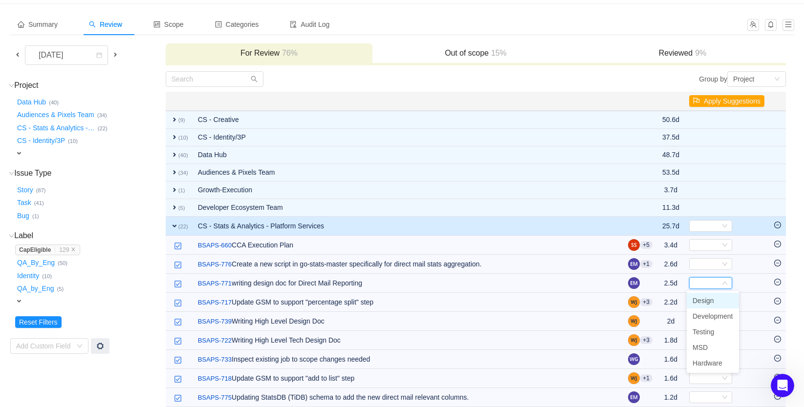
click at [710, 300] on span "Design" at bounding box center [702, 301] width 21 height 8
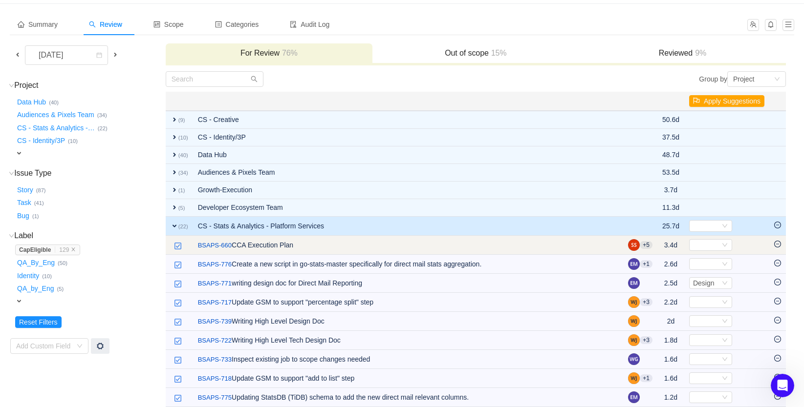
click at [777, 243] on icon "icon: minus-circle" at bounding box center [777, 244] width 7 height 7
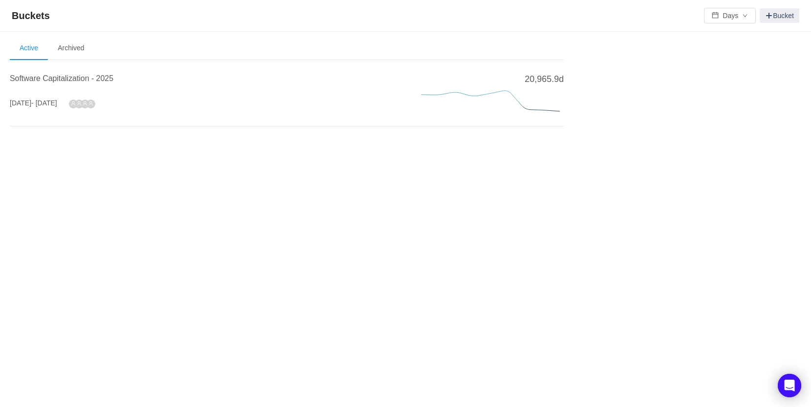
click at [65, 73] on h4 "Software Capitalization - 2025" at bounding box center [204, 79] width 388 height 12
click at [65, 74] on span "Software Capitalization - 2025" at bounding box center [62, 78] width 104 height 8
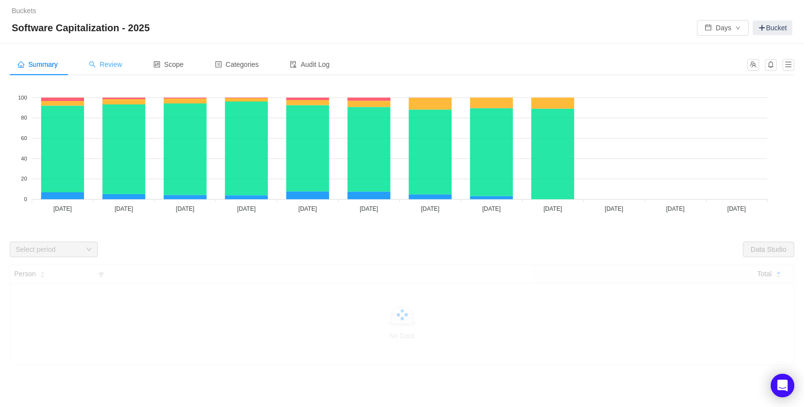
click at [119, 65] on span "Review" at bounding box center [105, 65] width 33 height 8
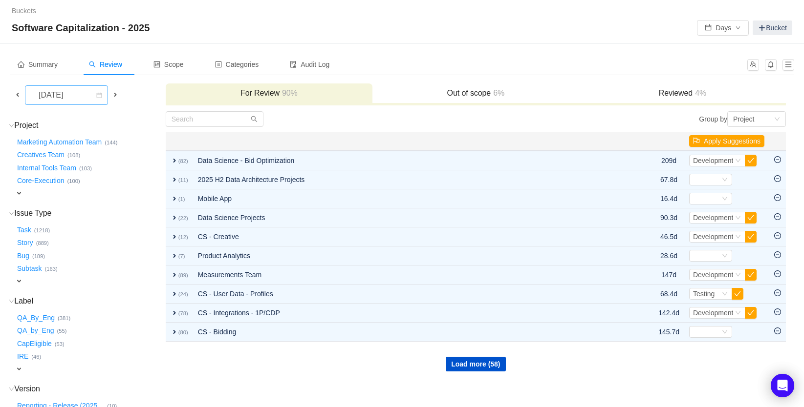
click at [73, 97] on div "[DATE]" at bounding box center [52, 95] width 42 height 19
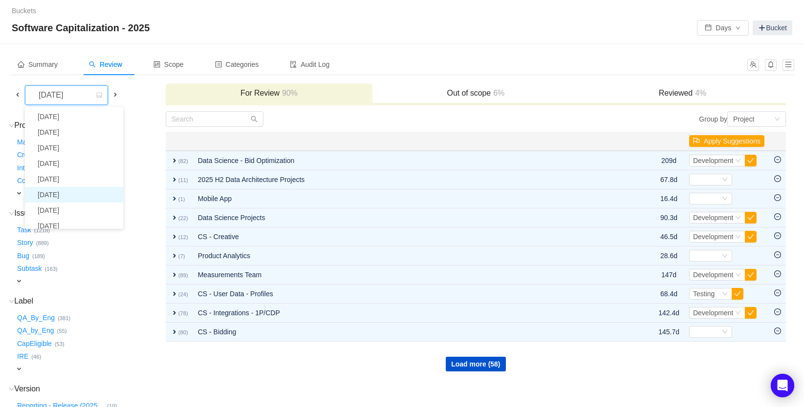
scroll to position [18, 0]
click at [84, 191] on li "[DATE]" at bounding box center [74, 193] width 98 height 16
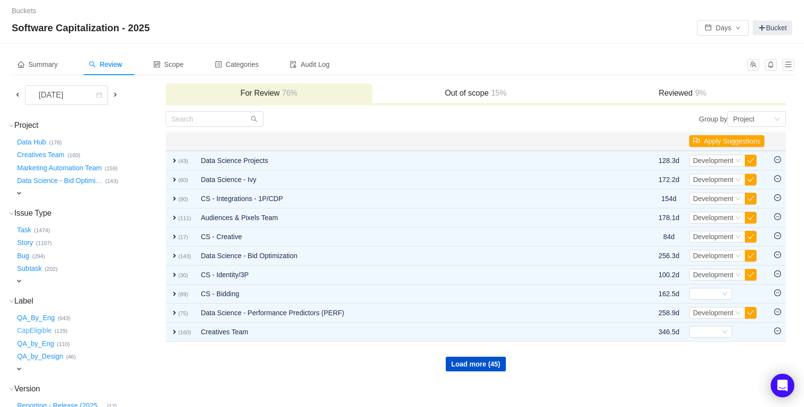
click at [41, 329] on button "CapEligible …" at bounding box center [35, 331] width 40 height 16
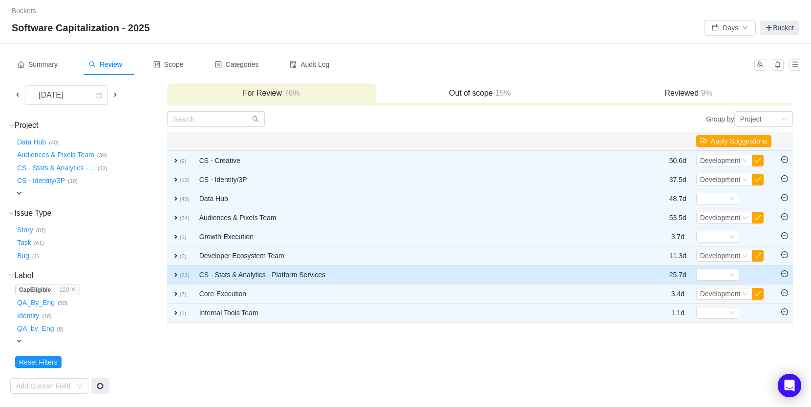
click at [318, 274] on td "CS - Stats & Analytics - Platform Services" at bounding box center [413, 275] width 439 height 19
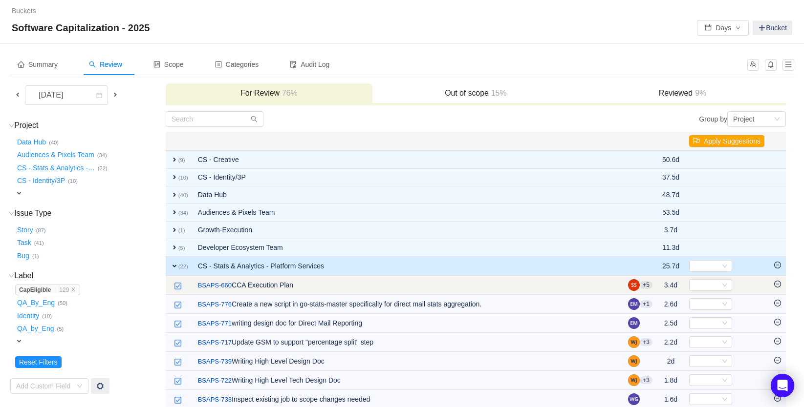
click at [778, 283] on icon "icon: minus-circle" at bounding box center [777, 284] width 7 height 7
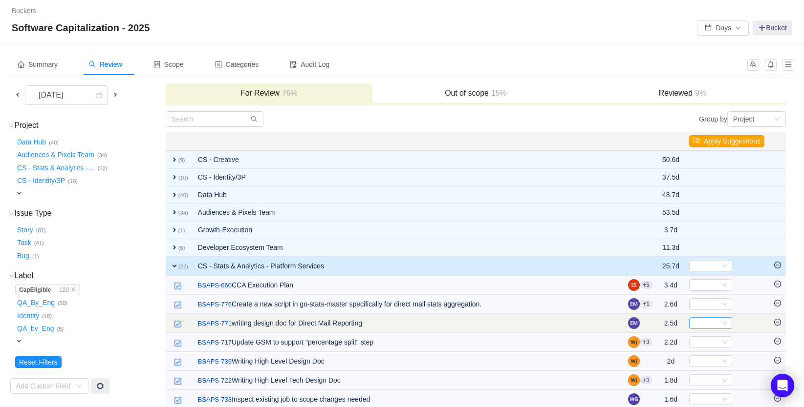
click at [715, 321] on div "Select" at bounding box center [706, 323] width 27 height 11
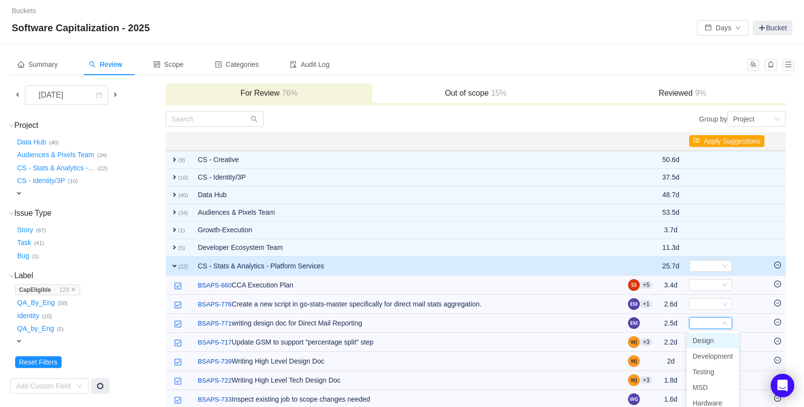
click at [698, 340] on span "Design" at bounding box center [702, 341] width 21 height 8
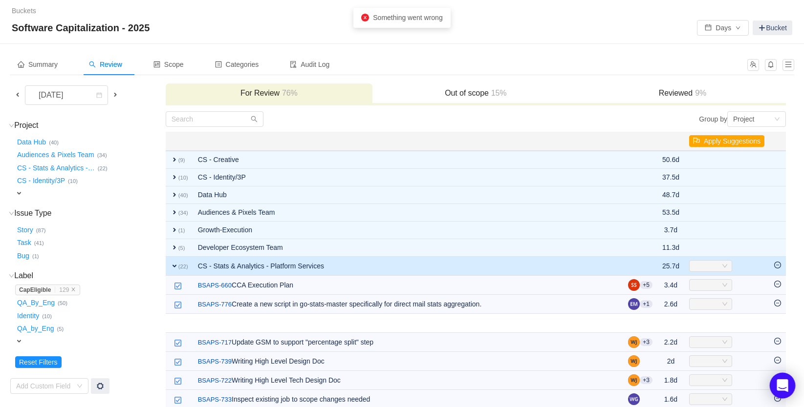
click at [782, 385] on icon "Open Intercom Messenger" at bounding box center [781, 386] width 11 height 13
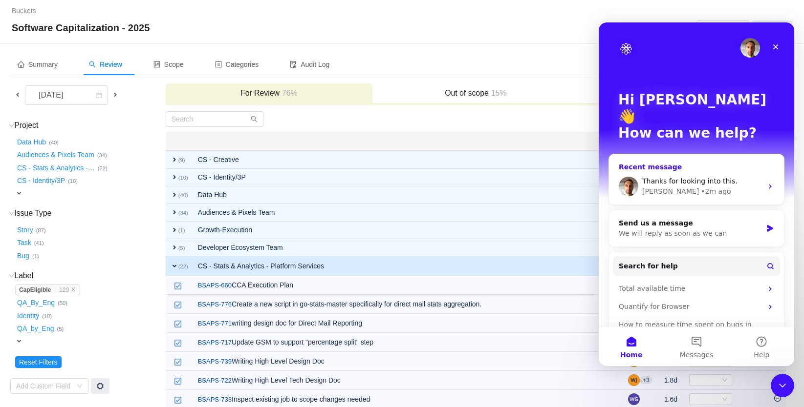
click at [693, 177] on span "Thanks for looking into this." at bounding box center [689, 181] width 95 height 8
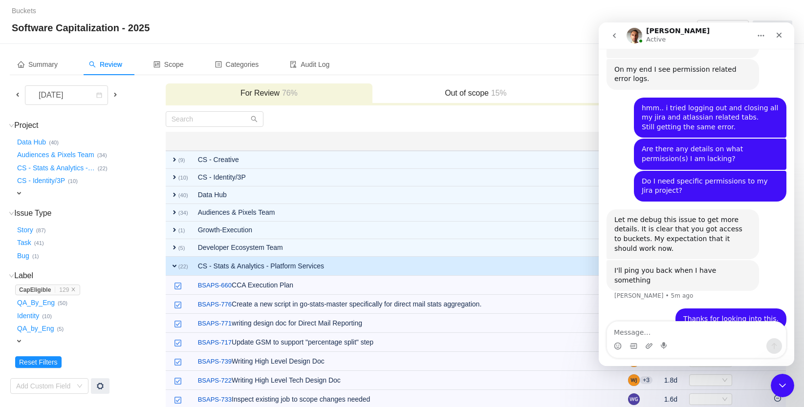
scroll to position [68, 0]
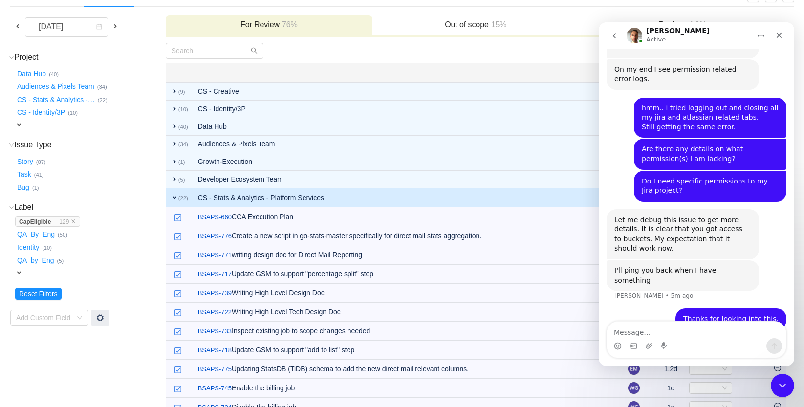
click at [685, 336] on textarea "Message…" at bounding box center [696, 330] width 179 height 17
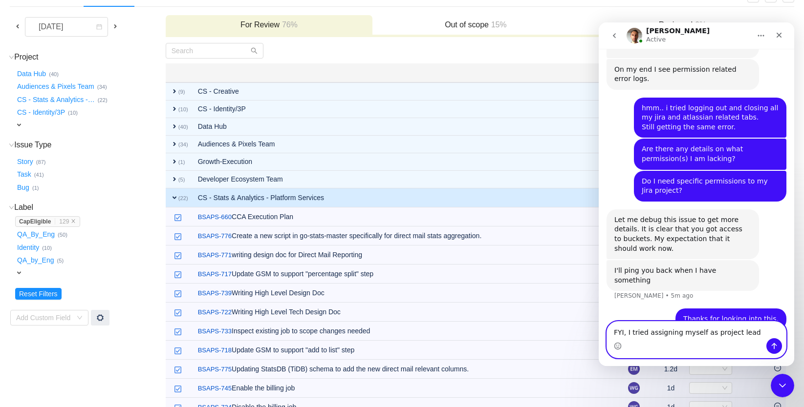
click at [753, 333] on textarea "FYI, I tried assigning myself as project lead" at bounding box center [696, 330] width 179 height 17
type textarea "FYI, I tried assigning myself as project lead for the jira project, but still t…"
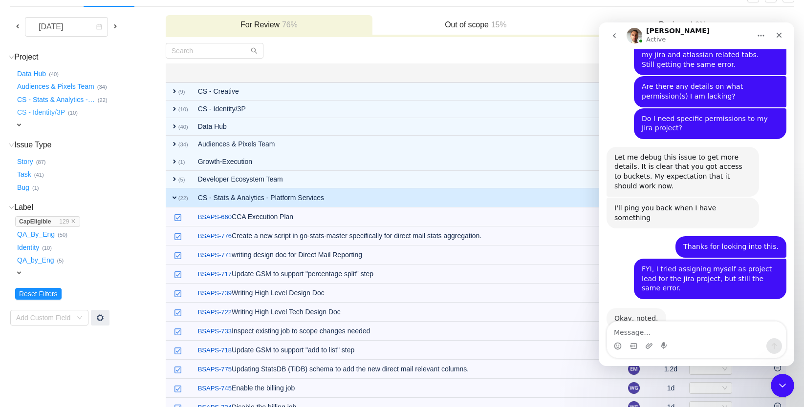
scroll to position [1237, 0]
